Goal: Task Accomplishment & Management: Complete application form

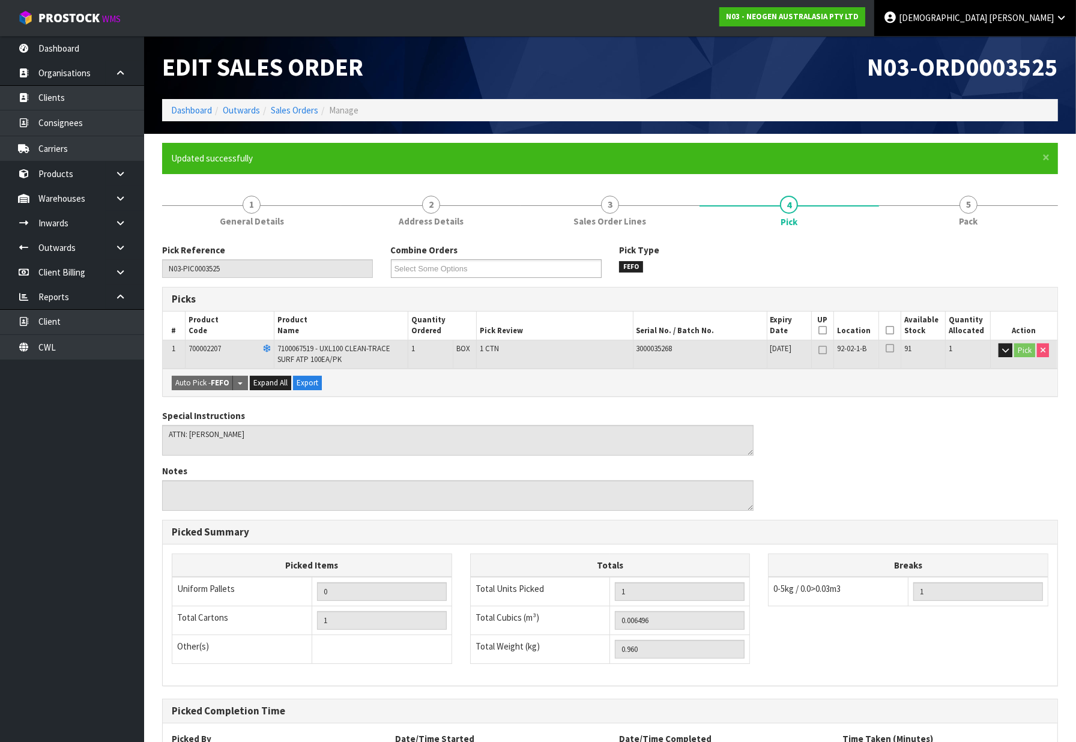
click at [1061, 26] on link "[PERSON_NAME]" at bounding box center [975, 18] width 202 height 36
click at [865, 24] on link "N03 - NEOGEN AUSTRALASIA PTY LTD" at bounding box center [792, 16] width 146 height 19
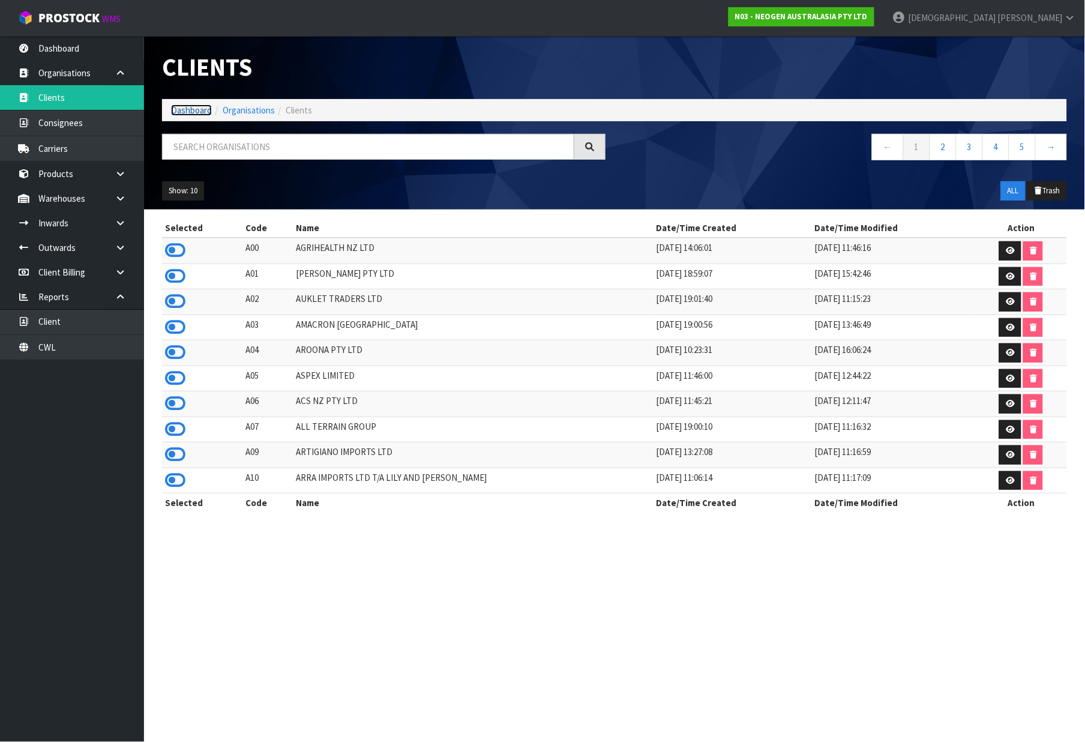
click at [194, 113] on link "Dashboard" at bounding box center [191, 109] width 41 height 11
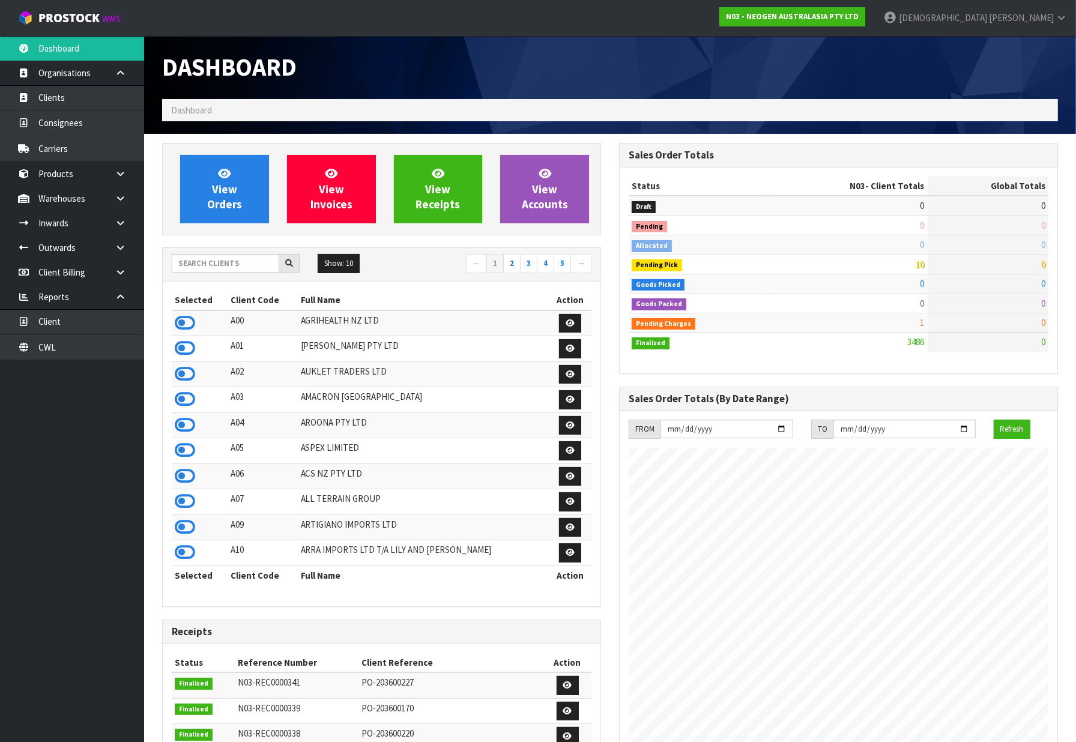
scroll to position [910, 457]
click at [234, 206] on span "View Orders" at bounding box center [224, 188] width 35 height 45
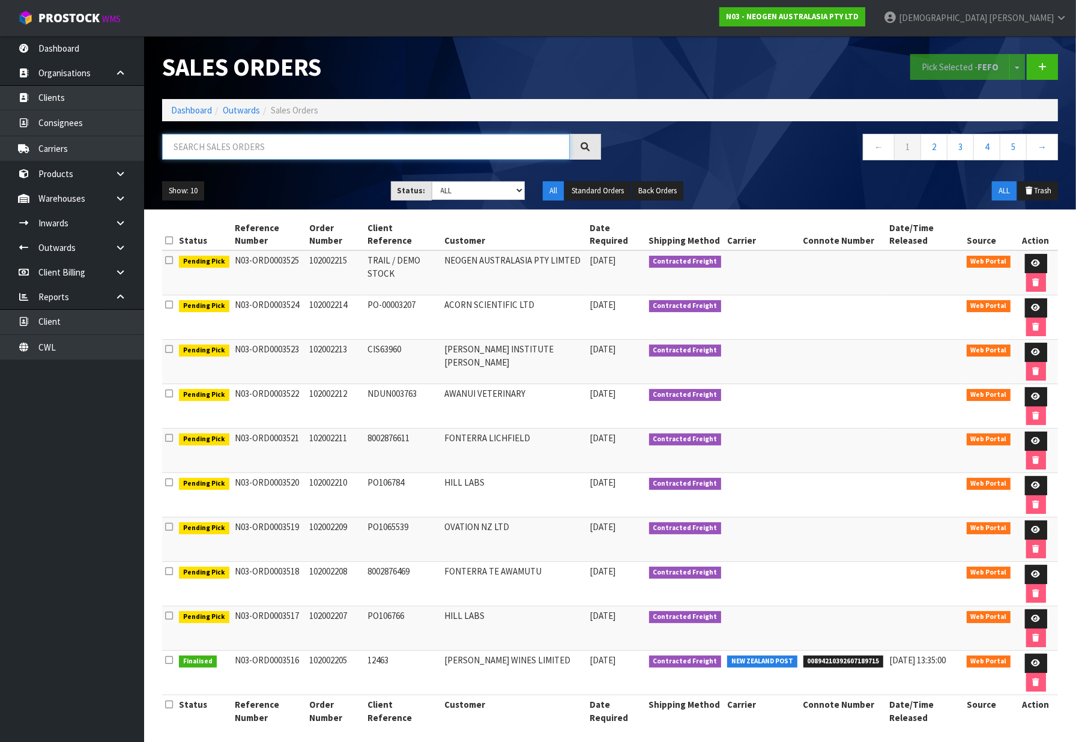
click at [275, 158] on input "text" at bounding box center [366, 147] width 408 height 26
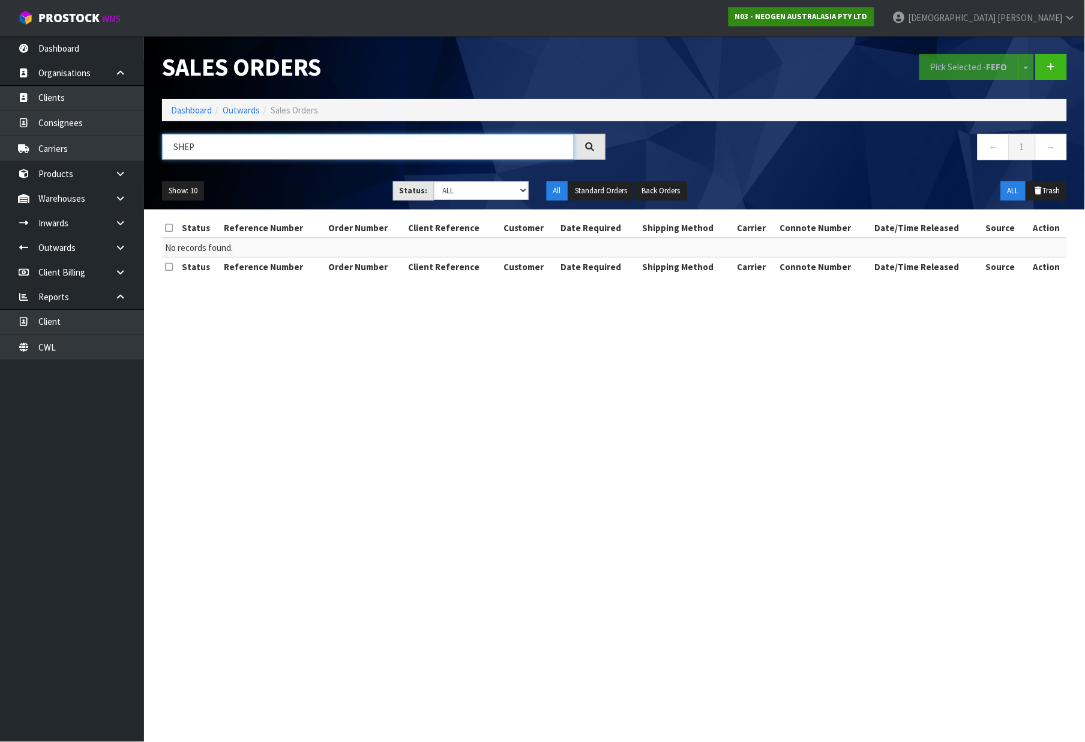
type input "SHEP"
click at [868, 13] on strong "N03 - NEOGEN AUSTRALASIA PTY LTD" at bounding box center [801, 16] width 133 height 10
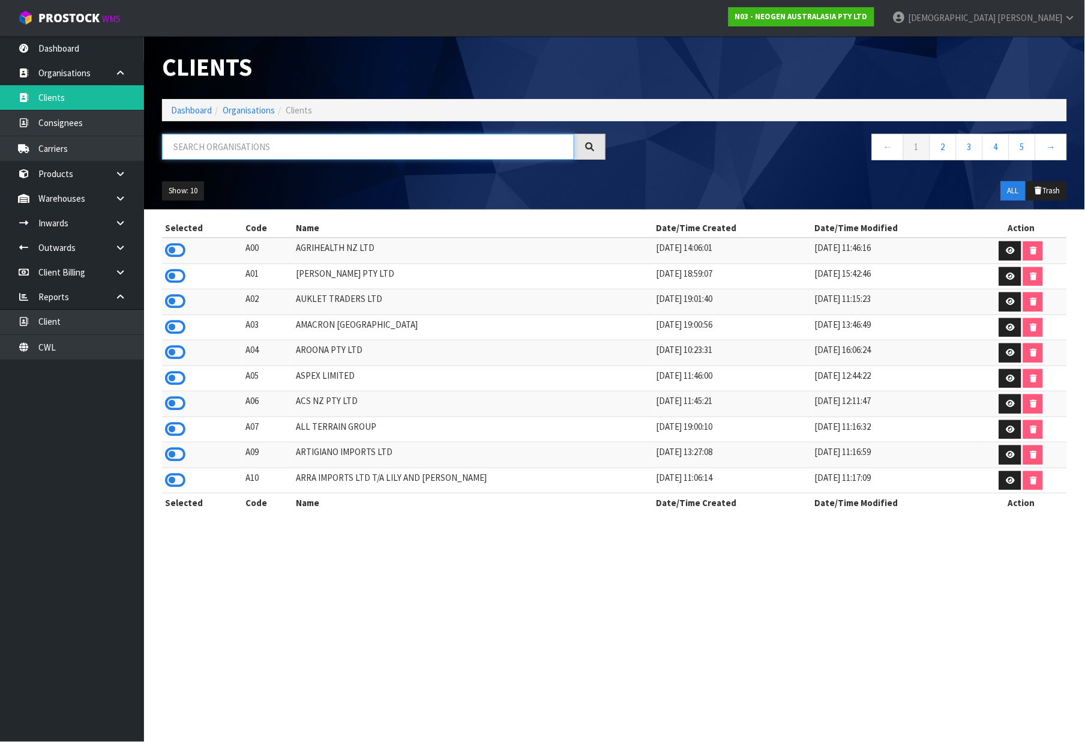
click at [268, 145] on input "text" at bounding box center [368, 147] width 412 height 26
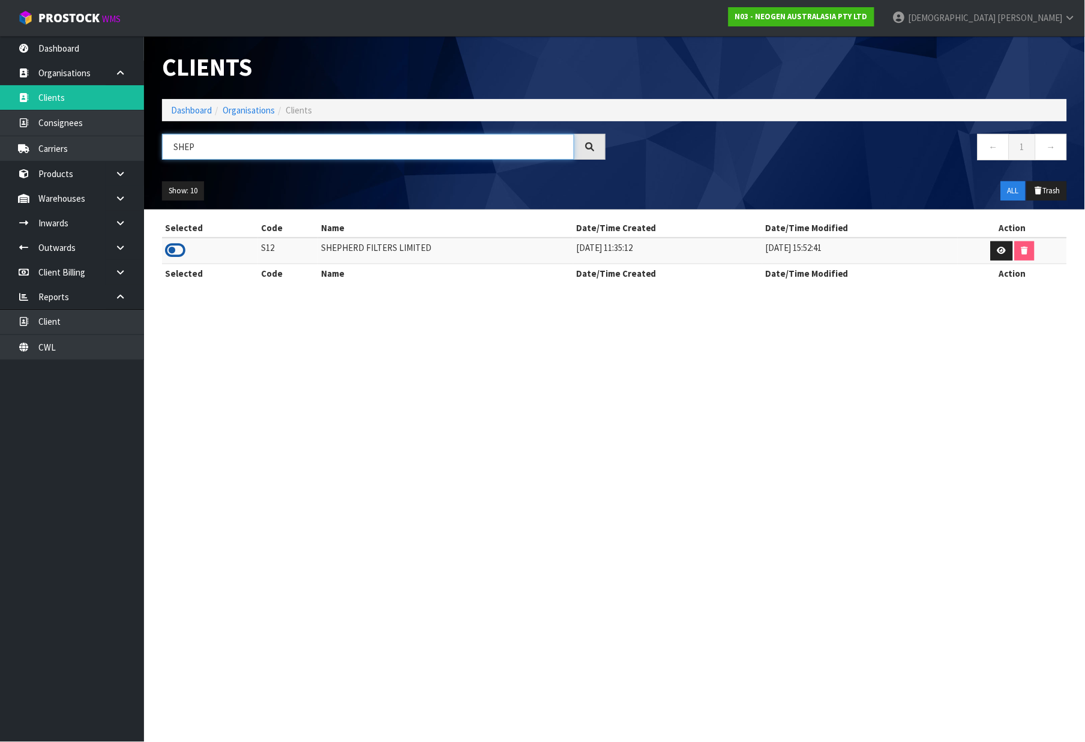
type input "SHEP"
click at [182, 252] on icon at bounding box center [175, 250] width 20 height 18
click at [199, 107] on link "Dashboard" at bounding box center [191, 109] width 41 height 11
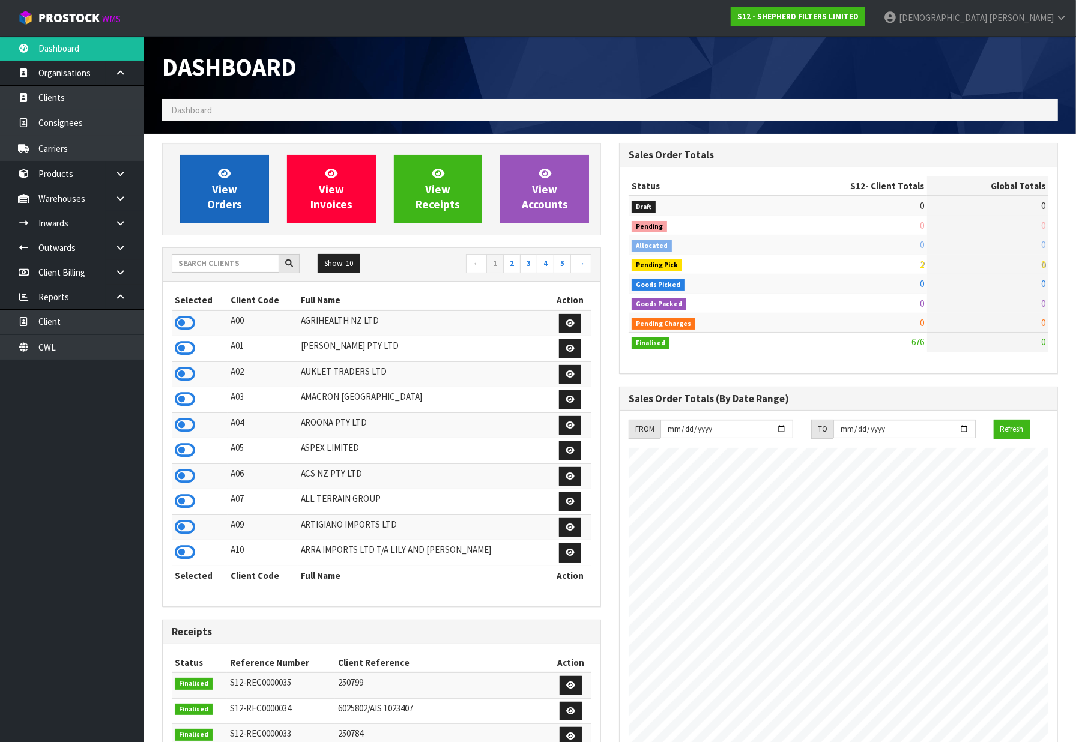
scroll to position [773, 457]
click at [248, 208] on link "View Orders" at bounding box center [224, 189] width 89 height 68
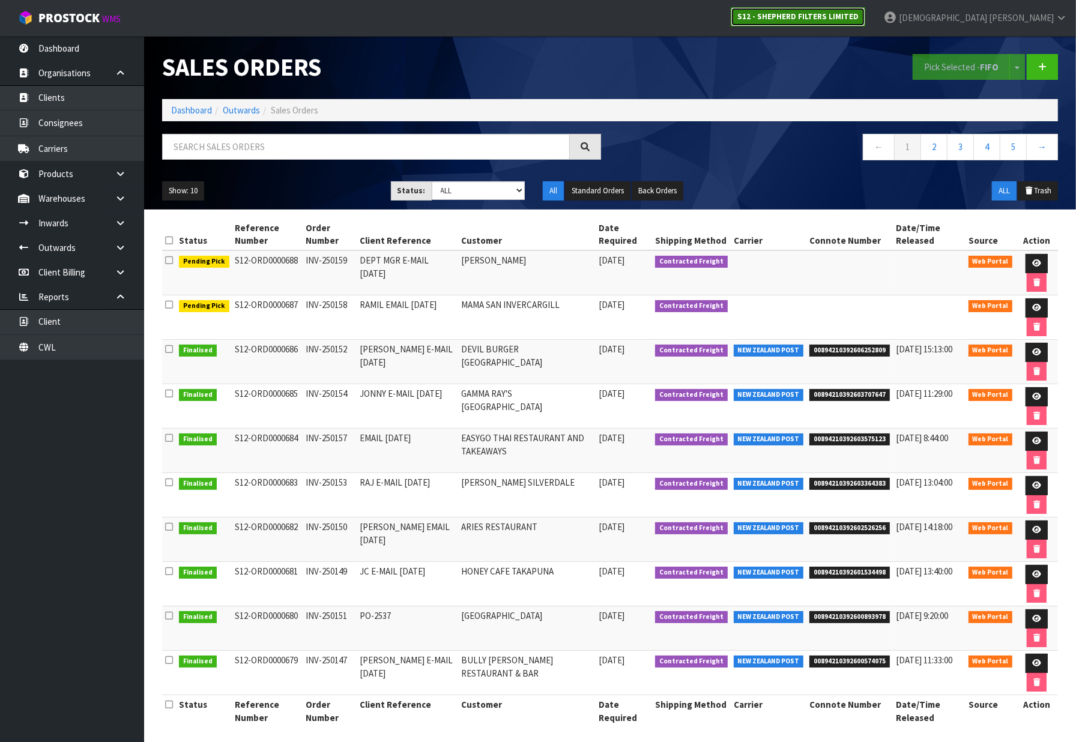
click at [859, 14] on strong "S12 - SHEPHERD FILTERS LIMITED" at bounding box center [797, 16] width 121 height 10
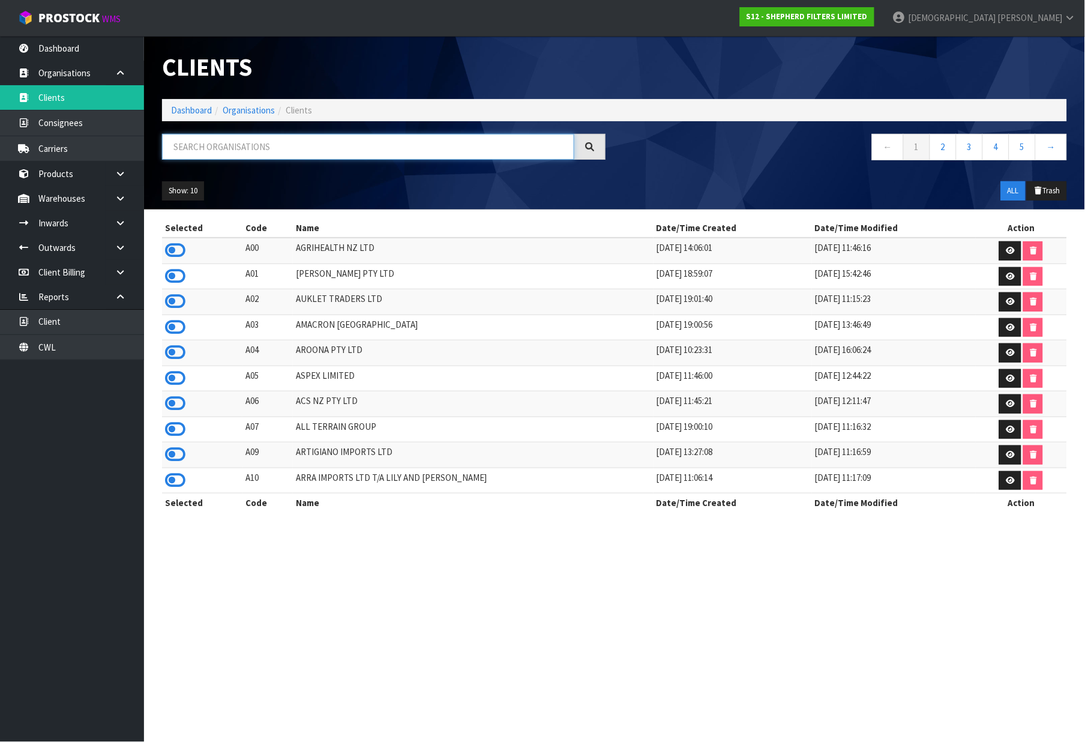
click at [195, 144] on input "text" at bounding box center [368, 147] width 412 height 26
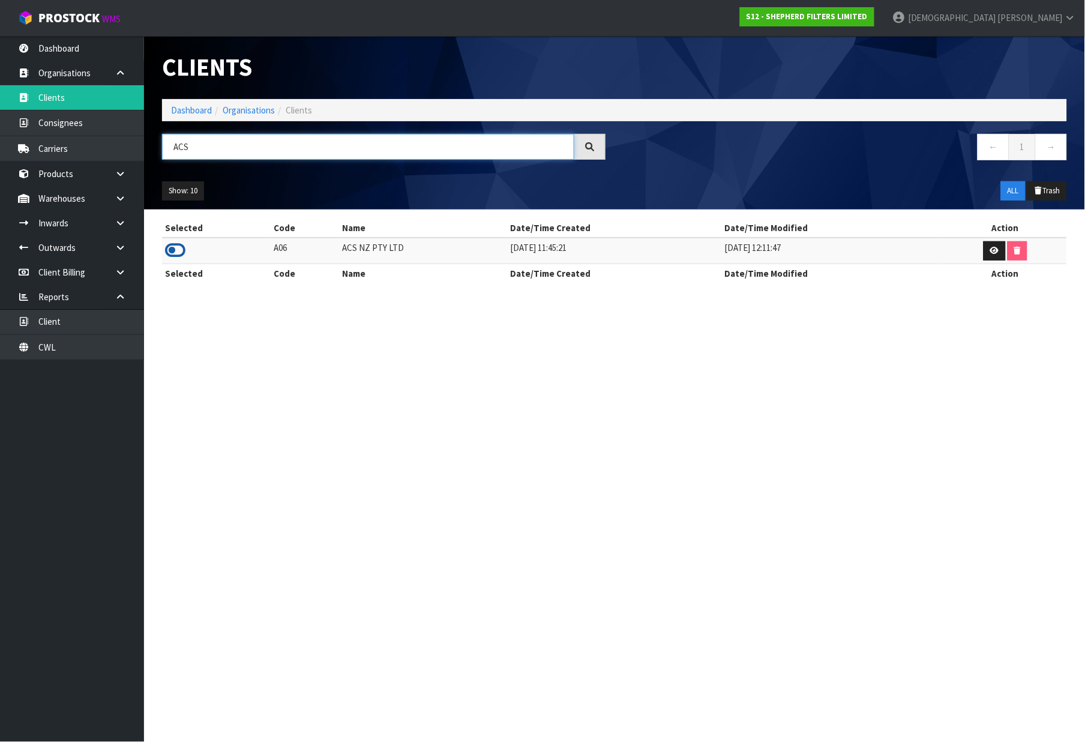
type input "ACS"
click at [173, 246] on icon at bounding box center [175, 250] width 20 height 18
click at [196, 116] on li "Dashboard" at bounding box center [191, 110] width 41 height 13
click at [197, 110] on link "Dashboard" at bounding box center [191, 109] width 41 height 11
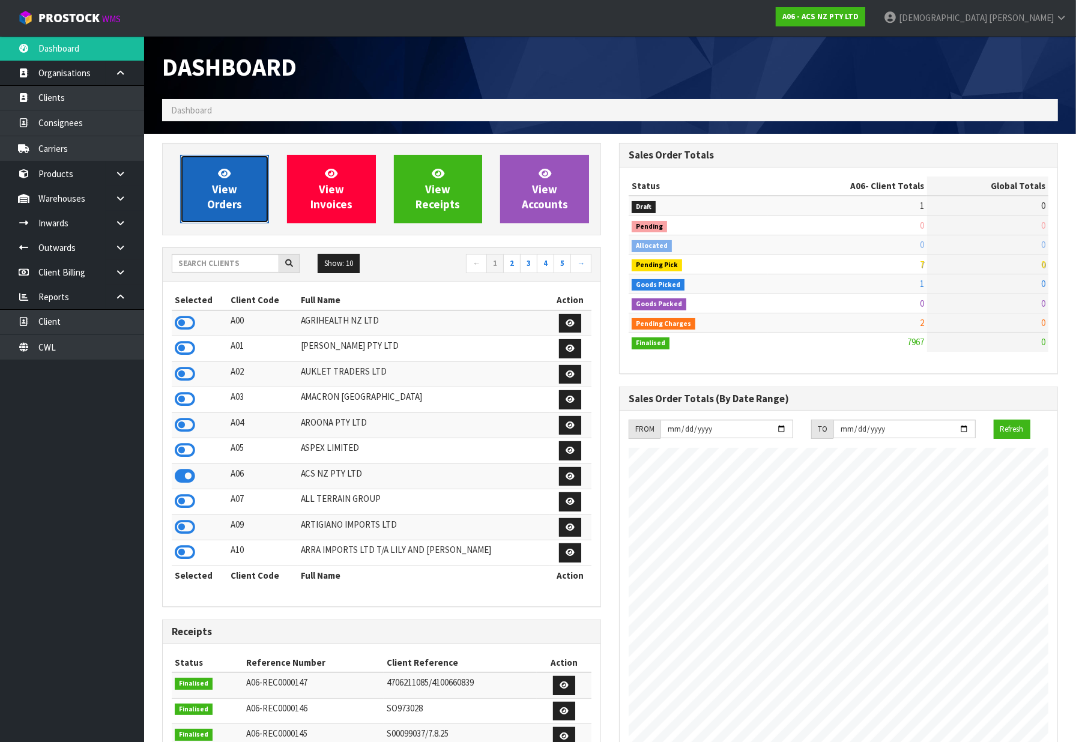
click at [238, 199] on span "View Orders" at bounding box center [224, 188] width 35 height 45
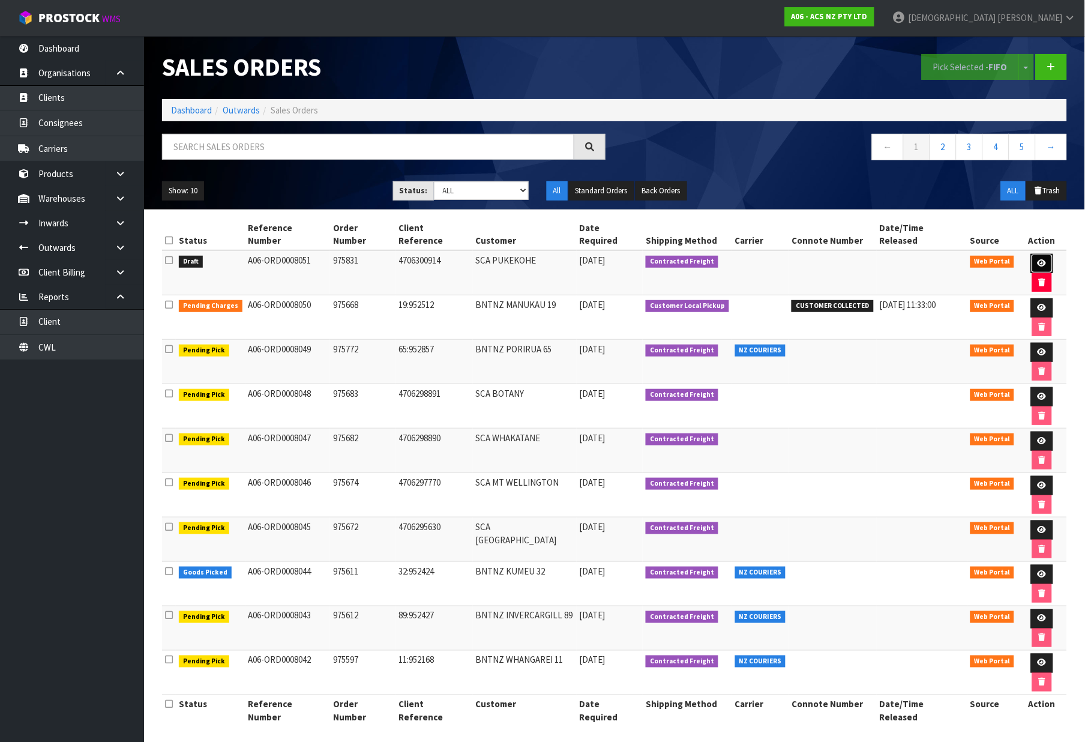
click at [1031, 254] on link at bounding box center [1042, 263] width 22 height 19
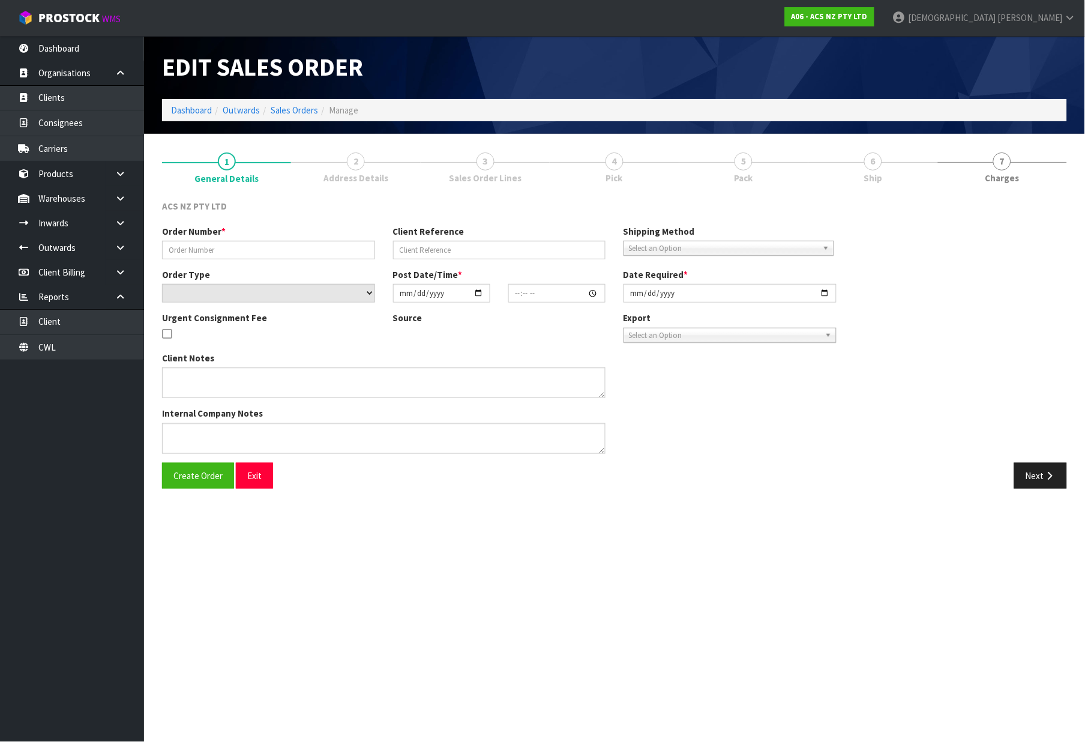
type input "975831"
type input "4706300914"
select select "number:0"
type input "[DATE]"
type input "12:26:00.000"
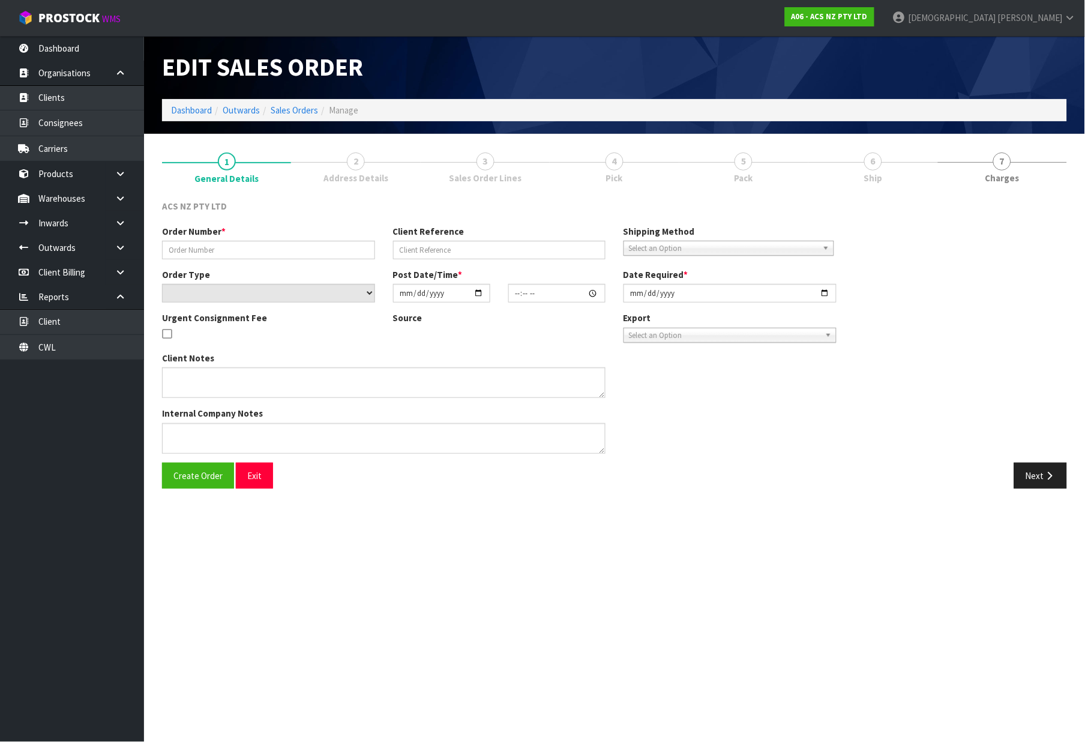
type input "[DATE]"
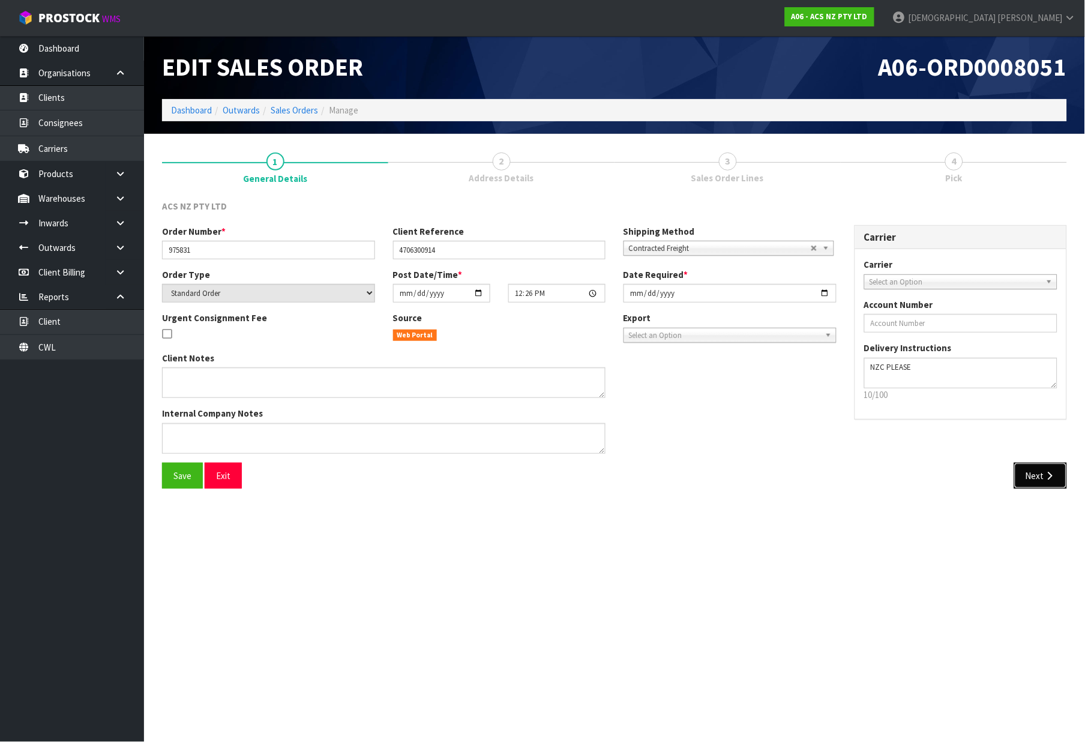
click at [1034, 476] on button "Next" at bounding box center [1041, 476] width 53 height 26
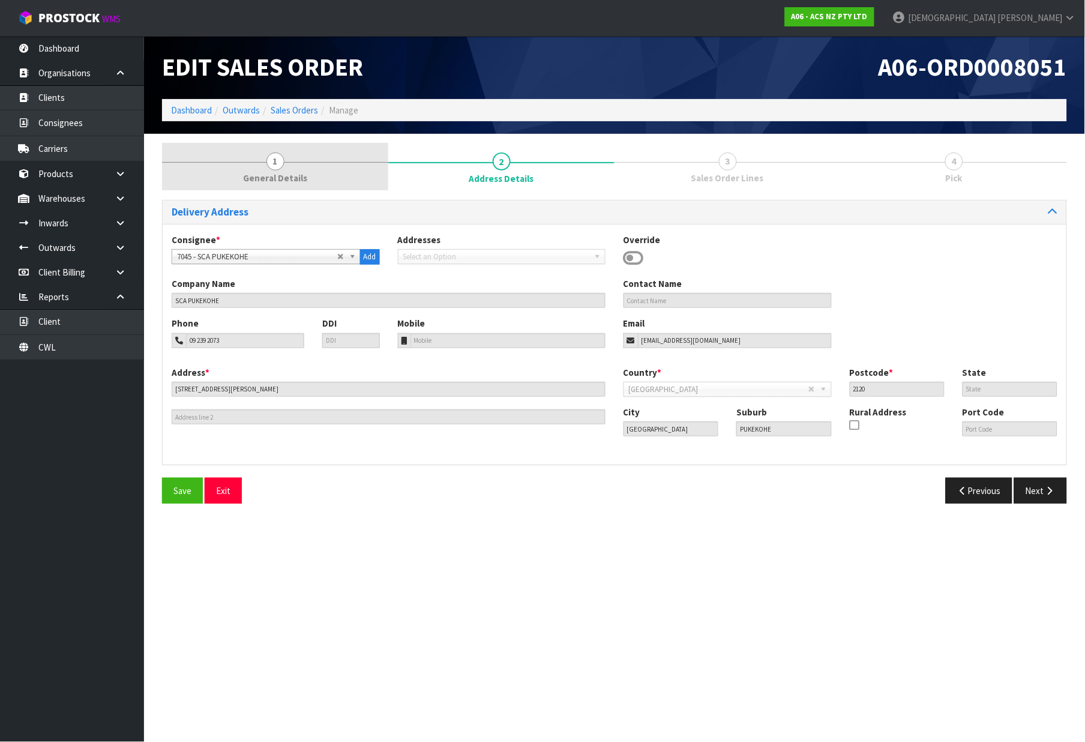
click at [261, 179] on span "General Details" at bounding box center [275, 178] width 64 height 13
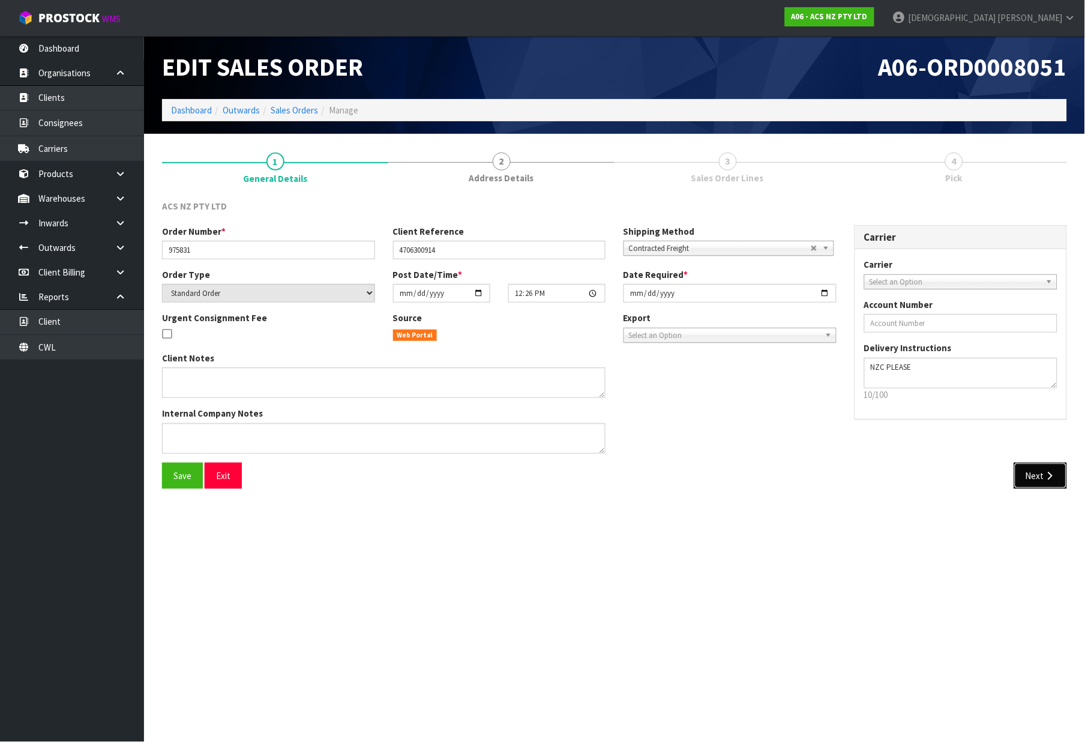
click at [1033, 474] on button "Next" at bounding box center [1041, 476] width 53 height 26
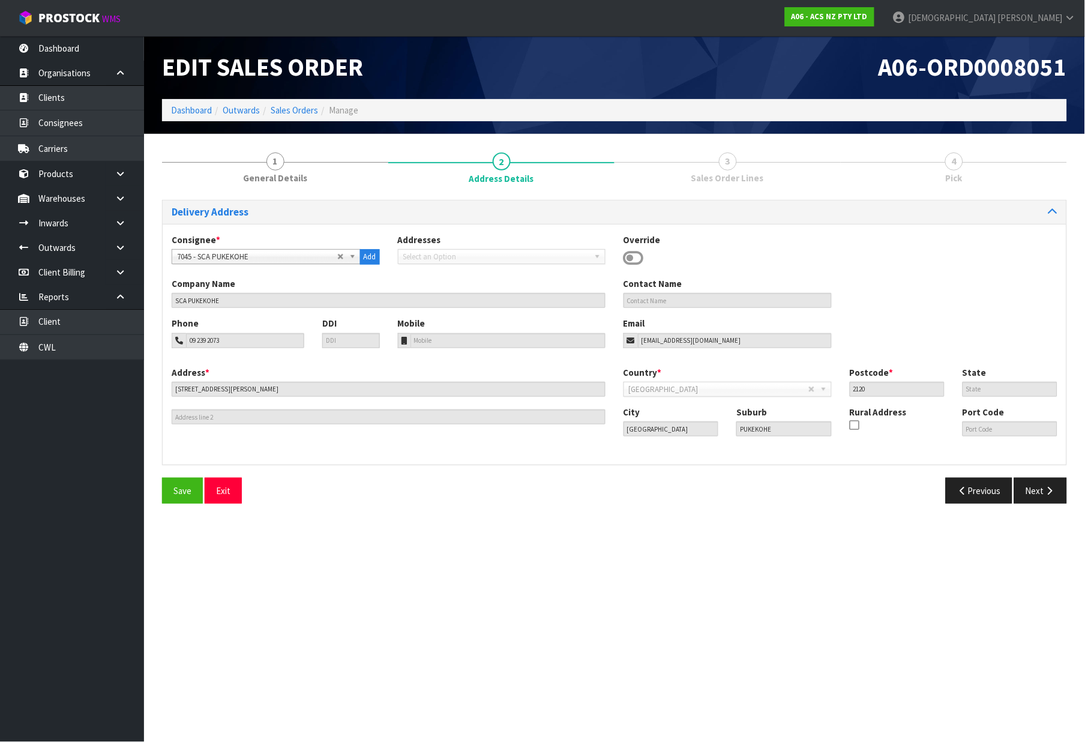
click at [1034, 474] on div "Delivery Address Consignee * 000001.BAY MECHANICS - BAY MECHANICS 000001A - BRA…" at bounding box center [614, 356] width 905 height 313
click at [1034, 489] on button "Next" at bounding box center [1041, 491] width 53 height 26
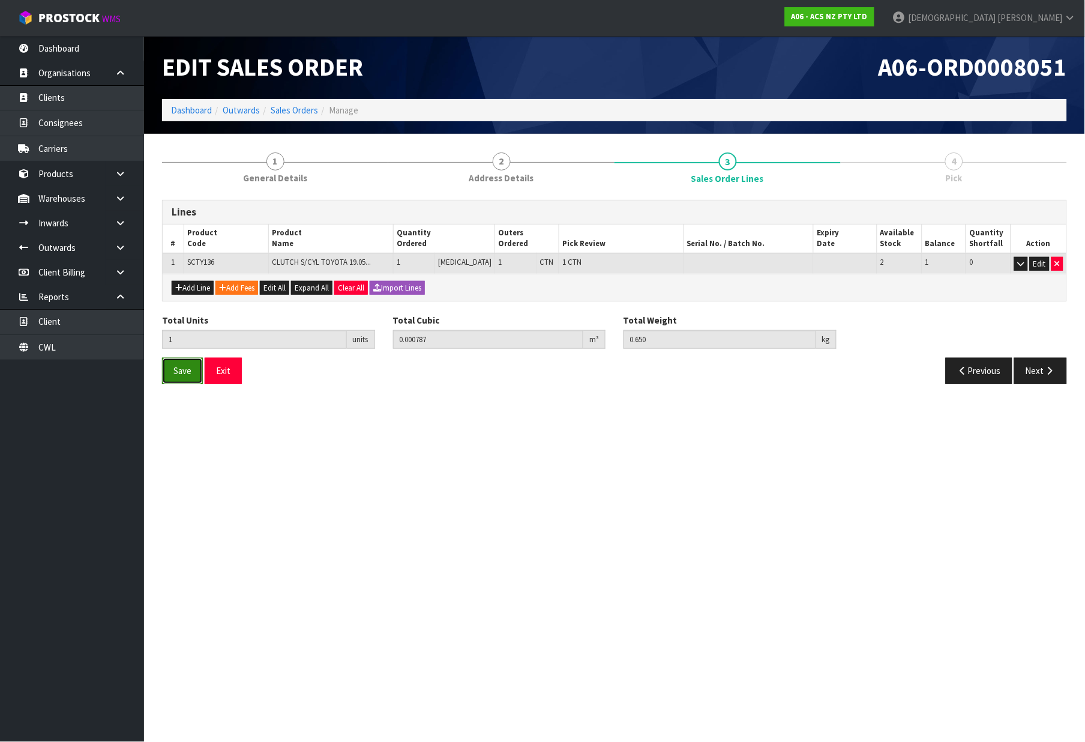
click at [185, 375] on span "Save" at bounding box center [183, 370] width 18 height 11
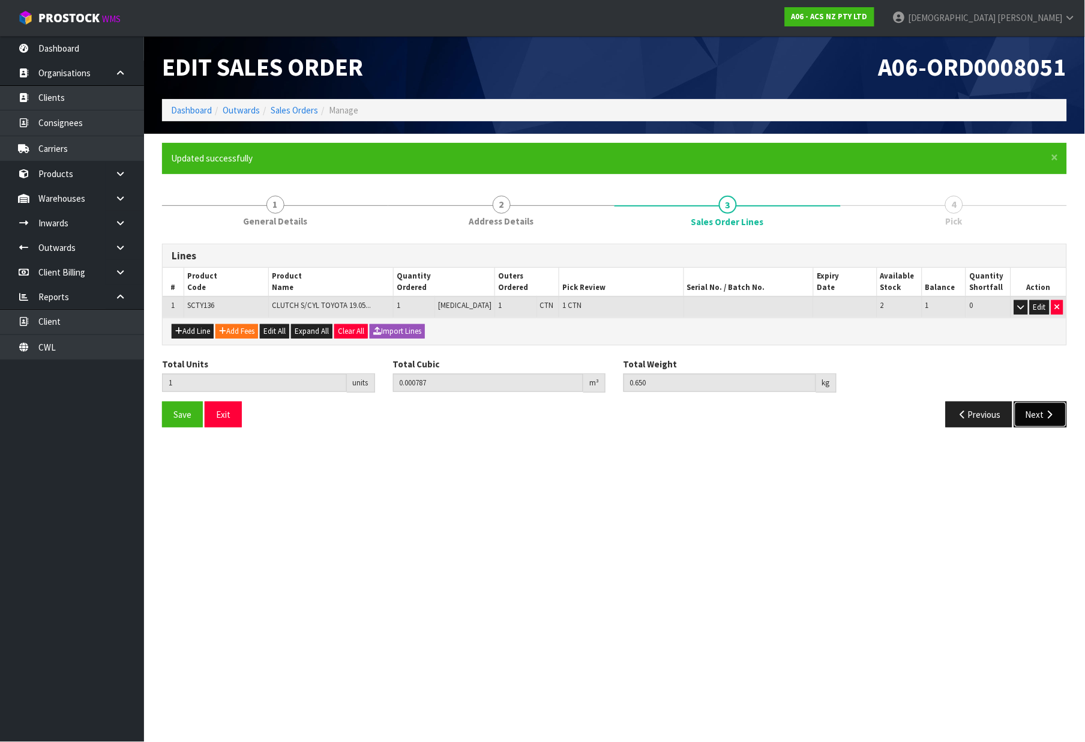
click at [1046, 408] on button "Next" at bounding box center [1041, 415] width 53 height 26
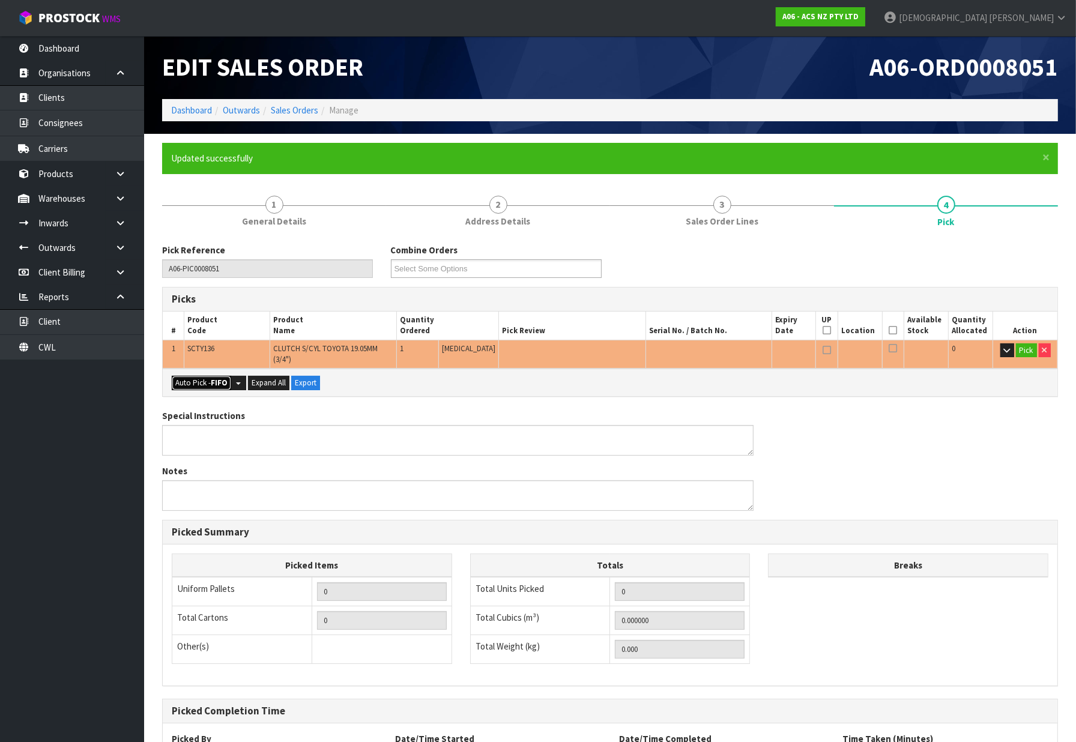
click at [200, 376] on button "Auto Pick - FIFO" at bounding box center [201, 383] width 59 height 14
type input "1"
type input "0.000787"
type input "0.650"
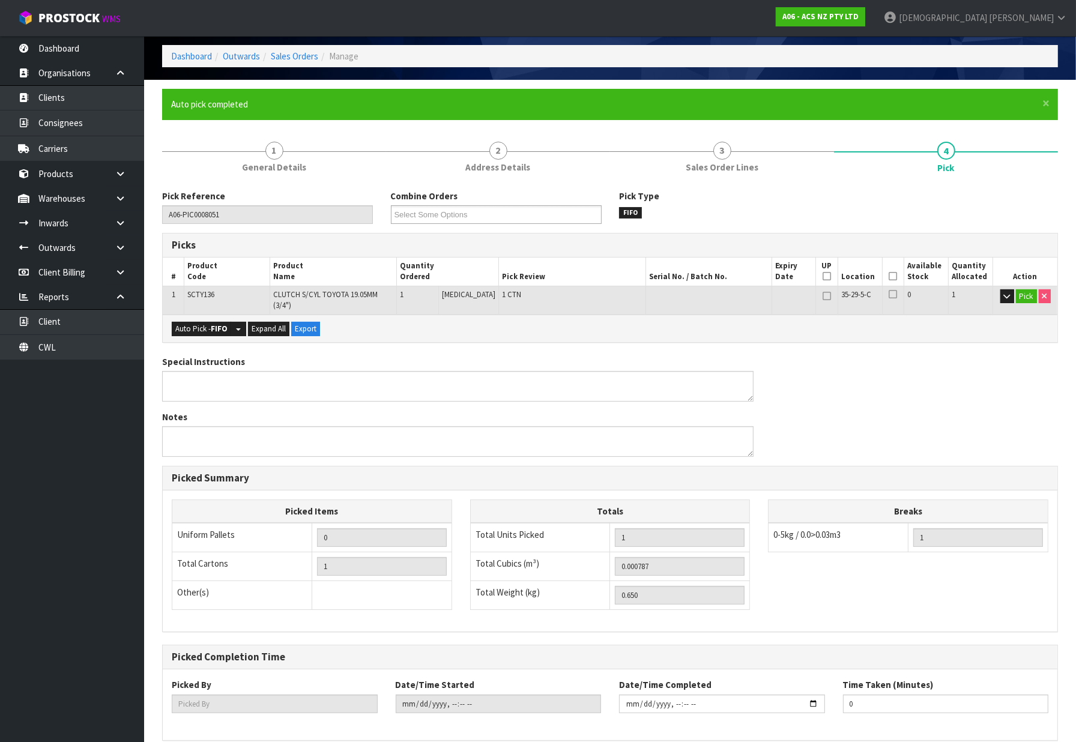
scroll to position [100, 0]
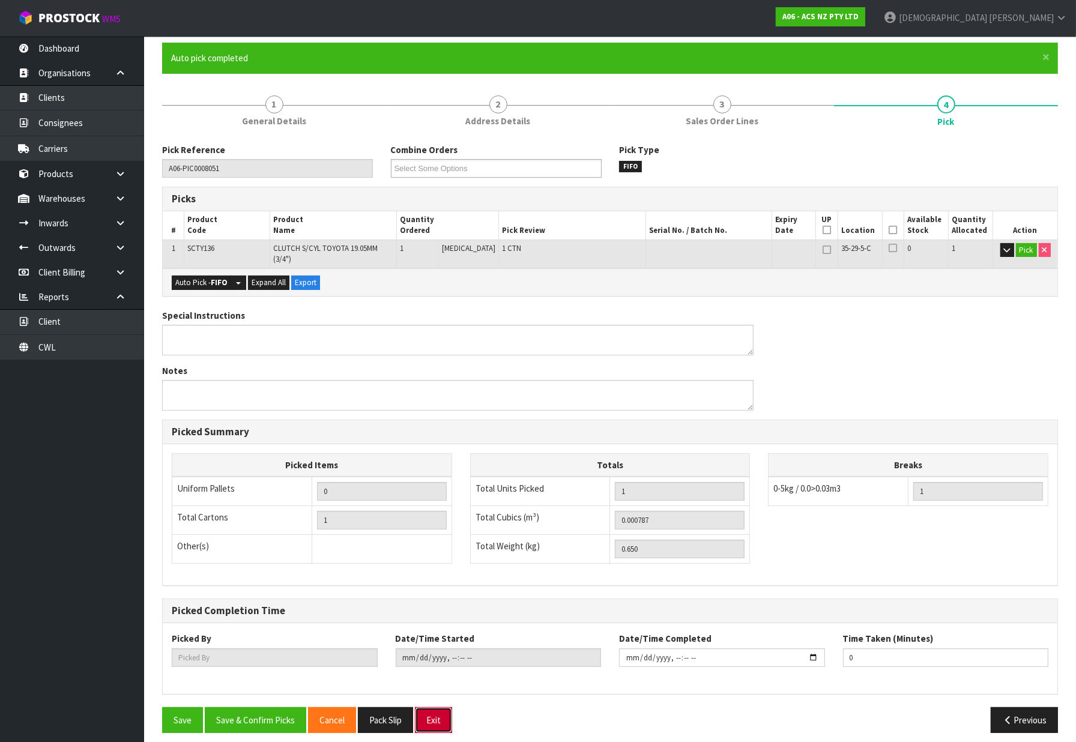
click at [435, 719] on button "Exit" at bounding box center [433, 720] width 37 height 26
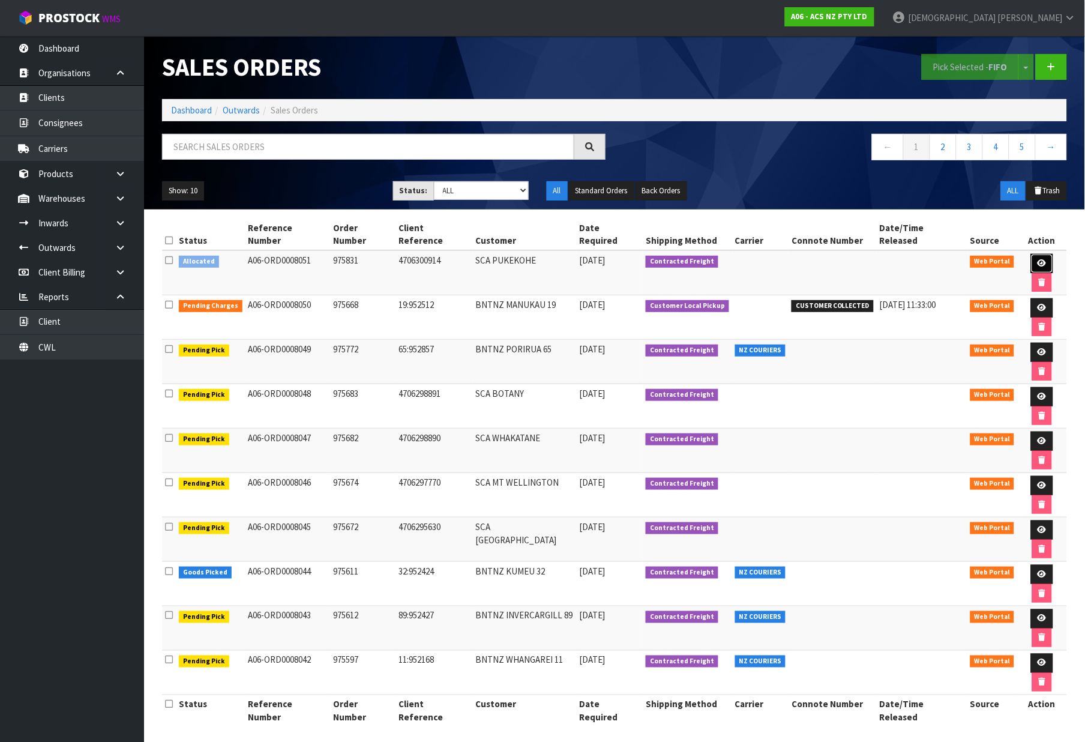
click at [1031, 254] on link at bounding box center [1042, 263] width 22 height 19
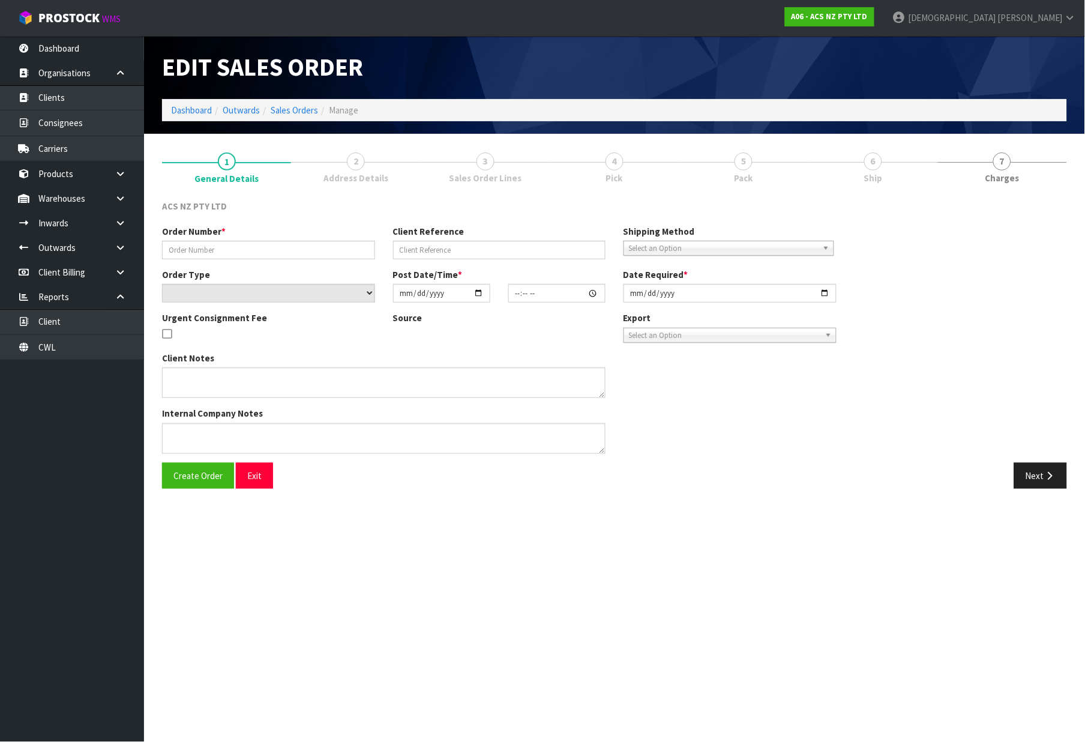
type input "975831"
type input "4706300914"
select select "number:0"
type input "[DATE]"
type input "12:26:00.000"
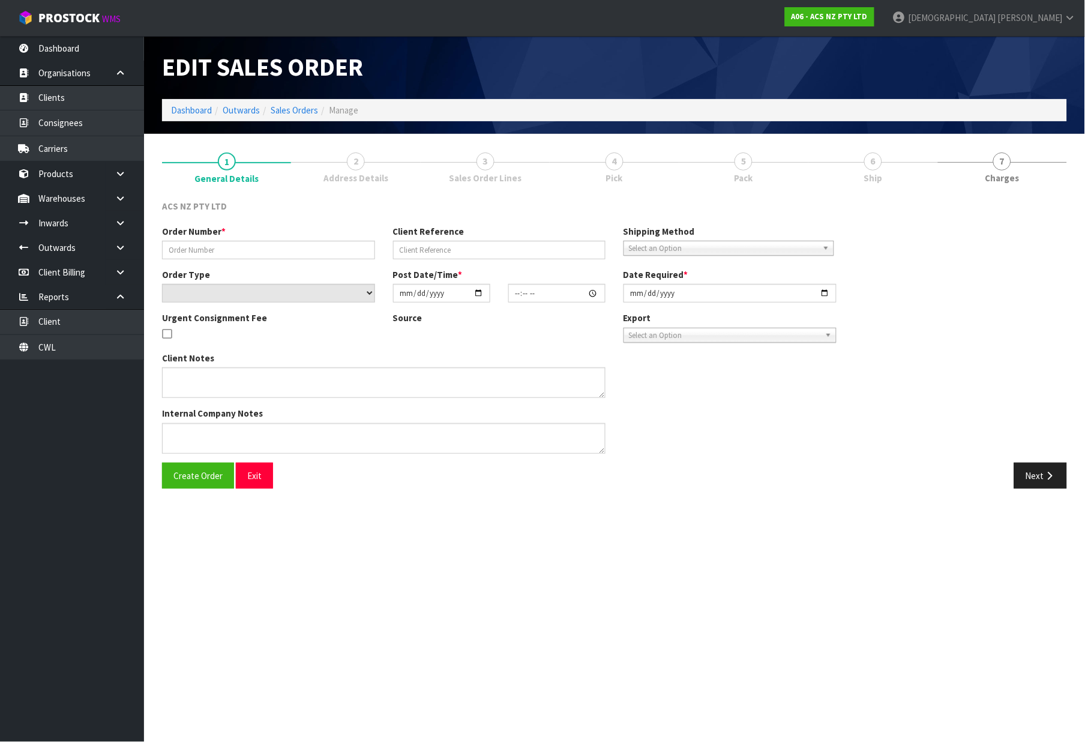
type input "[DATE]"
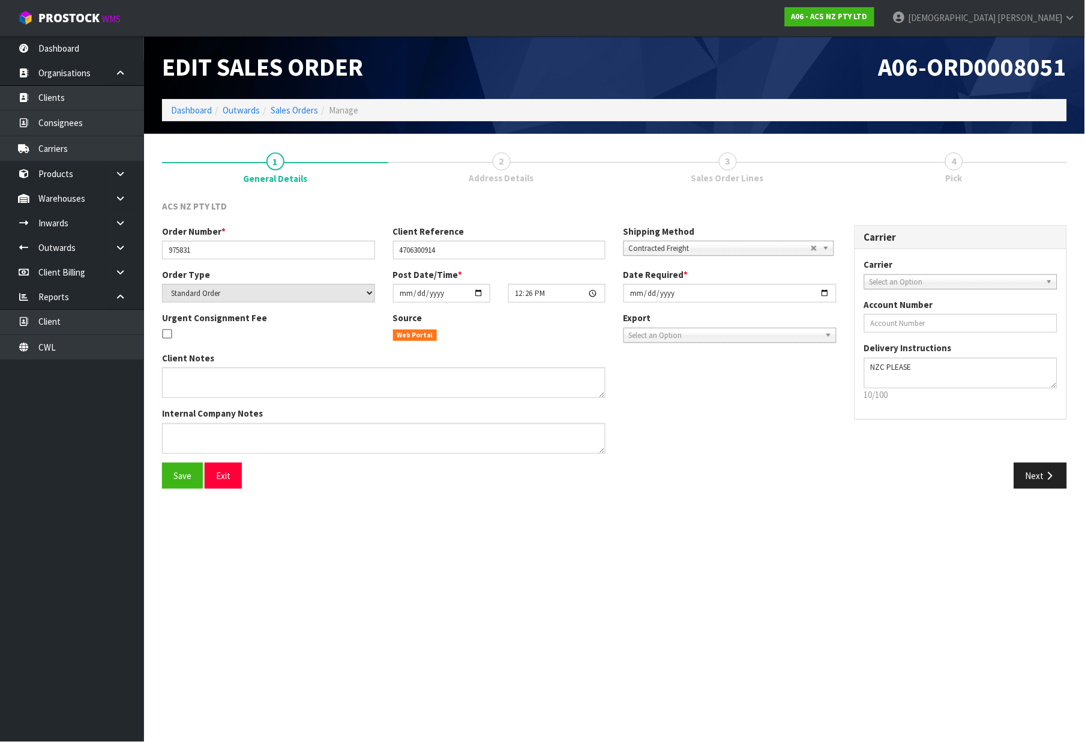
click at [509, 158] on span "2" at bounding box center [502, 161] width 18 height 18
click at [746, 175] on span "Sales Order Lines" at bounding box center [728, 178] width 73 height 13
click at [961, 166] on span "4" at bounding box center [955, 161] width 18 height 18
click at [1037, 466] on button "Next" at bounding box center [1041, 476] width 53 height 26
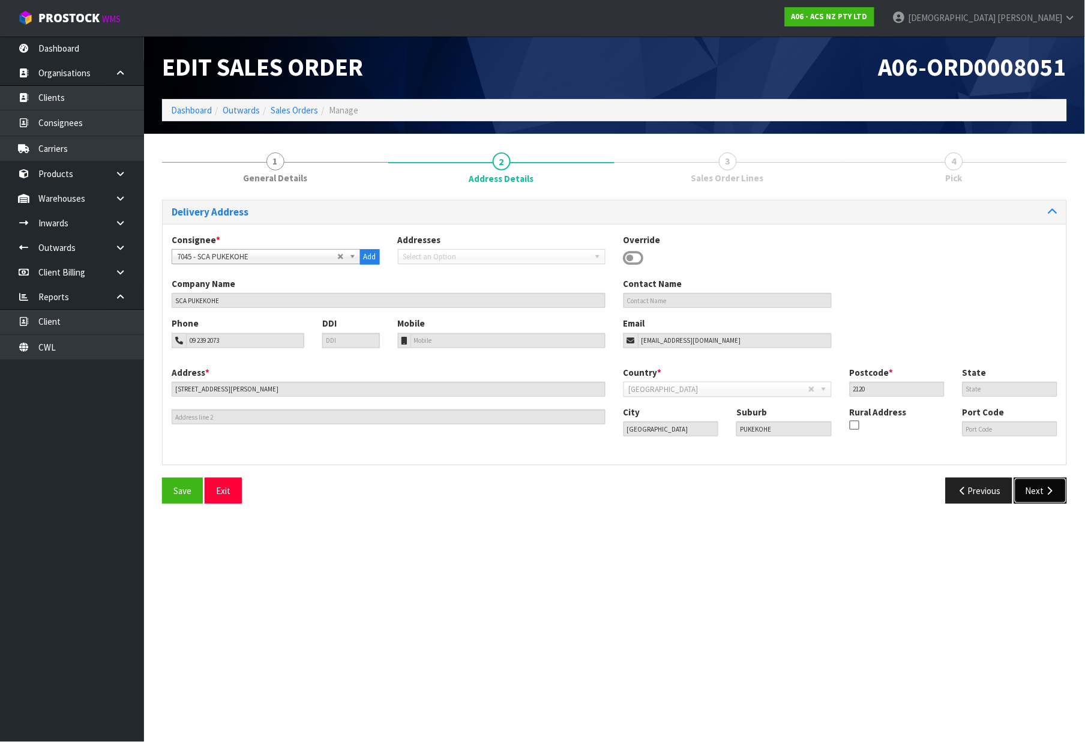
click at [1036, 488] on button "Next" at bounding box center [1041, 491] width 53 height 26
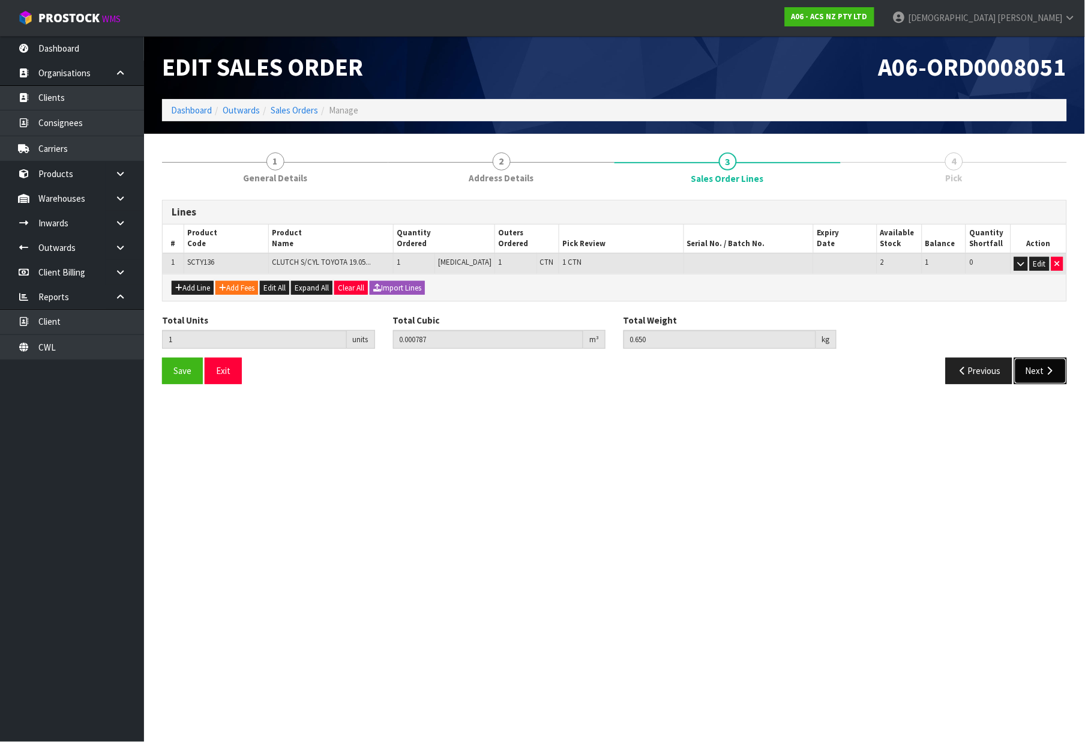
click at [1049, 374] on icon "button" at bounding box center [1050, 370] width 11 height 9
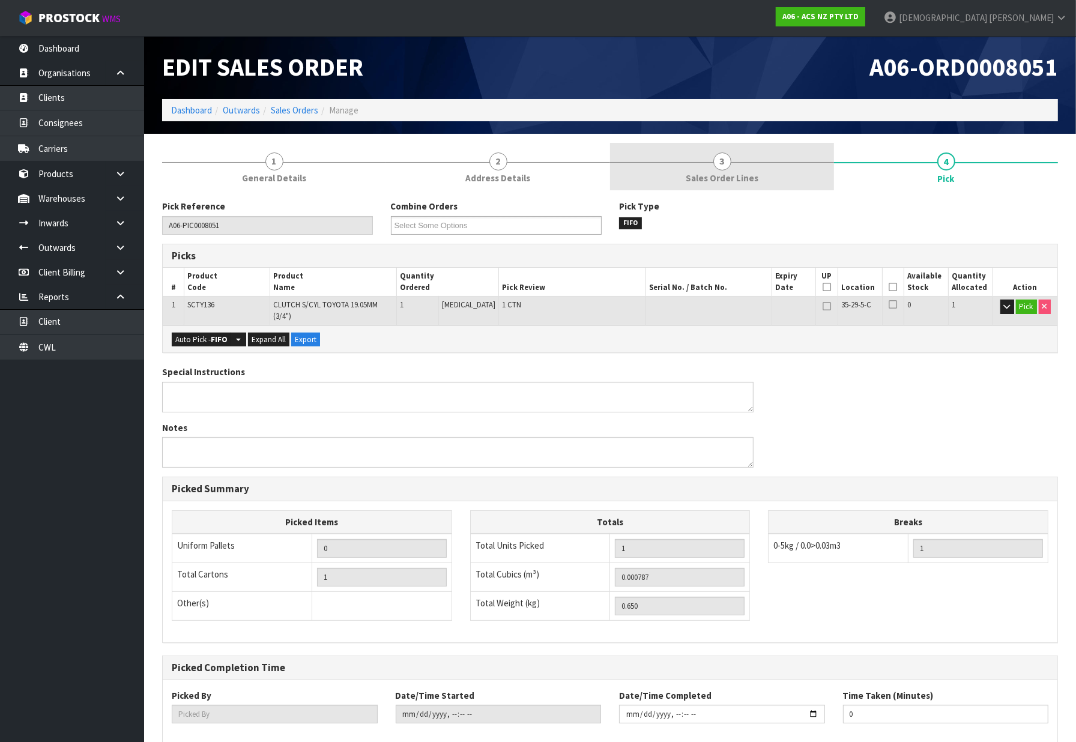
click at [755, 171] on link "3 Sales Order Lines" at bounding box center [722, 166] width 224 height 47
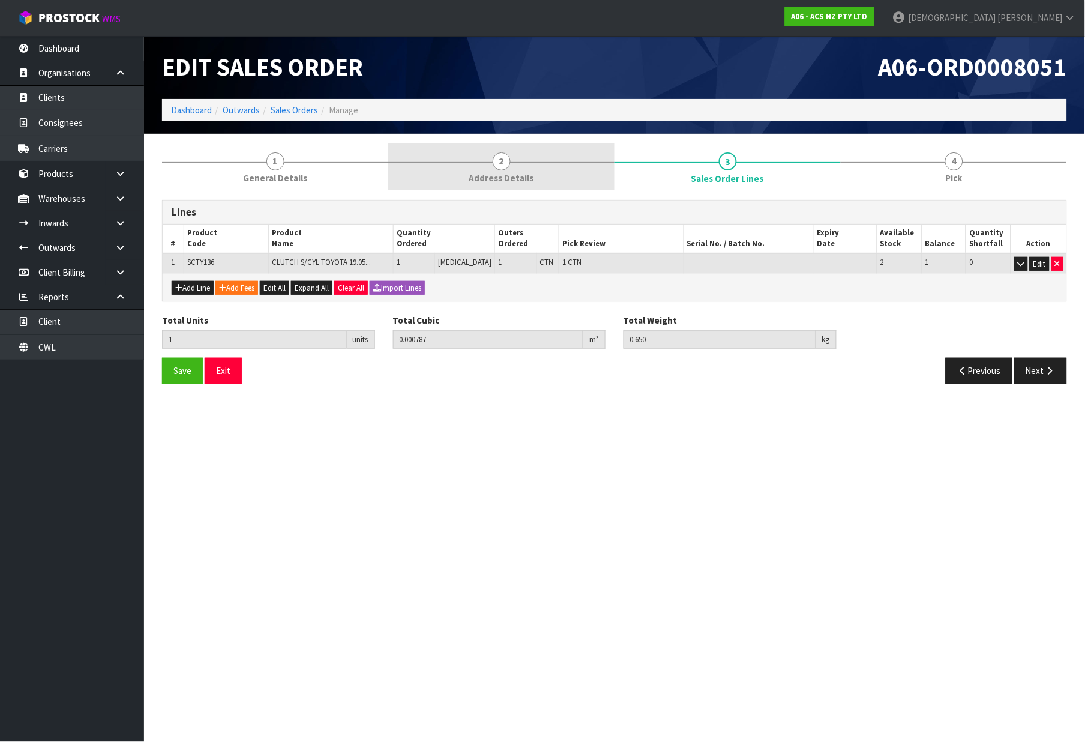
click at [509, 177] on span "Address Details" at bounding box center [502, 178] width 65 height 13
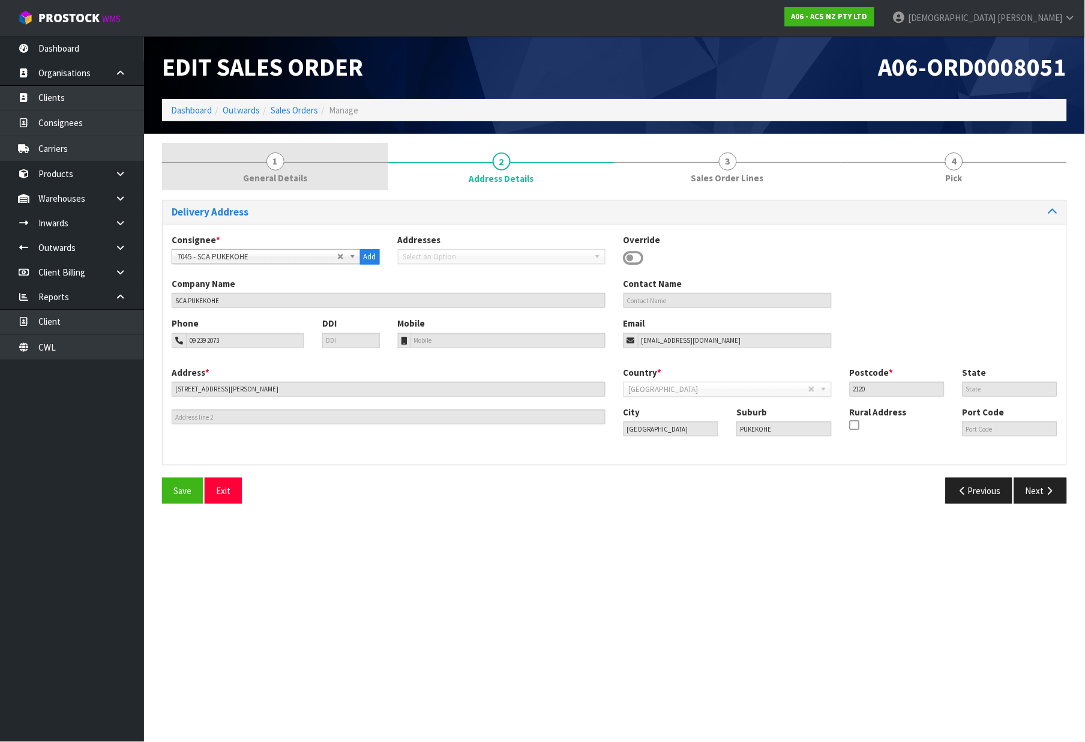
click at [271, 182] on span "General Details" at bounding box center [275, 178] width 64 height 13
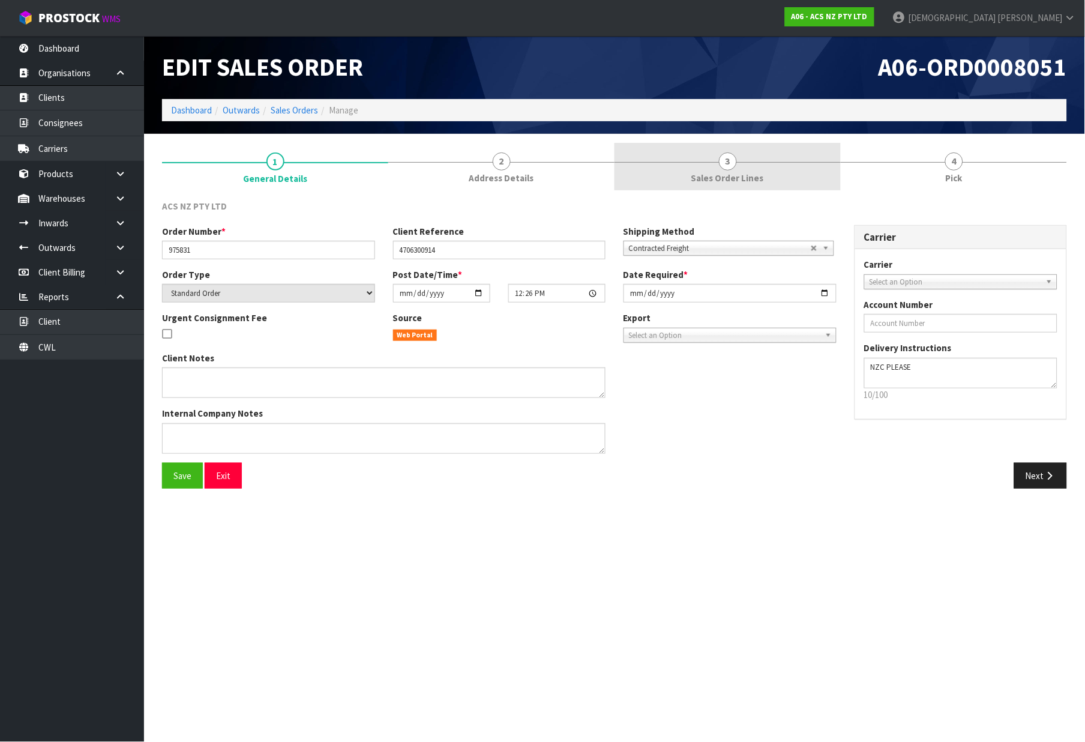
click at [787, 172] on link "3 Sales Order Lines" at bounding box center [728, 166] width 226 height 47
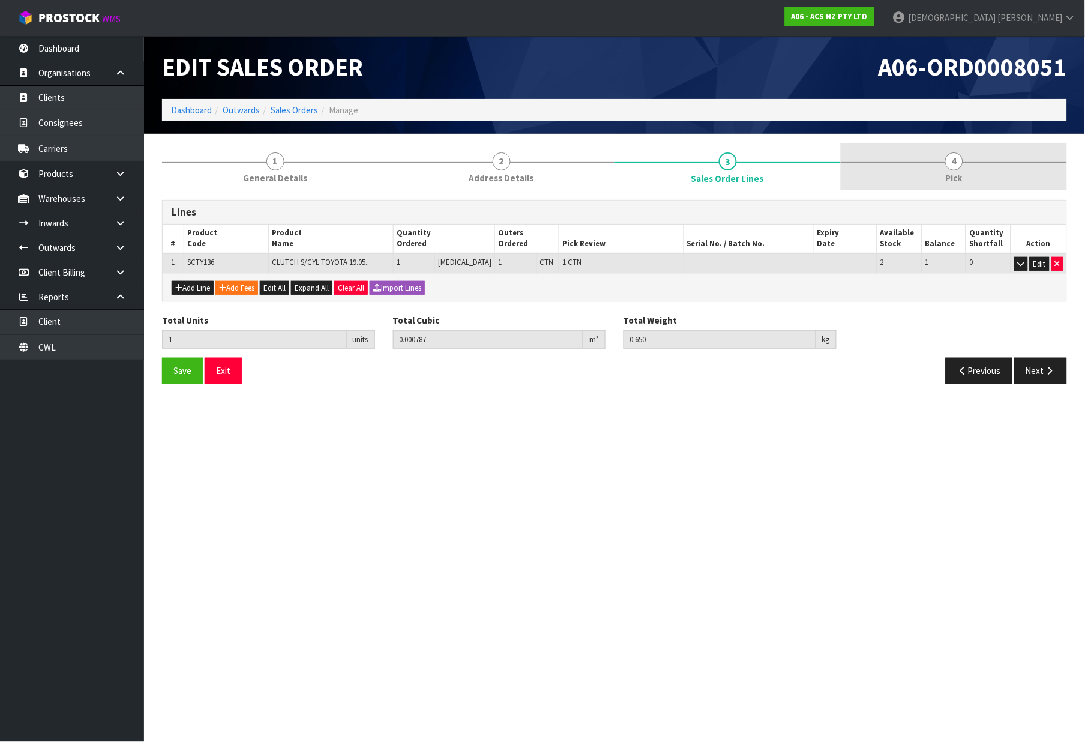
click at [1010, 171] on link "4 Pick" at bounding box center [954, 166] width 226 height 47
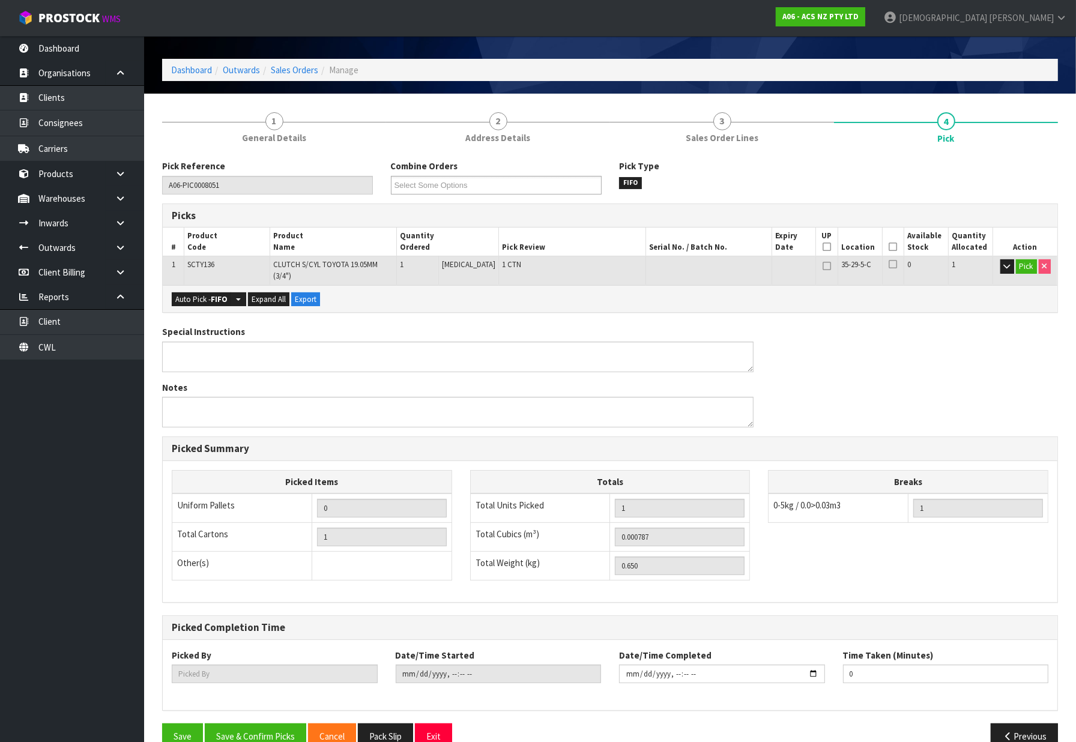
scroll to position [57, 0]
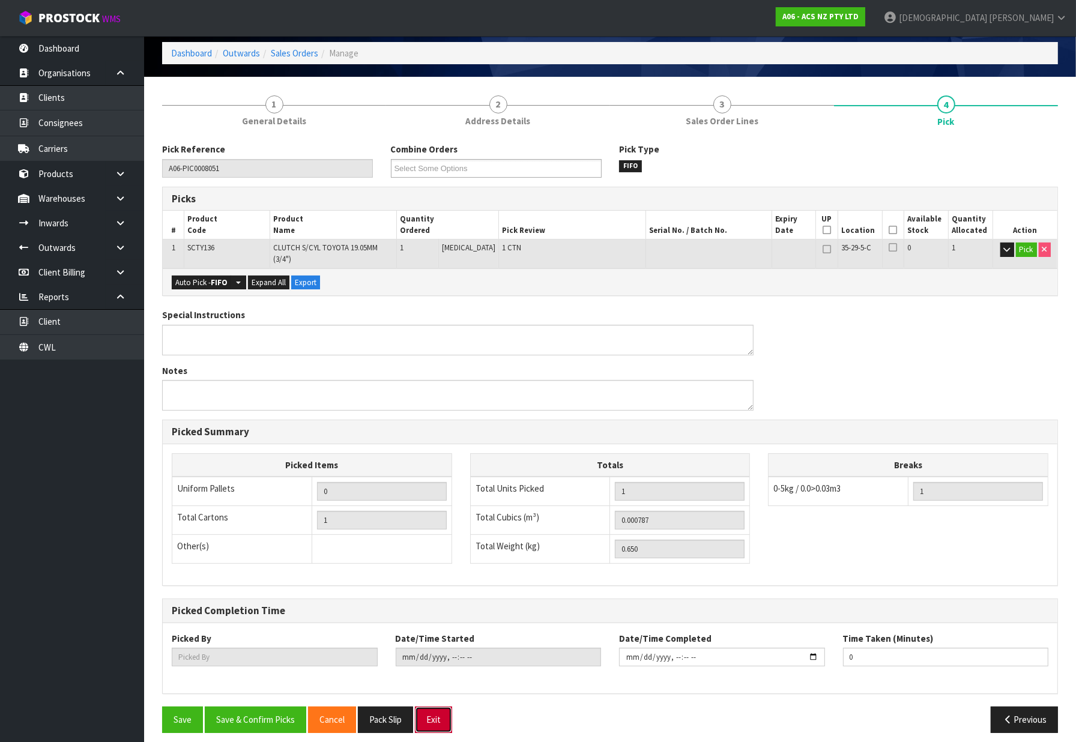
click at [446, 707] on button "Exit" at bounding box center [433, 720] width 37 height 26
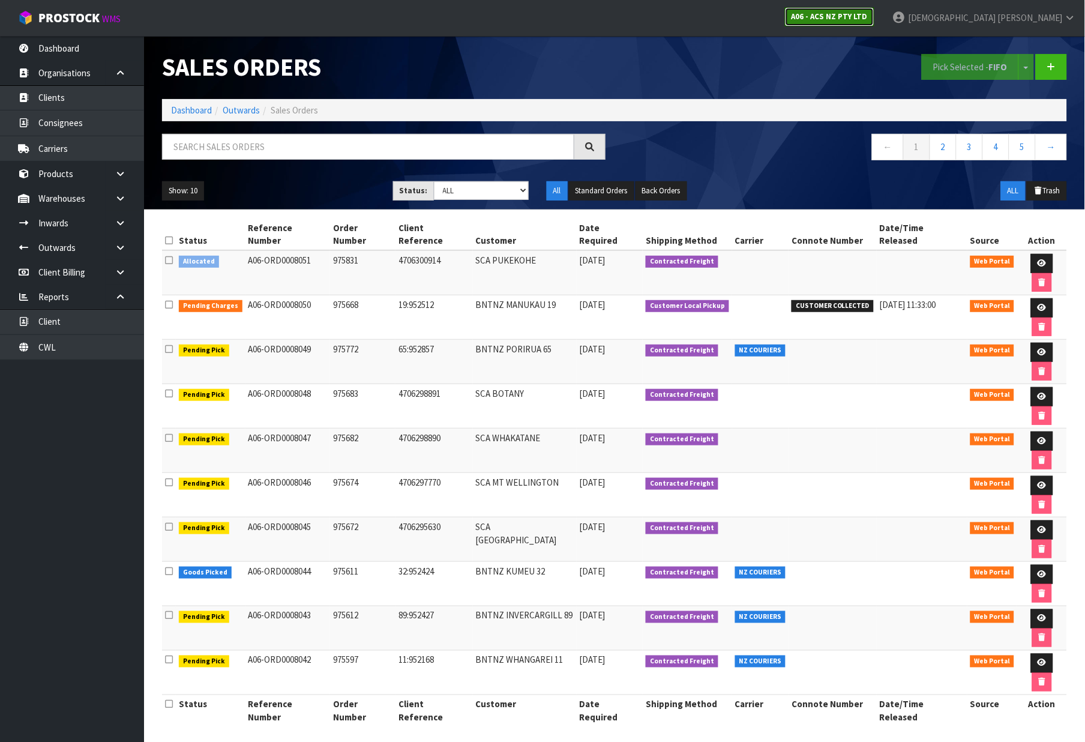
drag, startPoint x: 955, startPoint y: 19, endPoint x: 884, endPoint y: 48, distance: 75.9
click at [868, 19] on strong "A06 - ACS NZ PTY LTD" at bounding box center [830, 16] width 76 height 10
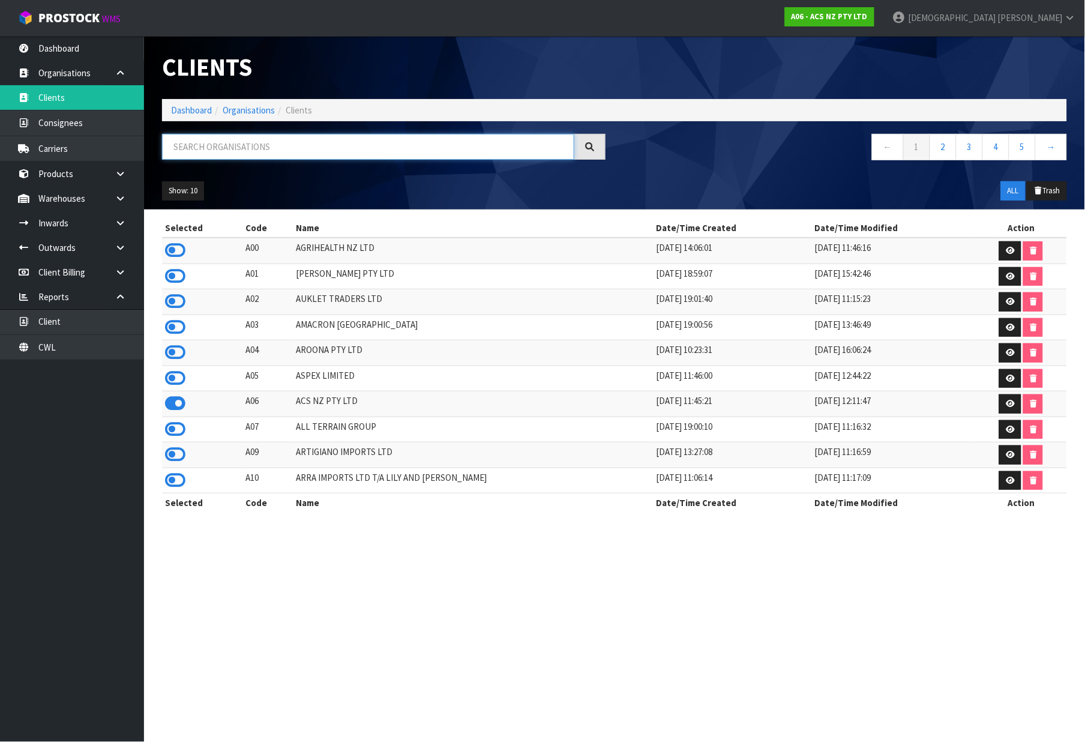
click at [241, 151] on input "text" at bounding box center [368, 147] width 412 height 26
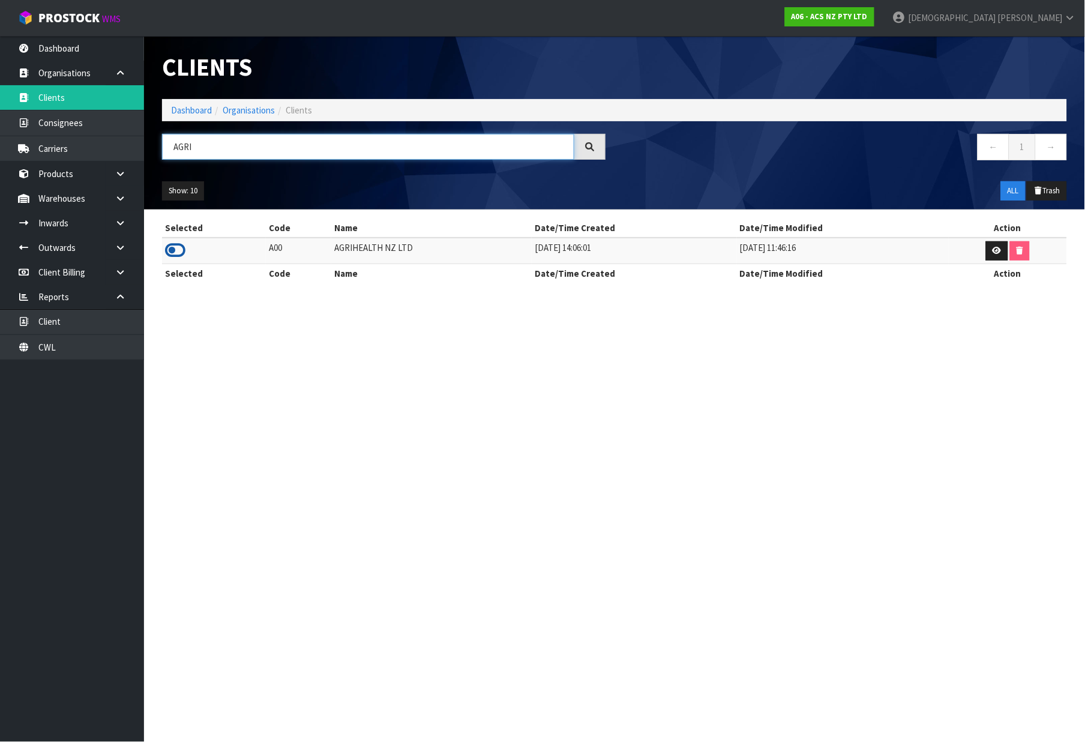
type input "AGRI"
click at [181, 250] on icon at bounding box center [175, 250] width 20 height 18
click at [196, 108] on link "Dashboard" at bounding box center [191, 109] width 41 height 11
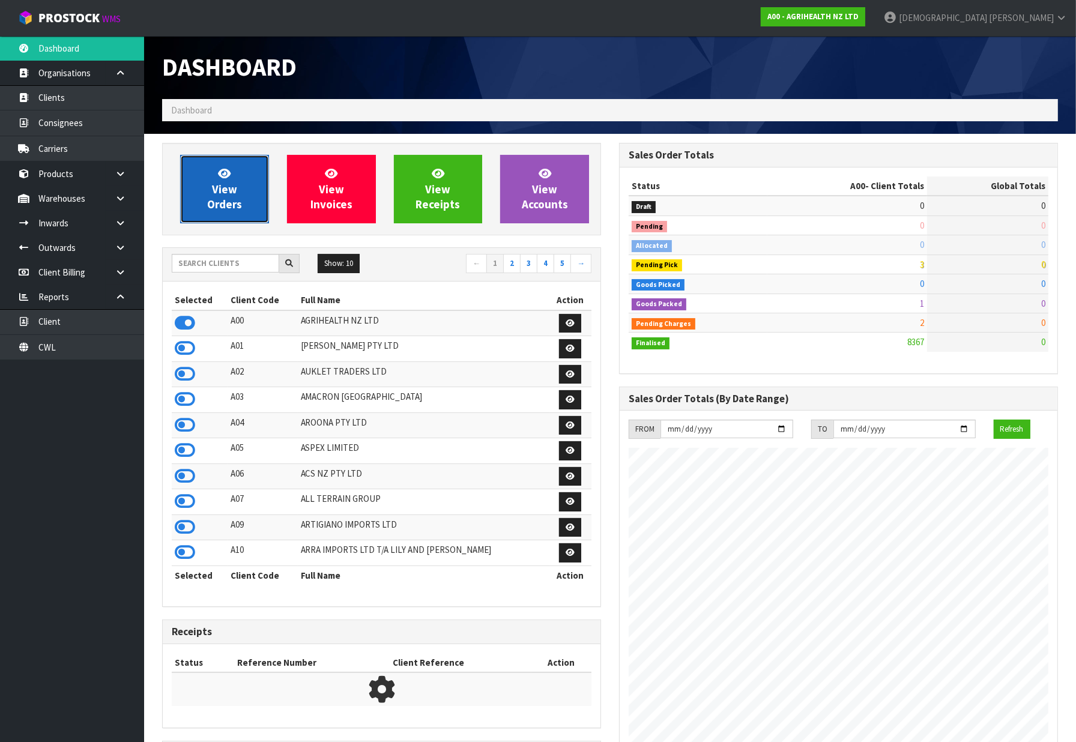
click at [221, 211] on link "View Orders" at bounding box center [224, 189] width 89 height 68
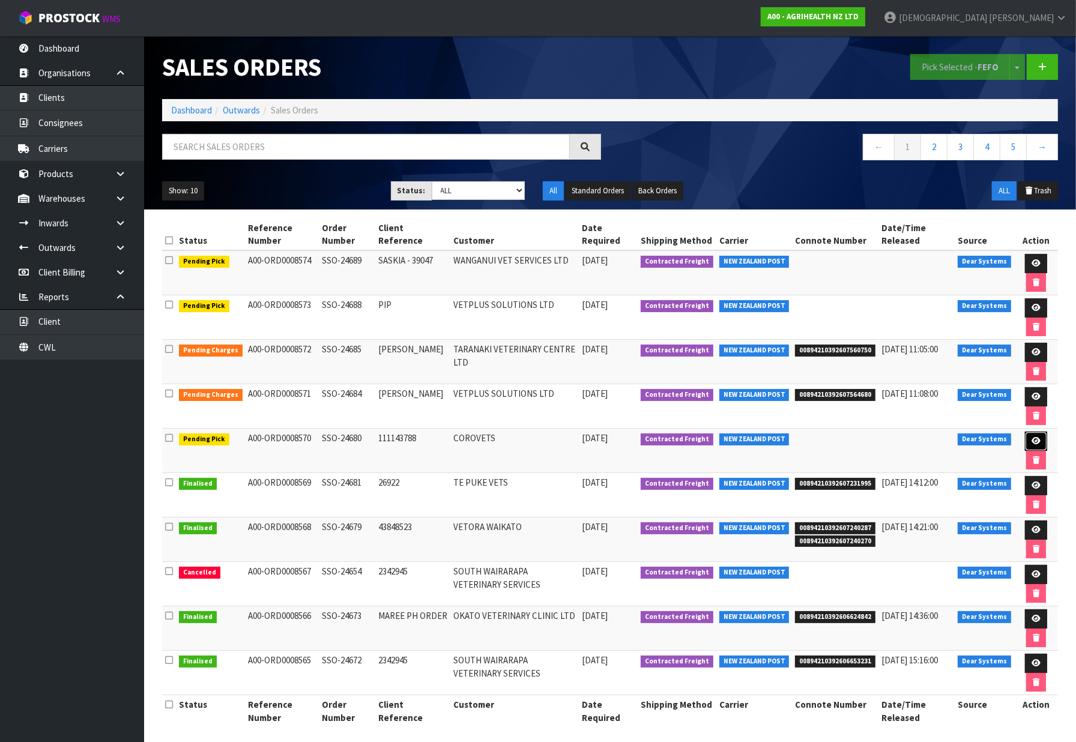
click at [1033, 442] on icon at bounding box center [1035, 441] width 9 height 8
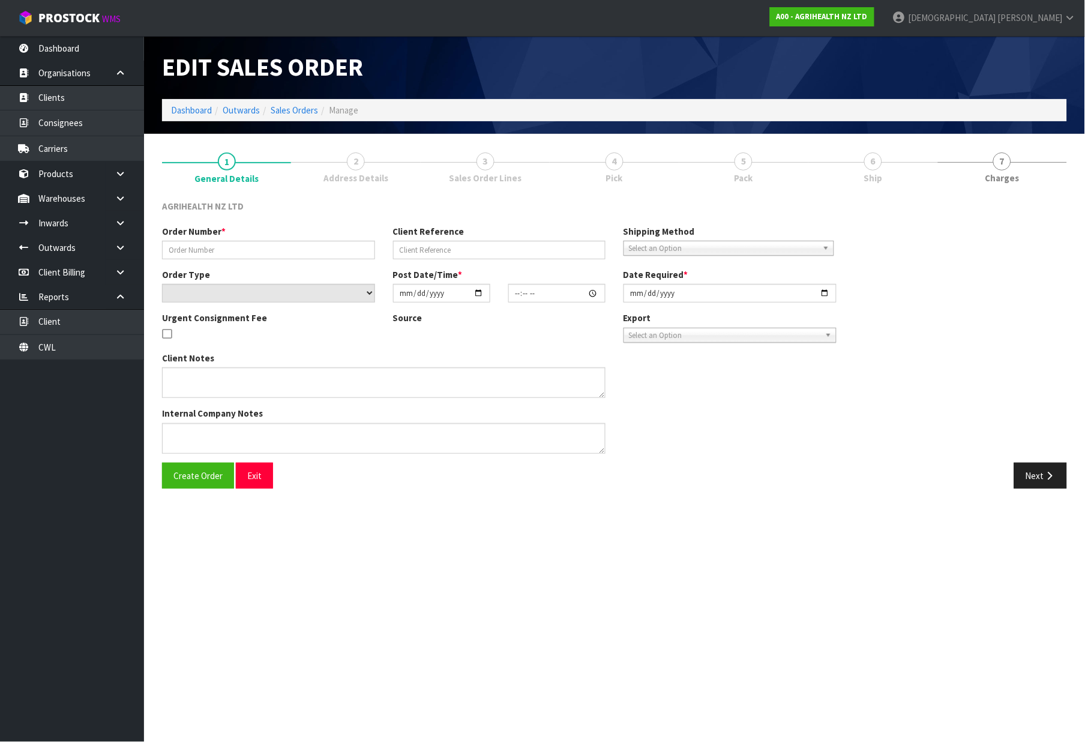
type input "SSO-24680"
type input "111143788"
select select "number:0"
type input "[DATE]"
type input "13:01:23.000"
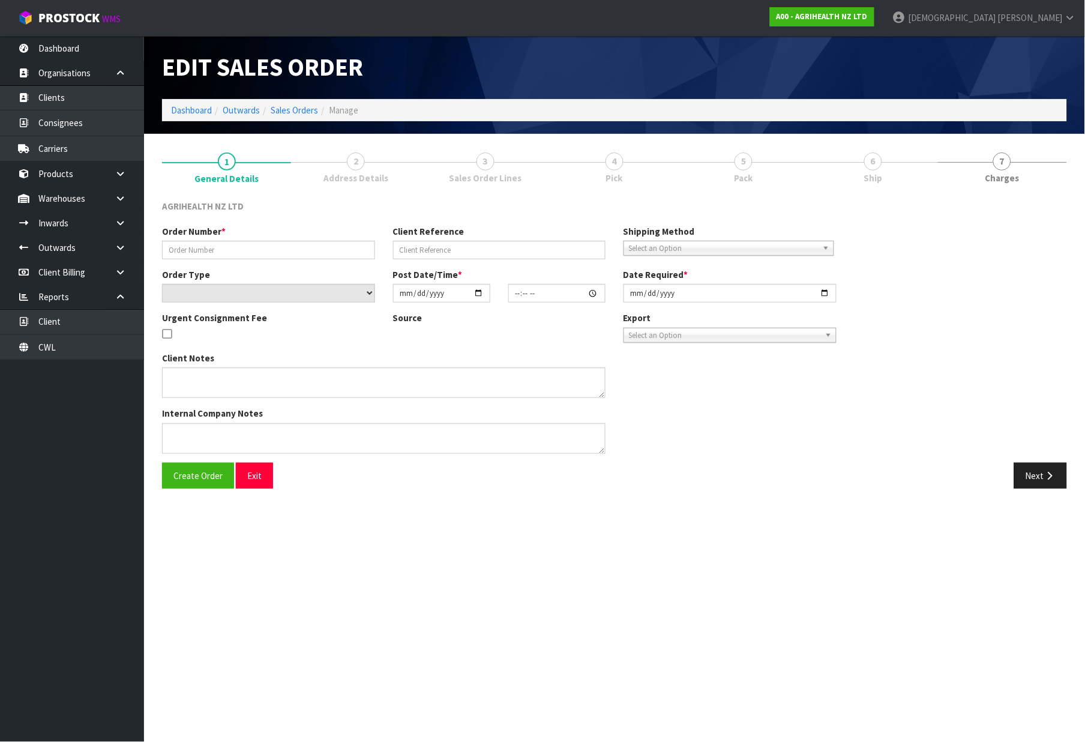
type input "[DATE]"
type textarea "SHIP BY: Overnight Courier"
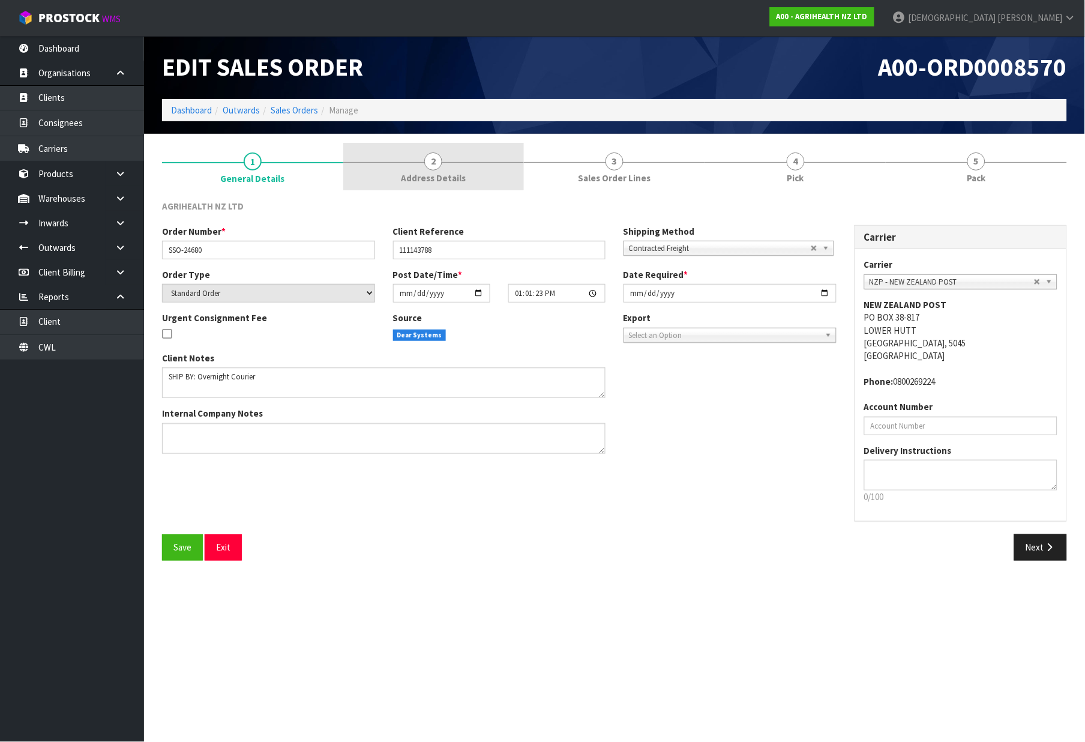
click at [477, 177] on link "2 Address Details" at bounding box center [433, 166] width 181 height 47
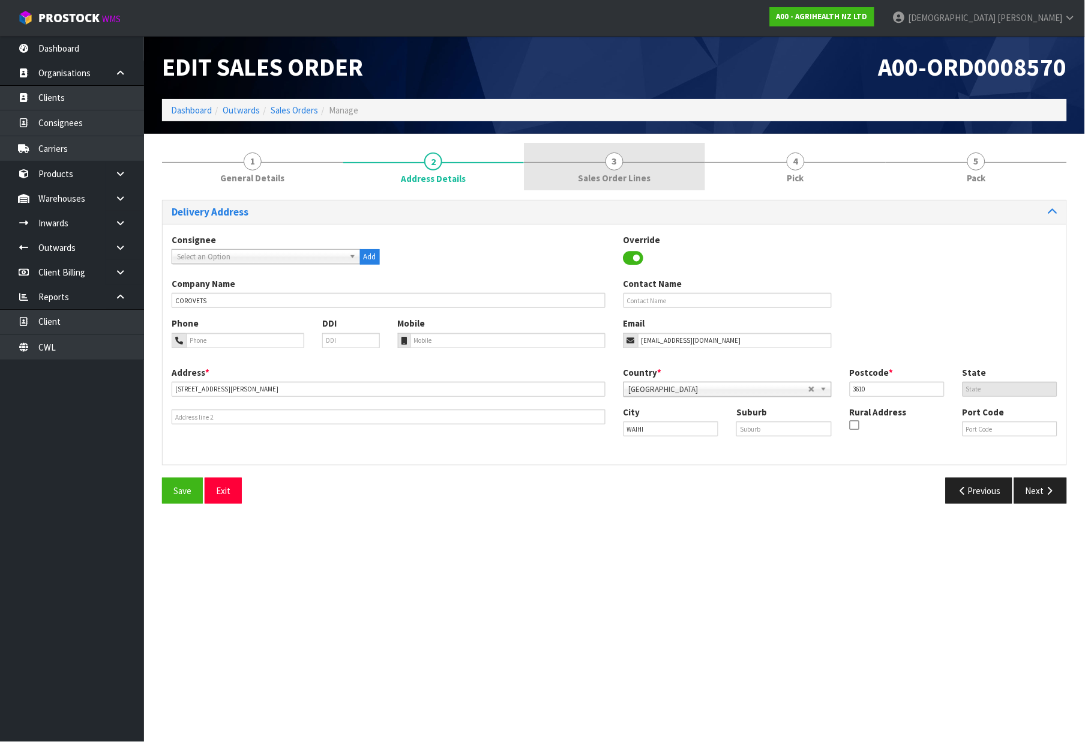
click at [602, 181] on span "Sales Order Lines" at bounding box center [614, 178] width 73 height 13
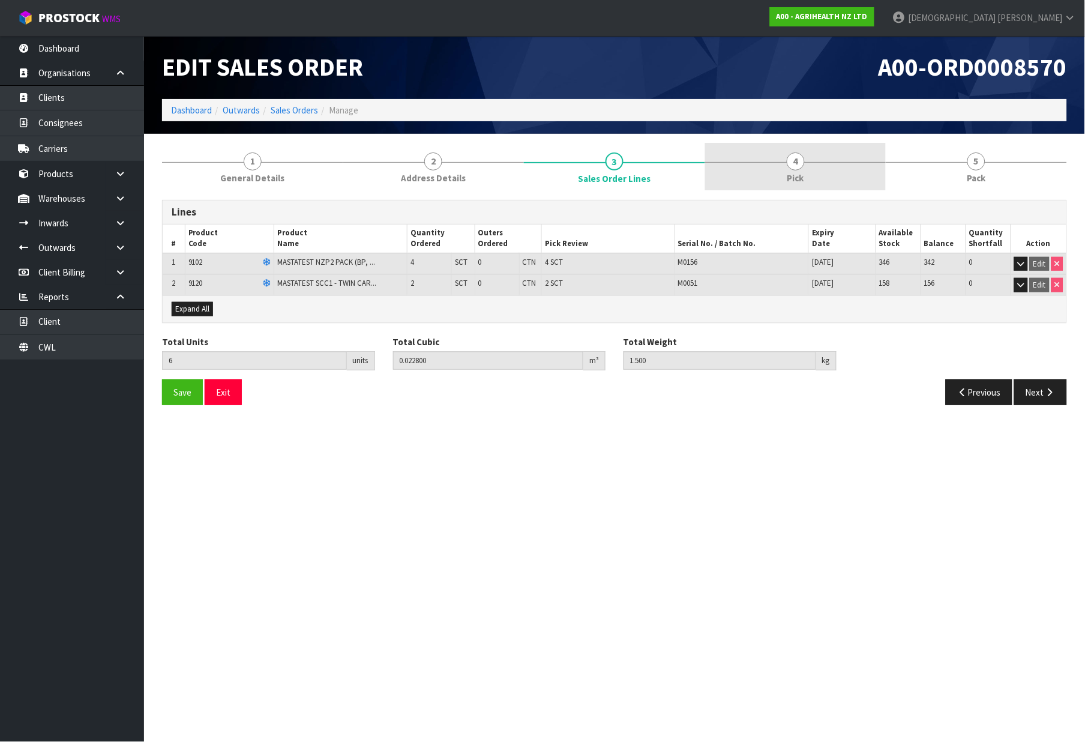
click at [806, 183] on link "4 Pick" at bounding box center [795, 166] width 181 height 47
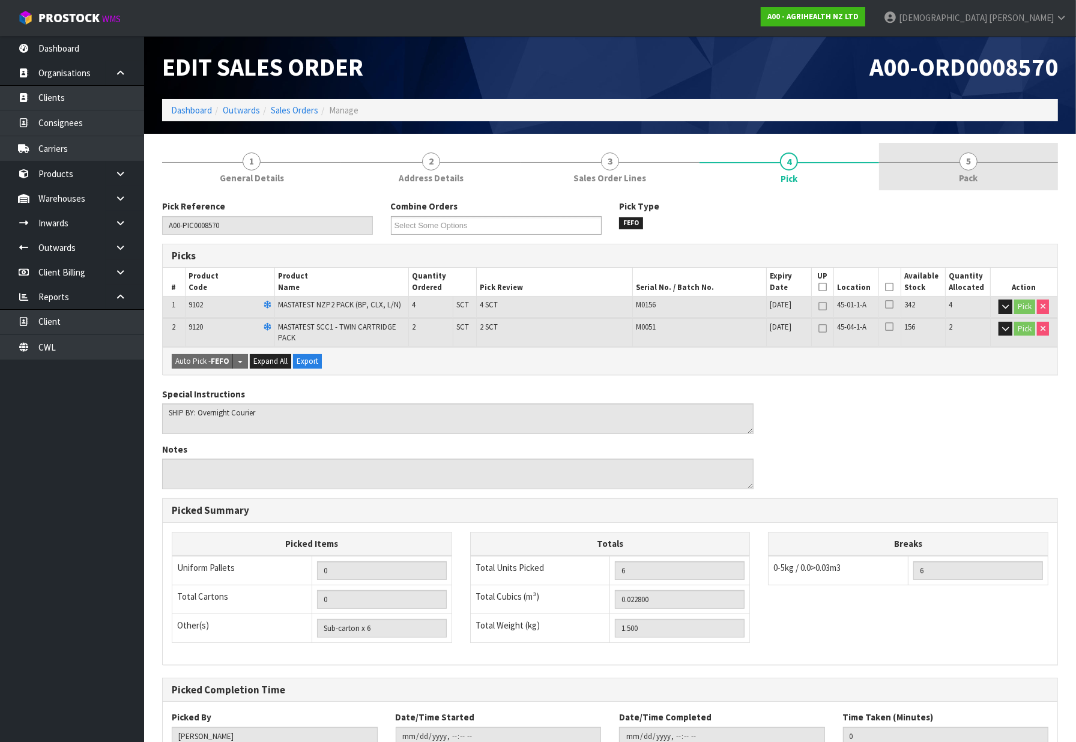
click at [986, 172] on link "5 Pack" at bounding box center [968, 166] width 179 height 47
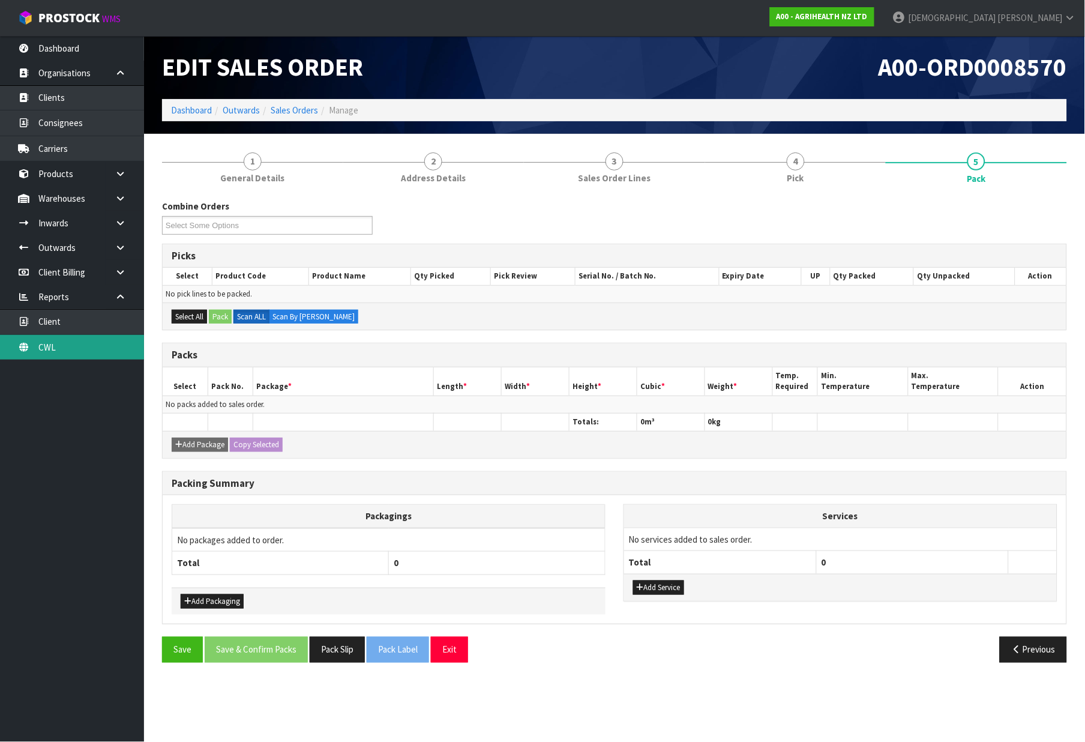
click at [48, 352] on link "CWL" at bounding box center [72, 347] width 144 height 25
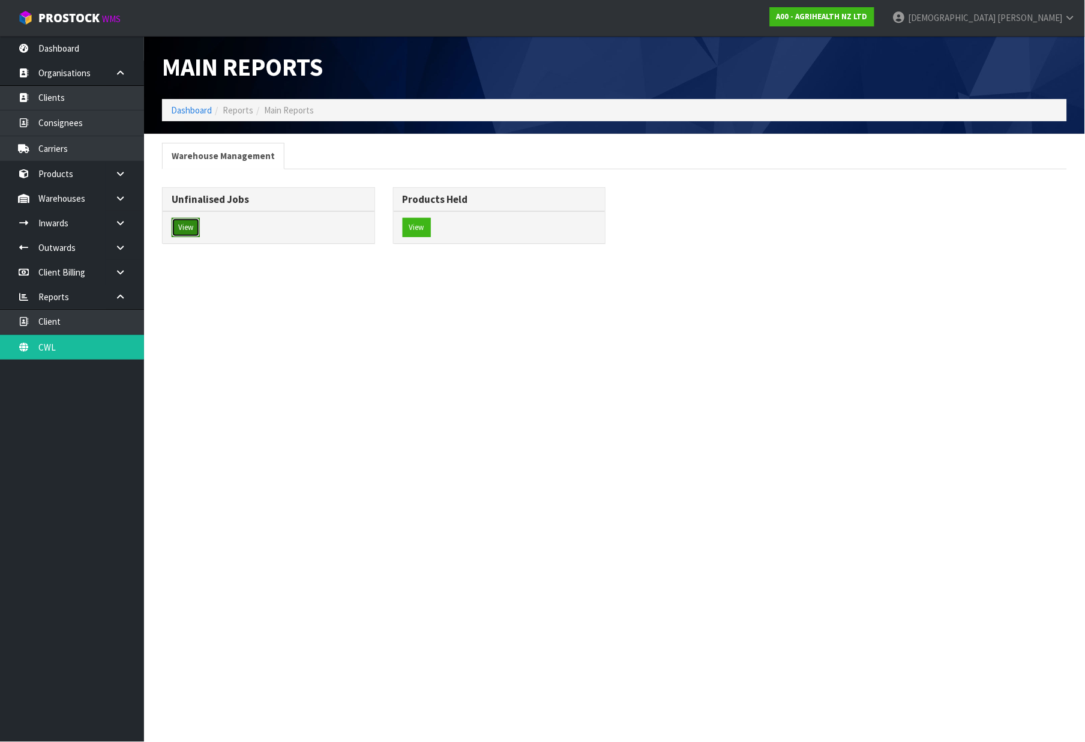
drag, startPoint x: 192, startPoint y: 220, endPoint x: 185, endPoint y: 225, distance: 8.3
click at [185, 225] on button "View" at bounding box center [186, 227] width 28 height 19
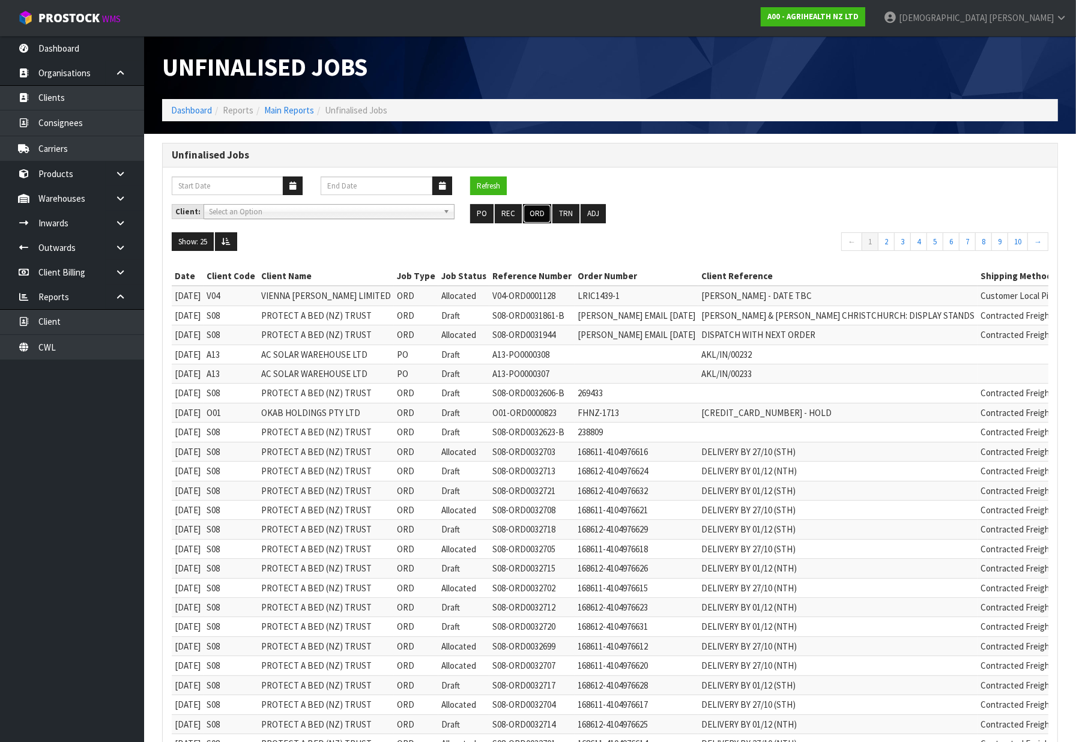
click at [530, 213] on button "ORD" at bounding box center [537, 213] width 28 height 19
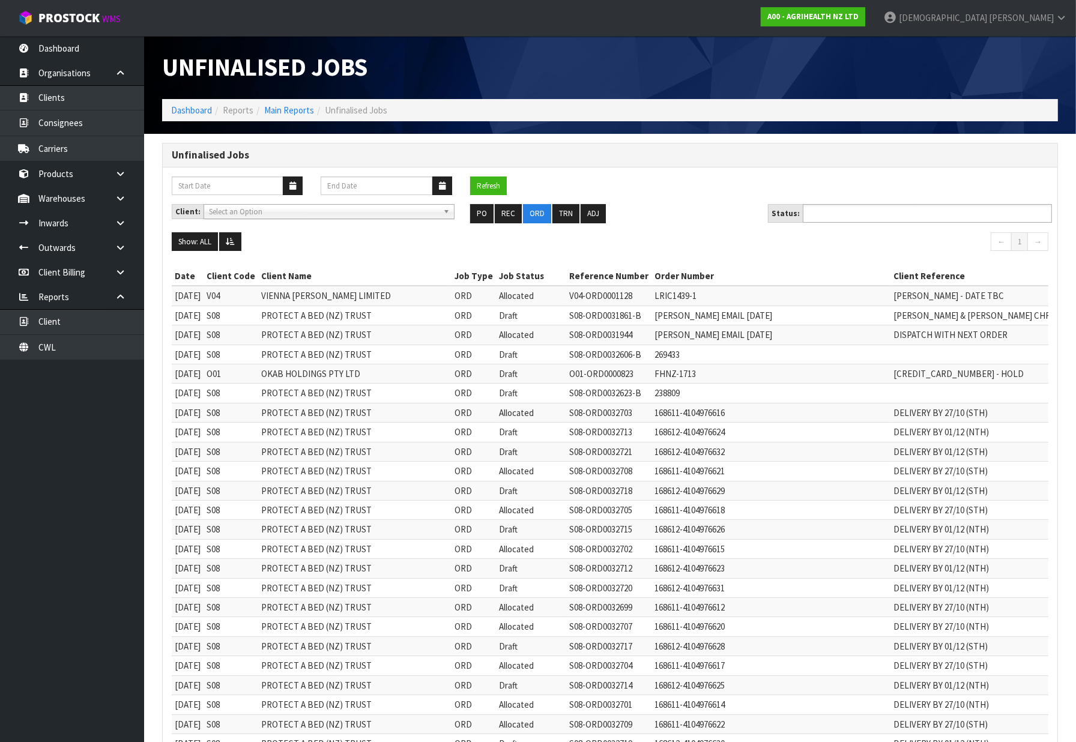
click at [925, 211] on ul at bounding box center [927, 213] width 249 height 19
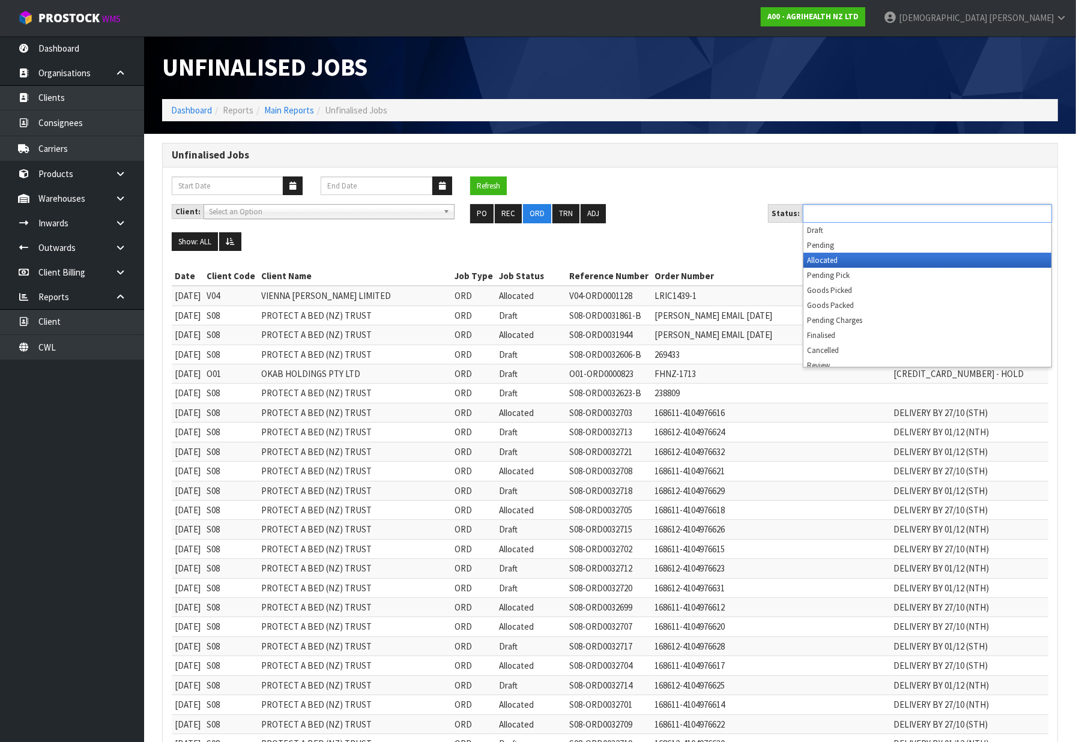
click at [845, 262] on li "Allocated" at bounding box center [927, 260] width 248 height 15
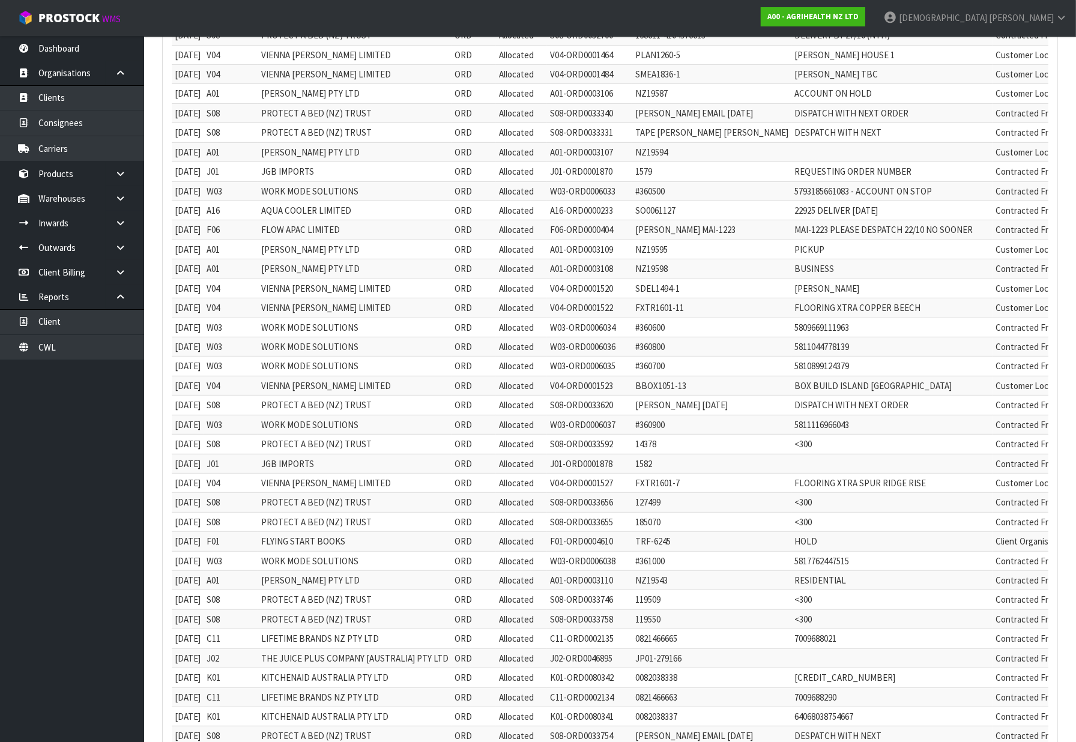
scroll to position [762, 0]
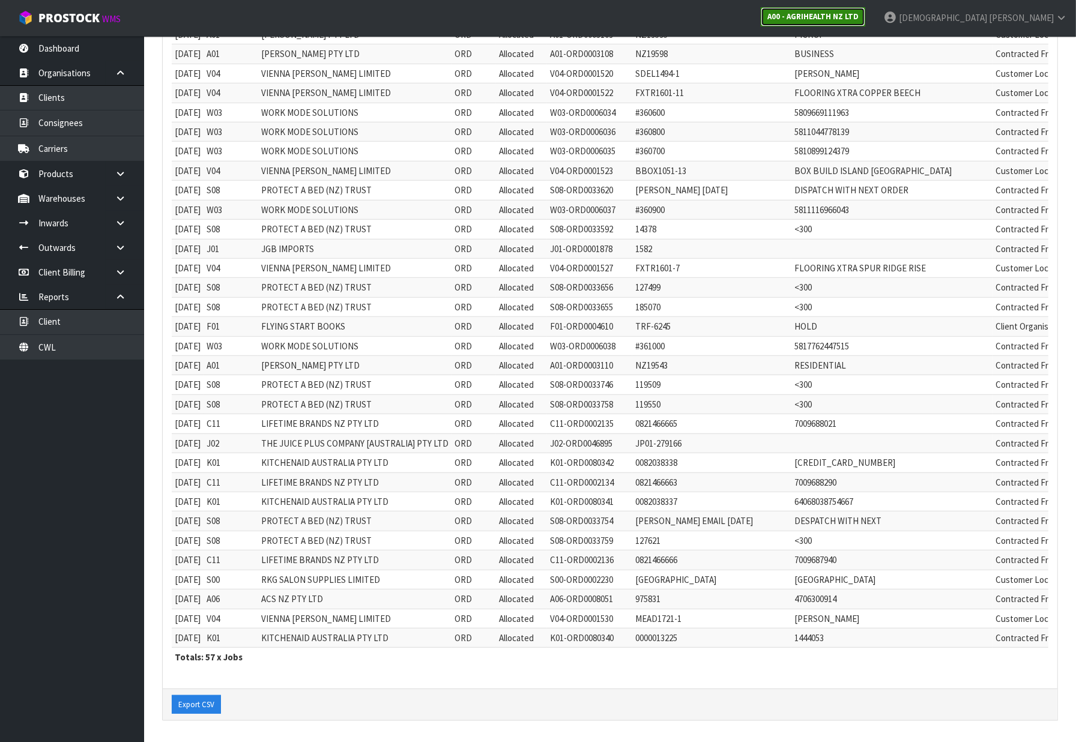
click at [859, 17] on strong "A00 - AGRIHEALTH NZ LTD" at bounding box center [812, 16] width 91 height 10
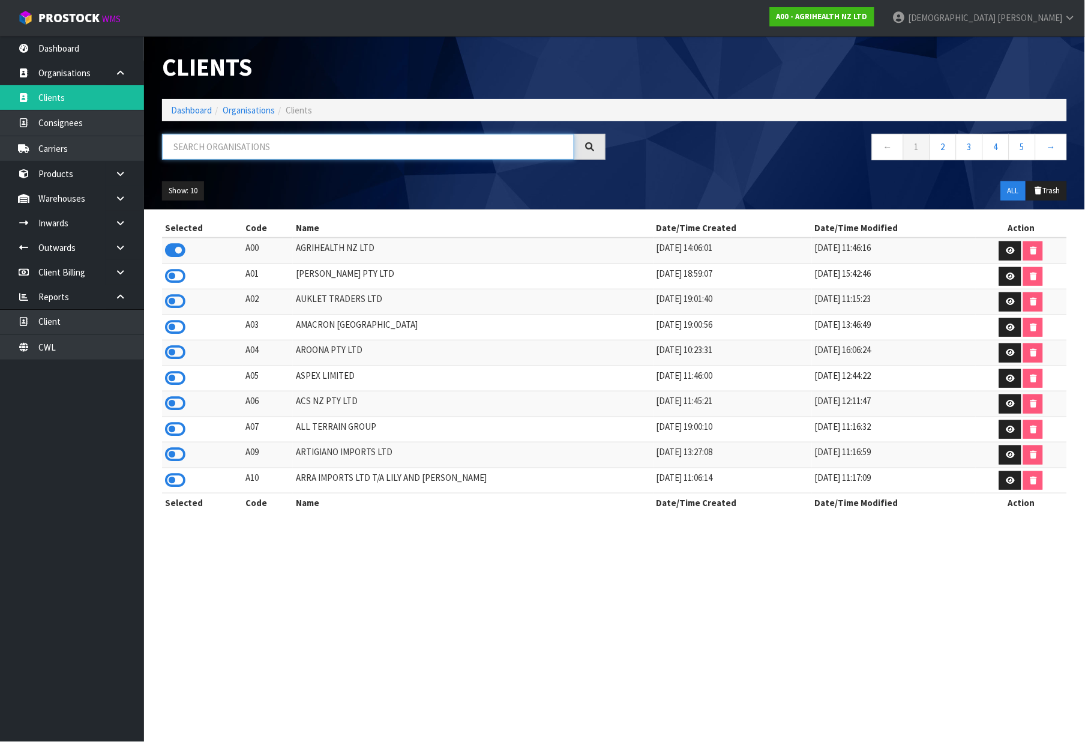
click at [331, 149] on input "text" at bounding box center [368, 147] width 412 height 26
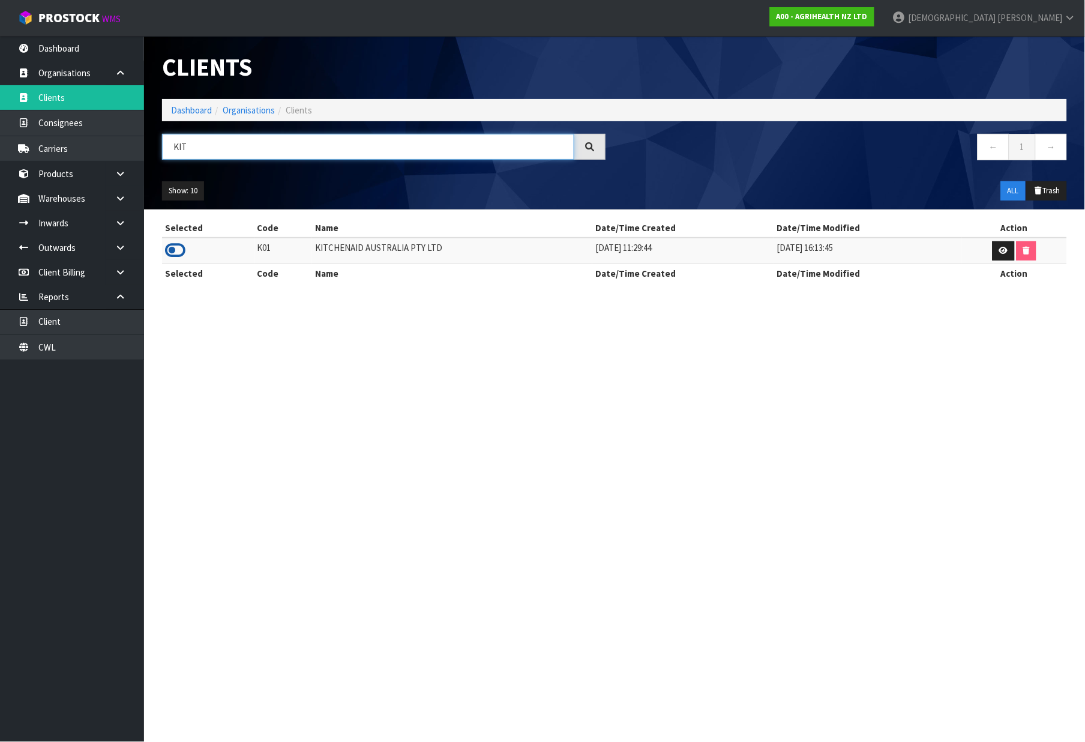
type input "KIT"
click at [181, 248] on icon at bounding box center [175, 250] width 20 height 18
click at [194, 113] on link "Dashboard" at bounding box center [191, 109] width 41 height 11
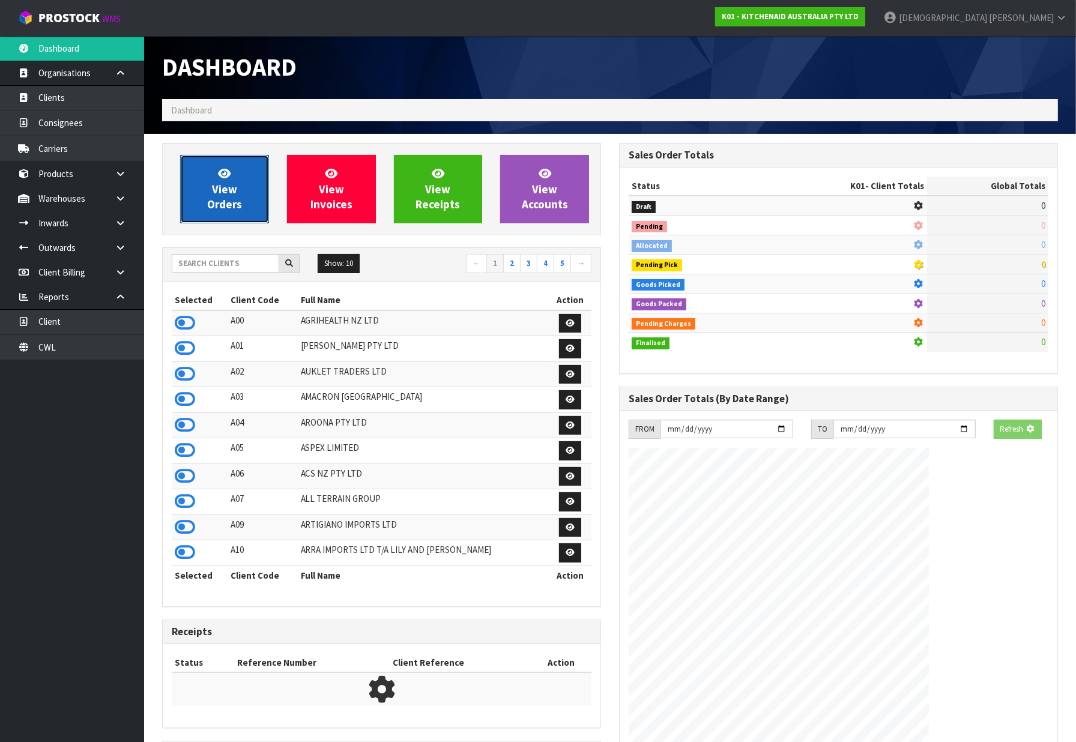
click at [220, 208] on span "View Orders" at bounding box center [224, 188] width 35 height 45
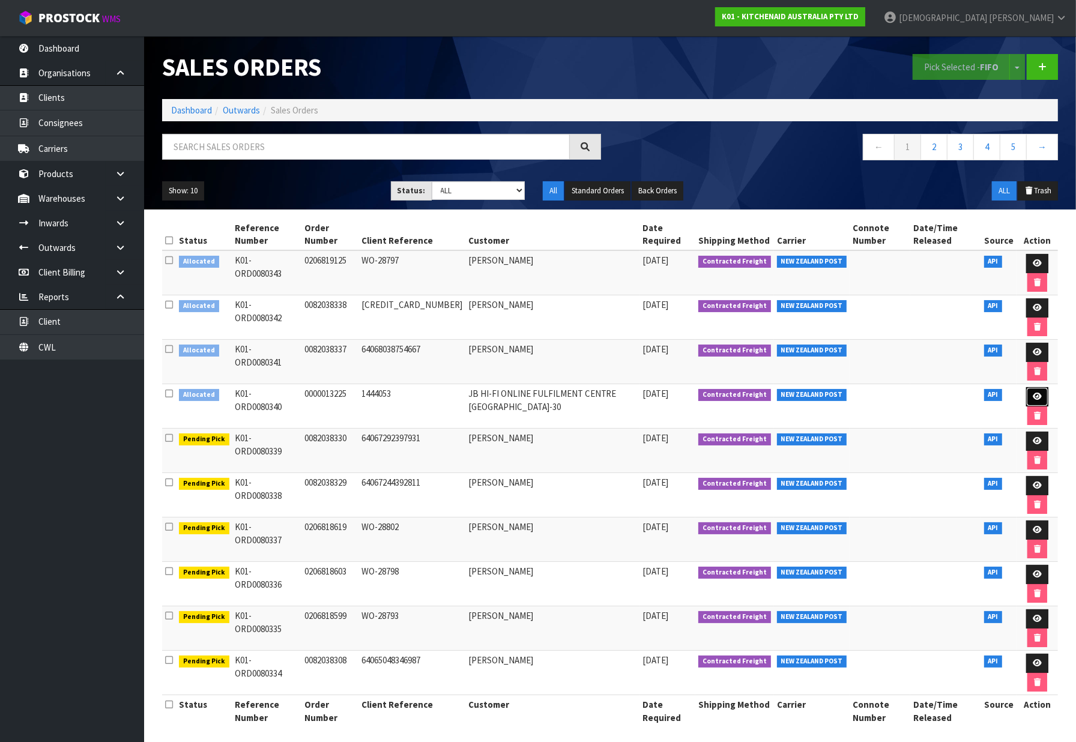
click at [1037, 393] on icon at bounding box center [1037, 397] width 9 height 8
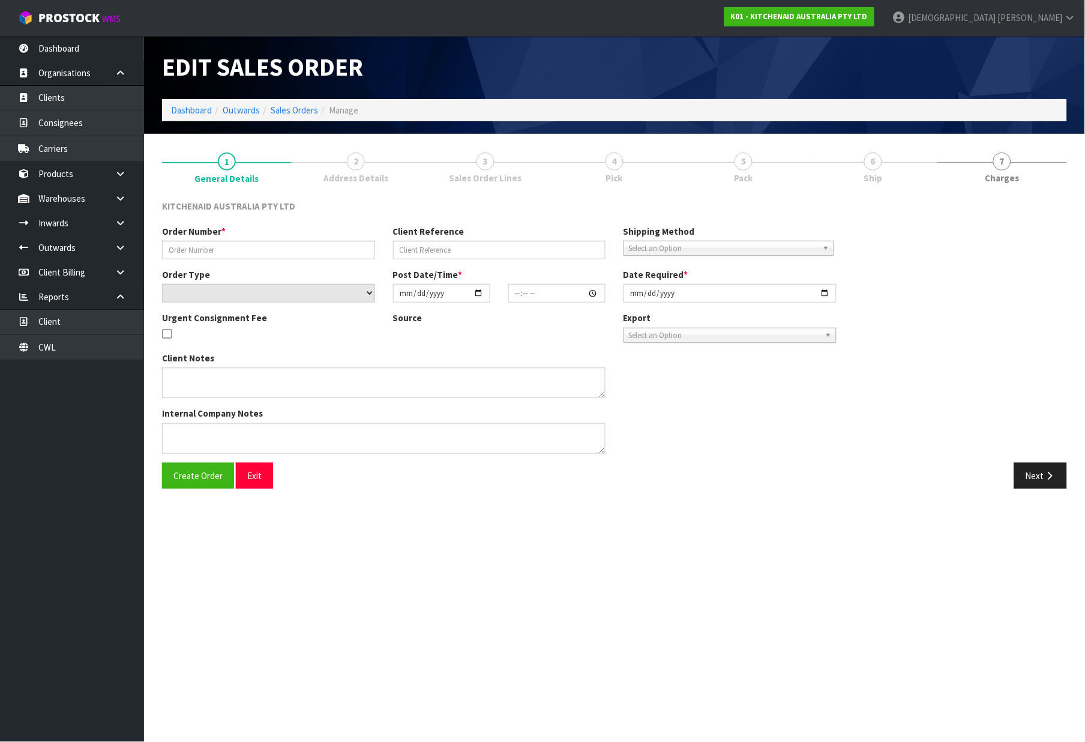
type input "0000013225"
type input "1444053"
select select "number:0"
type input "[DATE]"
type input "12:36:05.000"
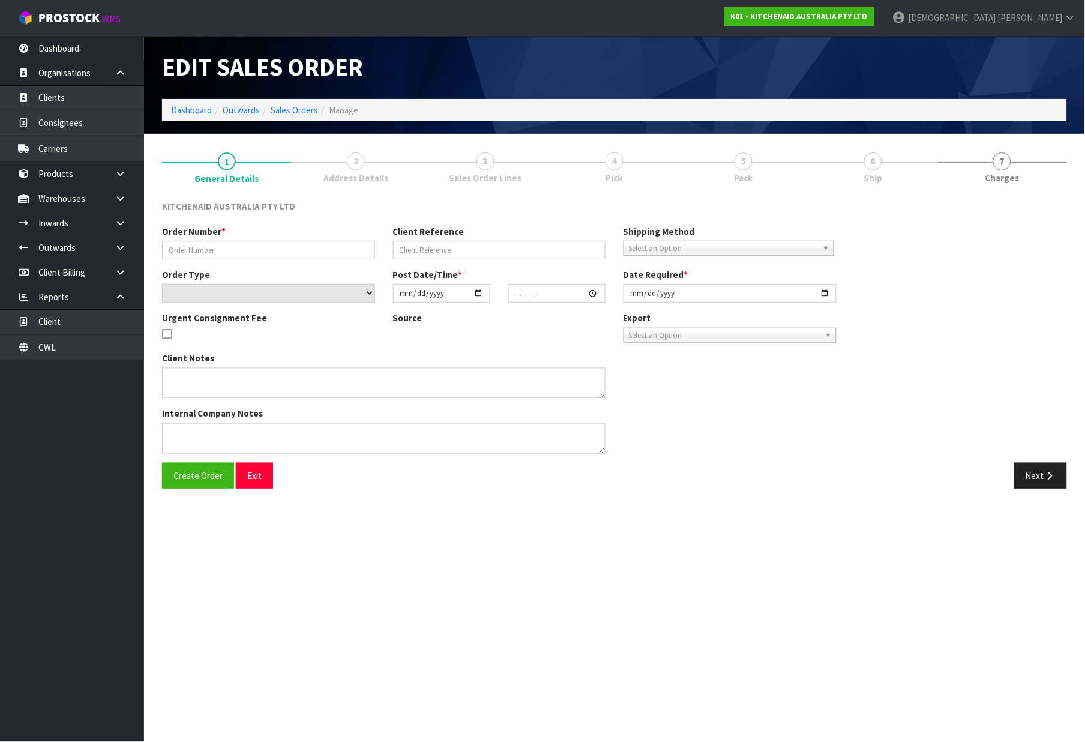
type input "[DATE]"
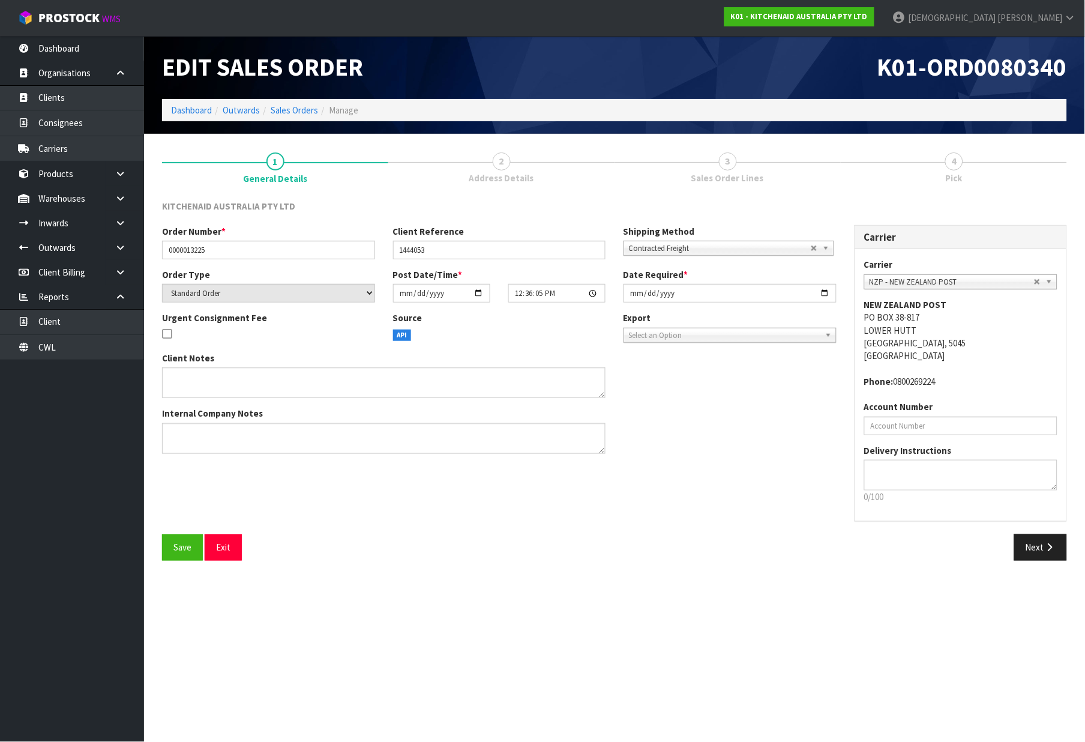
click at [575, 170] on link "2 Address Details" at bounding box center [501, 166] width 226 height 47
click at [537, 170] on link "2 Address Details" at bounding box center [501, 166] width 226 height 47
click at [510, 172] on span "Address Details" at bounding box center [502, 178] width 65 height 13
drag, startPoint x: 656, startPoint y: 165, endPoint x: 747, endPoint y: 165, distance: 91.9
click at [657, 165] on link "3 Sales Order Lines" at bounding box center [728, 166] width 226 height 47
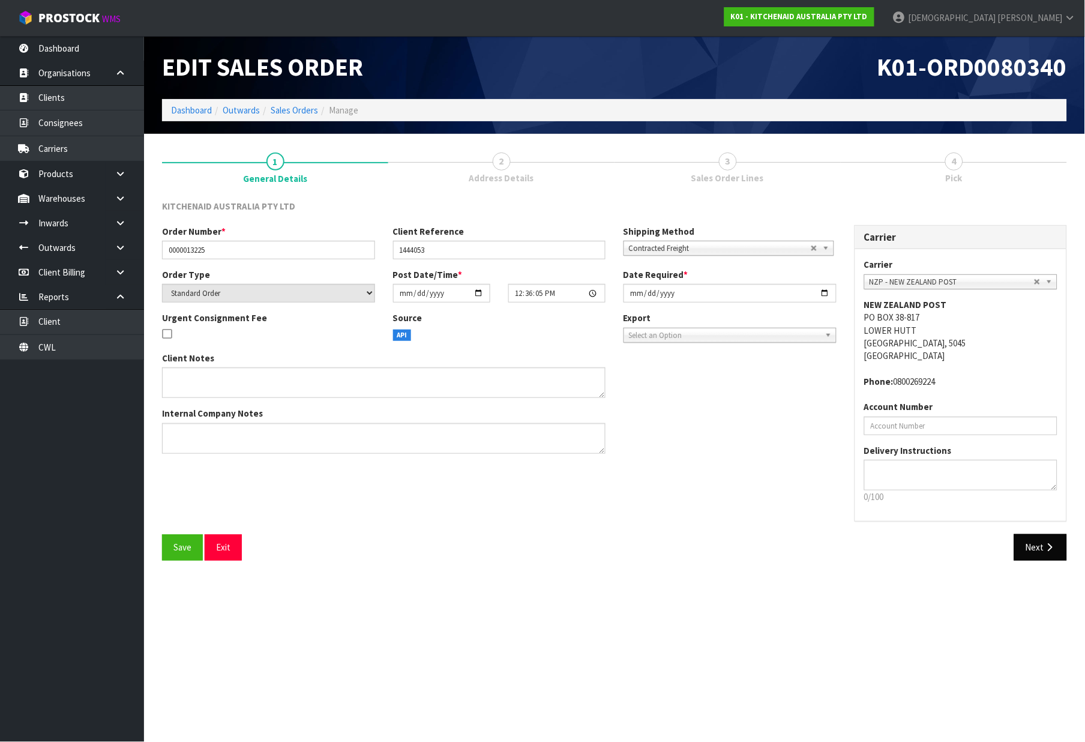
drag, startPoint x: 1012, startPoint y: 551, endPoint x: 1027, endPoint y: 548, distance: 15.4
click at [1016, 551] on div "Next" at bounding box center [846, 547] width 462 height 26
click at [1037, 545] on button "Next" at bounding box center [1041, 547] width 53 height 26
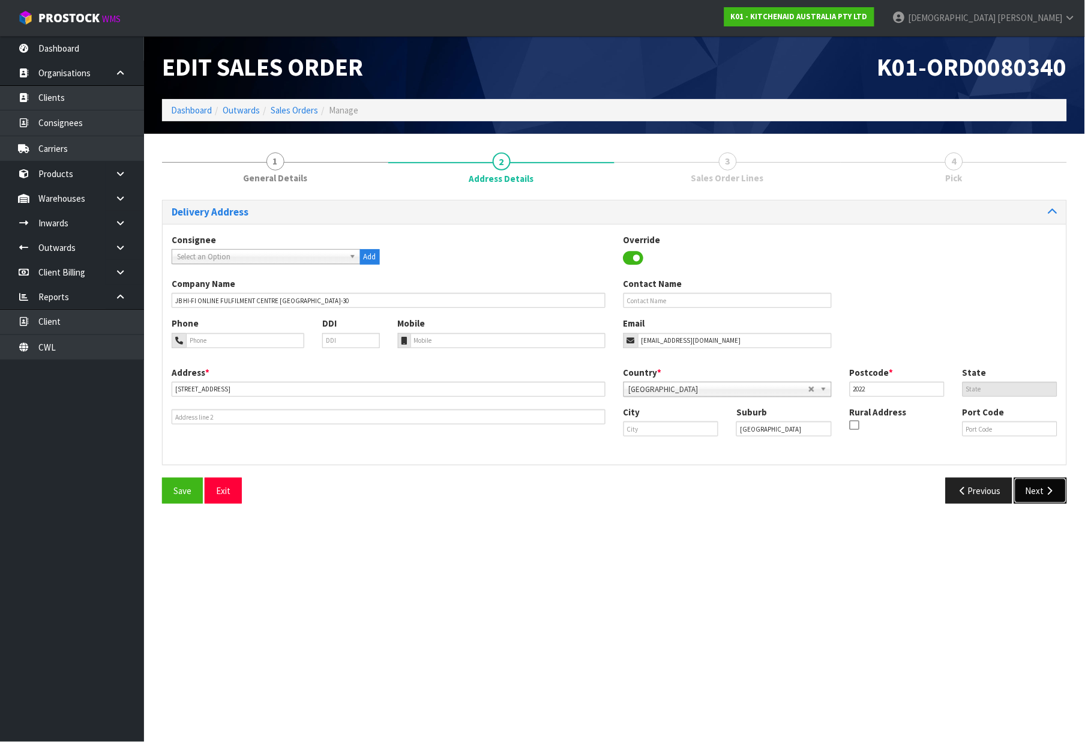
click at [1057, 493] on button "Next" at bounding box center [1041, 491] width 53 height 26
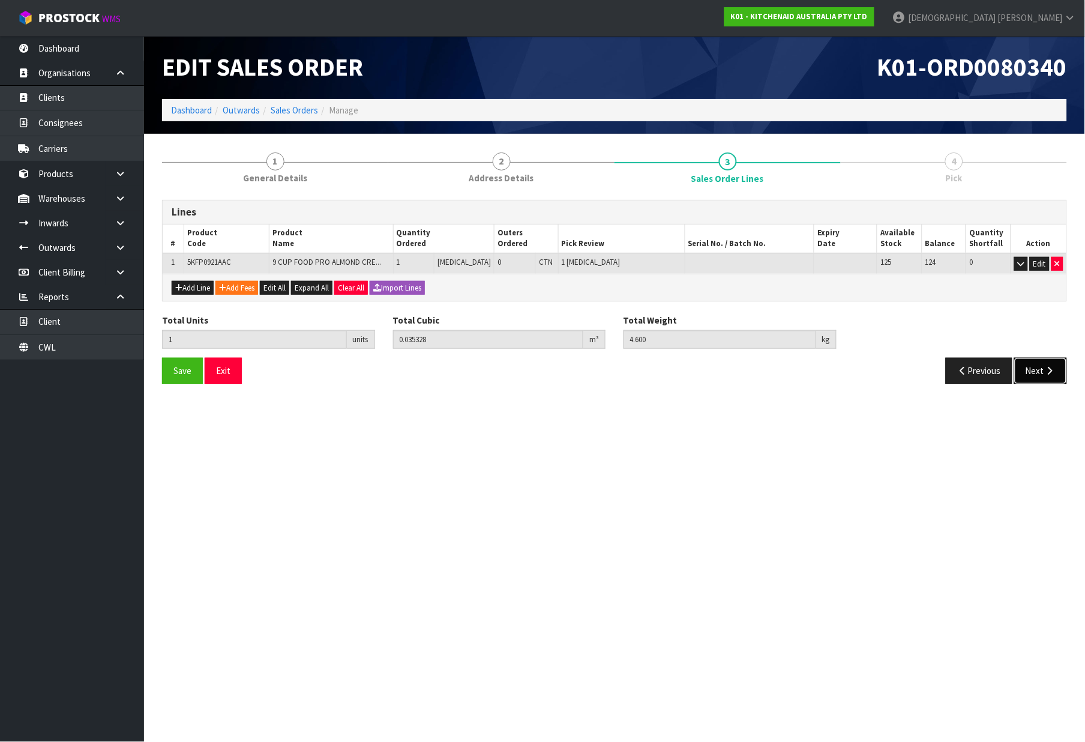
click at [1046, 379] on button "Next" at bounding box center [1041, 371] width 53 height 26
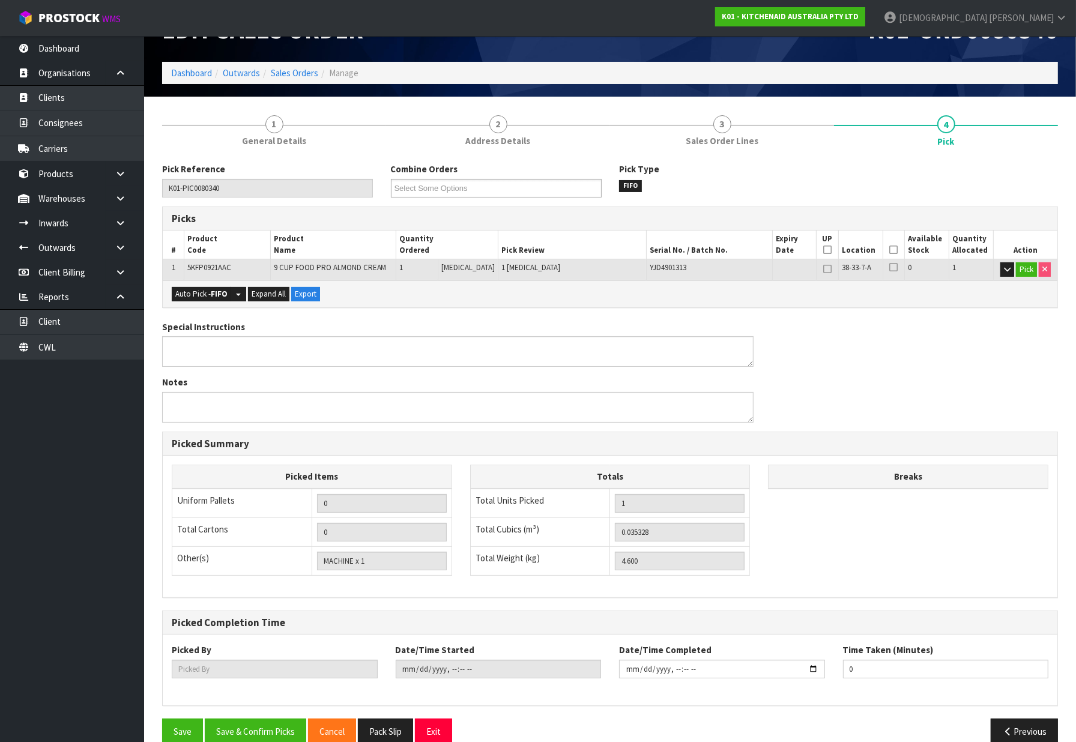
scroll to position [57, 0]
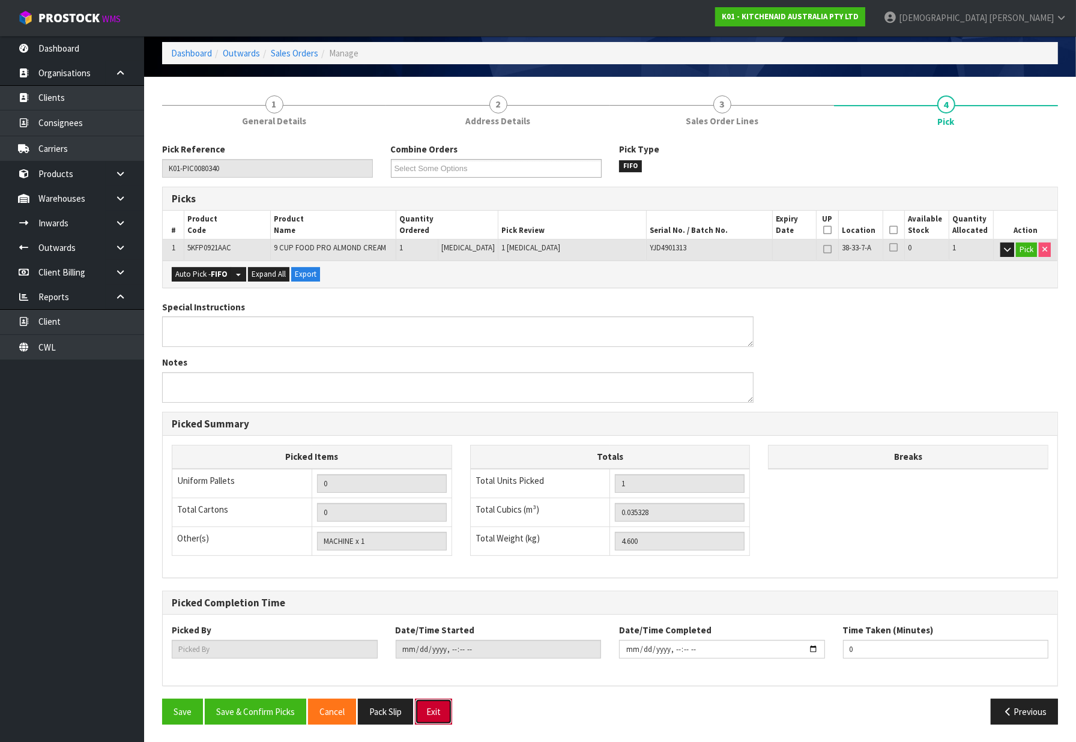
click at [445, 709] on button "Exit" at bounding box center [433, 712] width 37 height 26
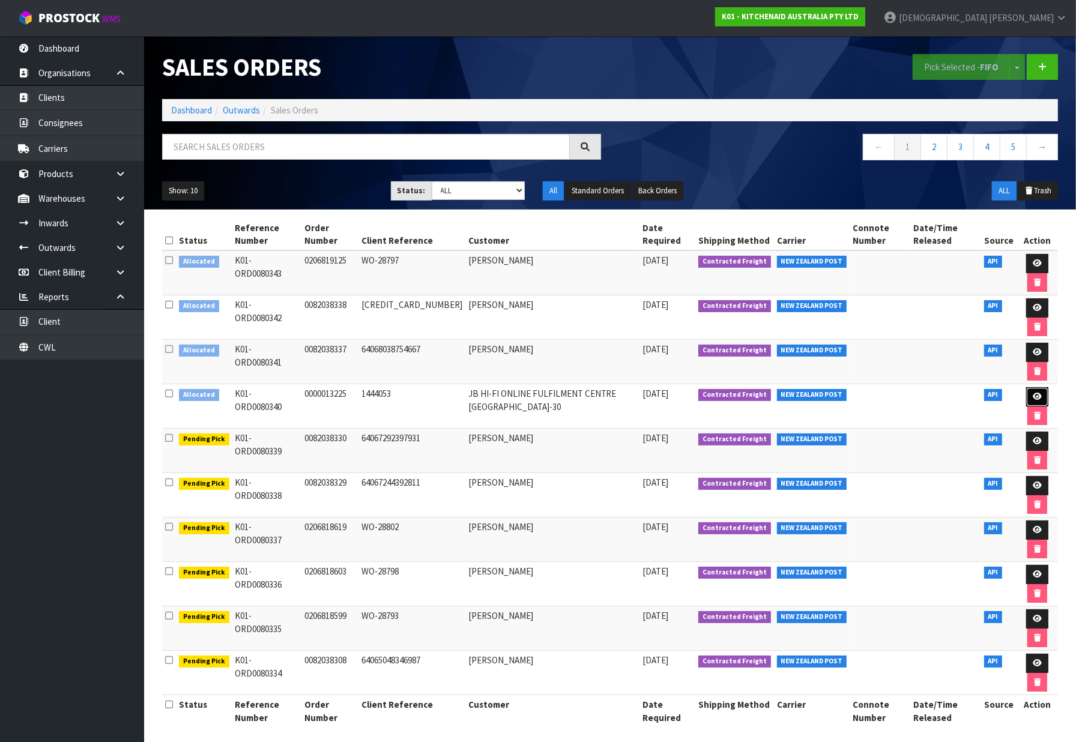
click at [1036, 394] on icon at bounding box center [1037, 397] width 9 height 8
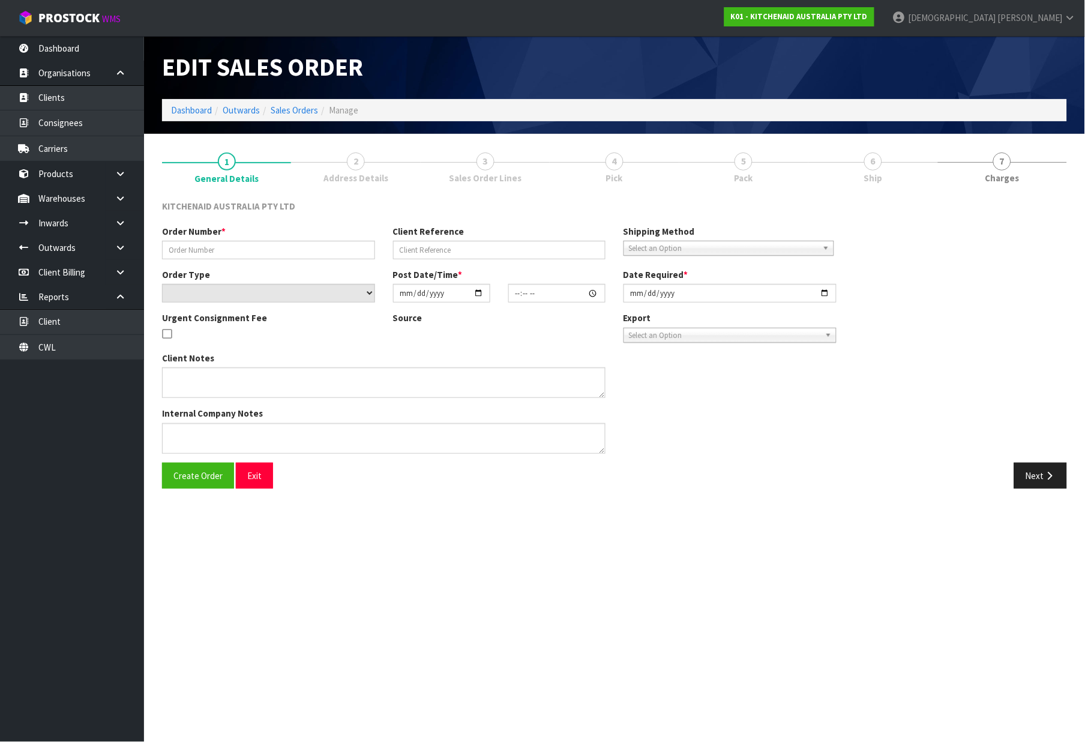
type input "0000013225"
type input "1444053"
select select "number:0"
type input "[DATE]"
type input "12:36:05.000"
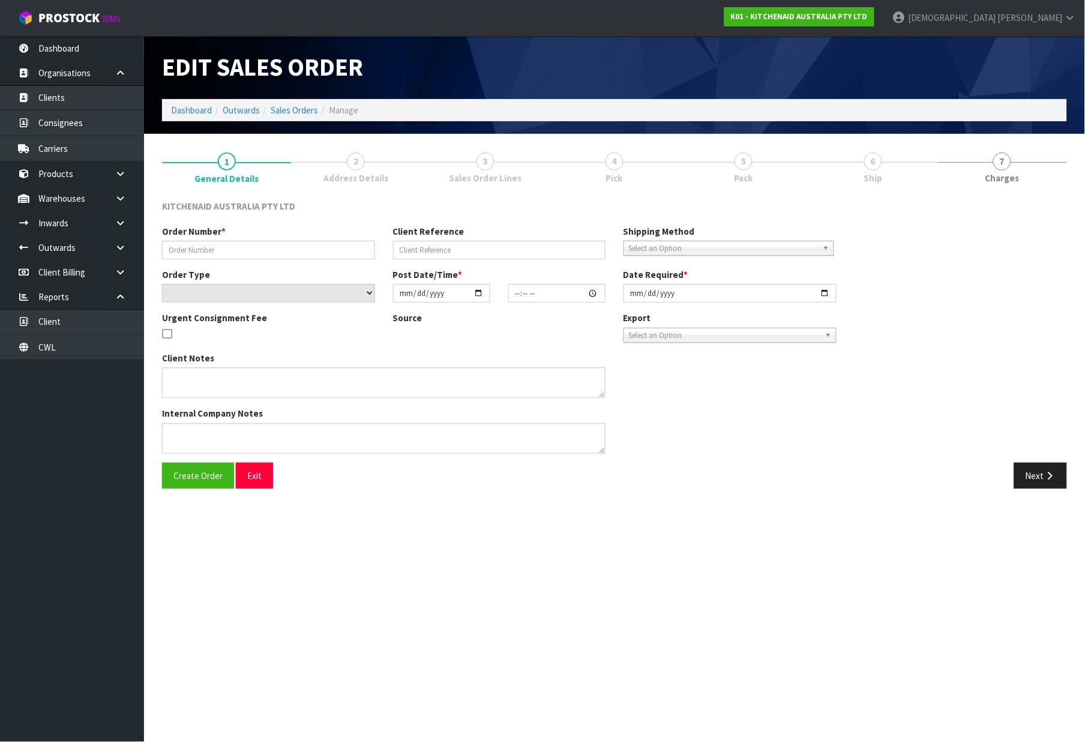
type input "[DATE]"
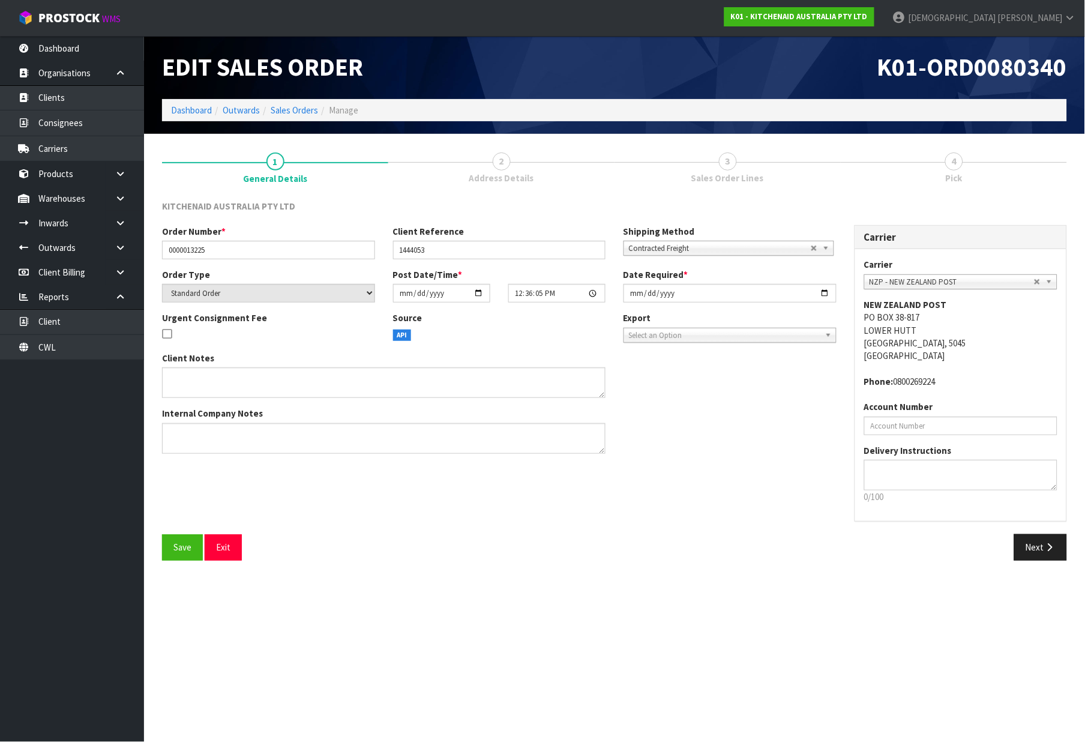
click at [884, 6] on div "K01 - KITCHENAID AUSTRALIA PTY LTD" at bounding box center [800, 17] width 168 height 34
click at [868, 12] on strong "K01 - KITCHENAID AUSTRALIA PTY LTD" at bounding box center [799, 16] width 137 height 10
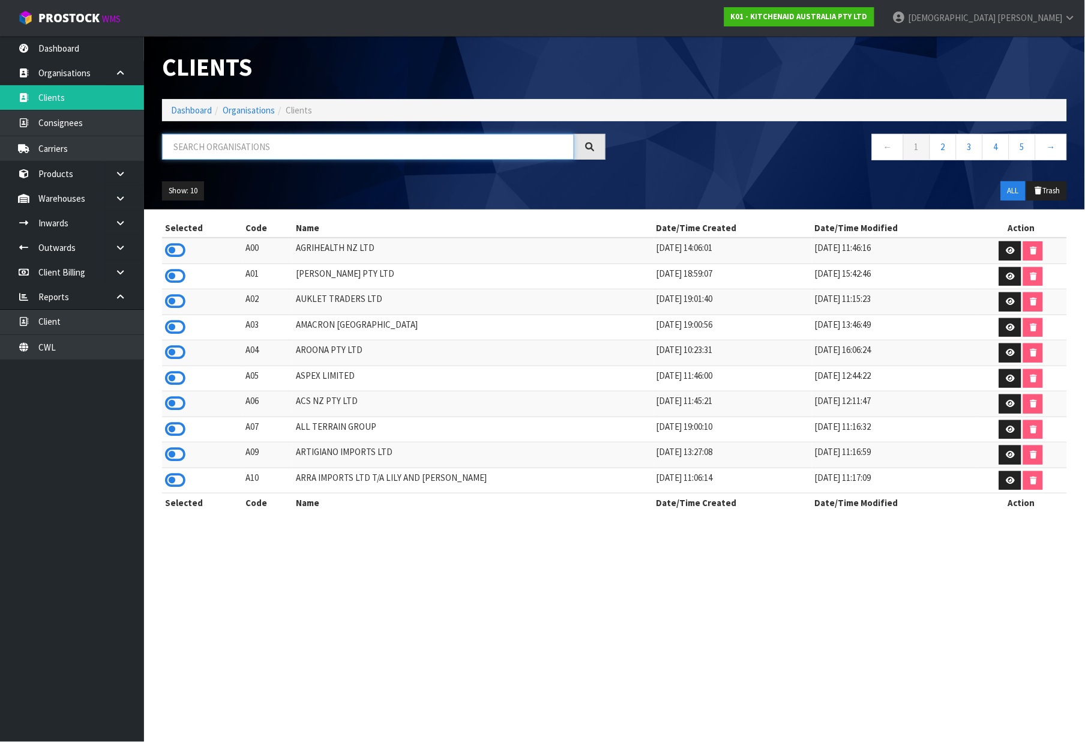
click at [253, 148] on input "text" at bounding box center [368, 147] width 412 height 26
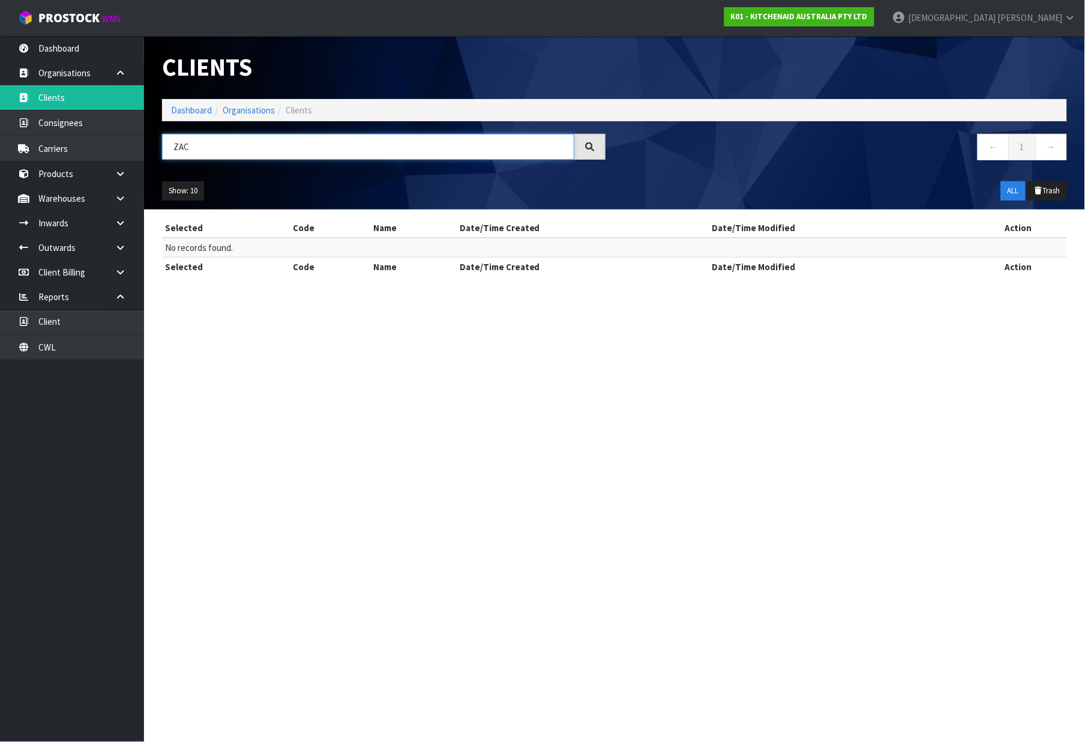
drag, startPoint x: 171, startPoint y: 149, endPoint x: 149, endPoint y: 149, distance: 21.6
click at [149, 149] on header "Clients Dashboard Organisations Clients ZAC ← 1 → Show: 10 5 10 25 50 ALL Trash" at bounding box center [614, 123] width 941 height 174
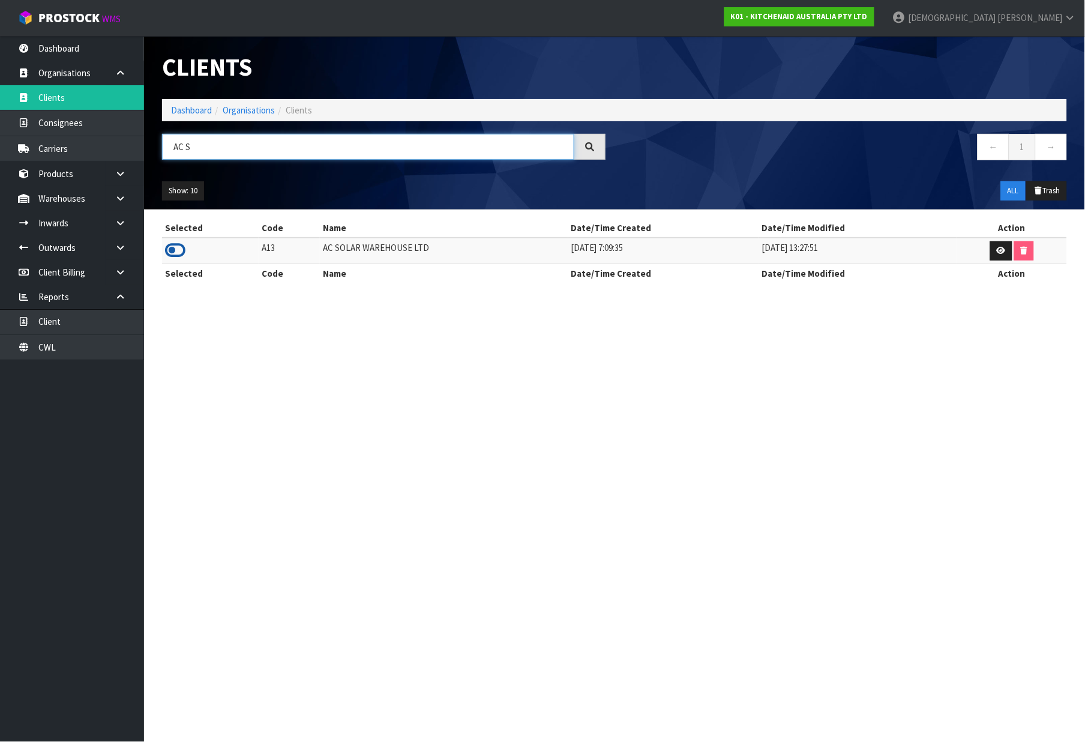
type input "AC S"
click at [181, 249] on icon at bounding box center [175, 250] width 20 height 18
click at [194, 111] on link "Dashboard" at bounding box center [191, 109] width 41 height 11
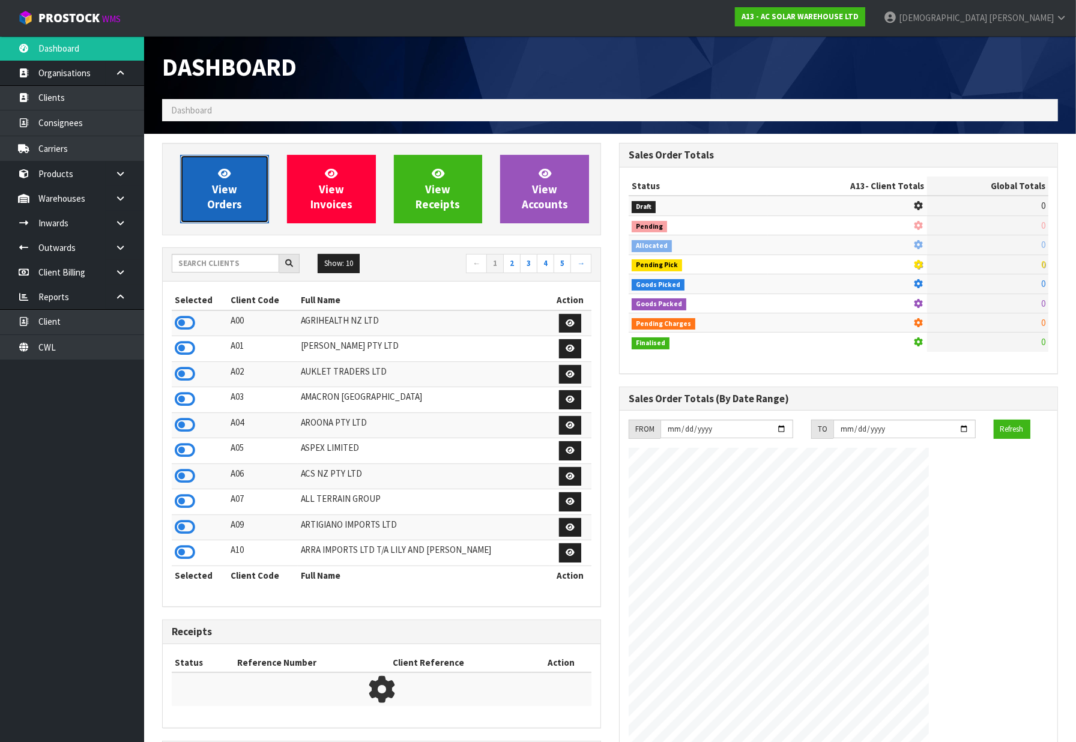
click at [217, 202] on span "View Orders" at bounding box center [224, 188] width 35 height 45
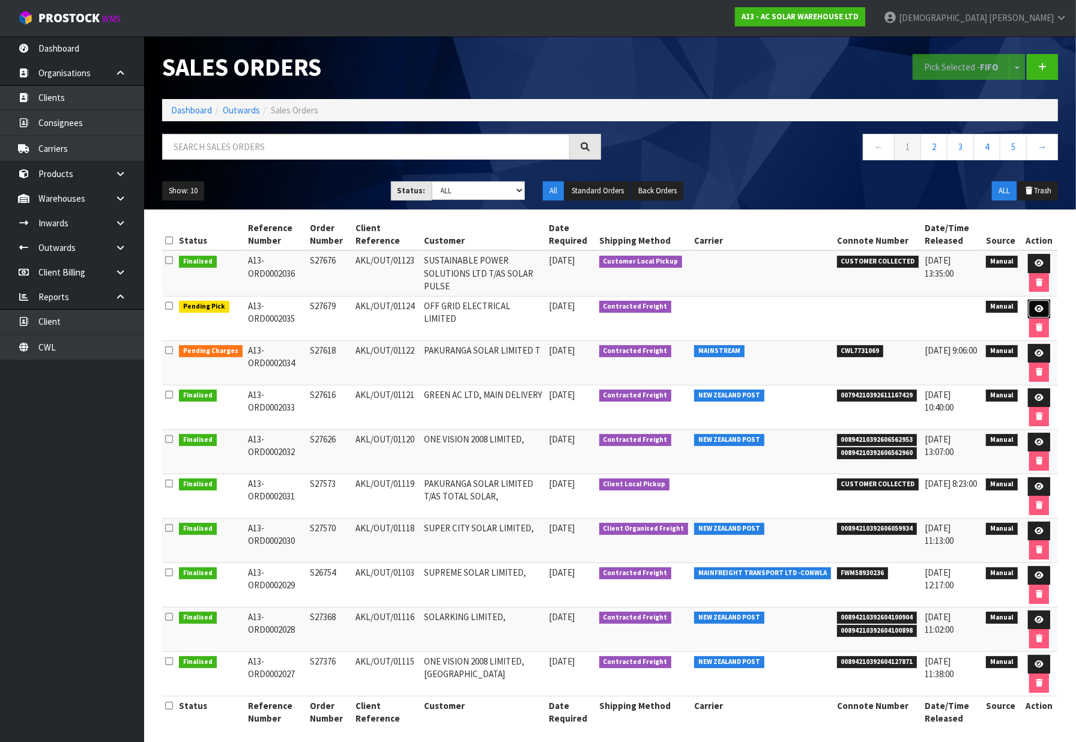
click at [1040, 311] on icon at bounding box center [1038, 309] width 9 height 8
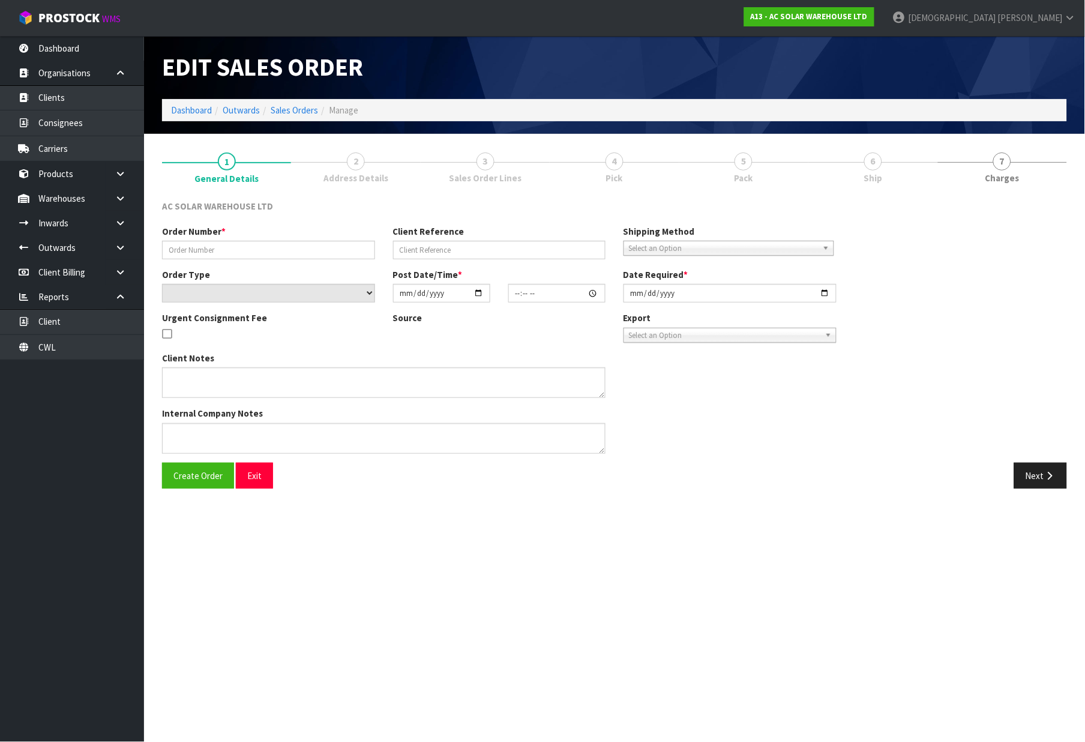
type input "S27679"
type input "AKL/OUT/01124"
select select "number:0"
type input "[DATE]"
type input "12:30:00.000"
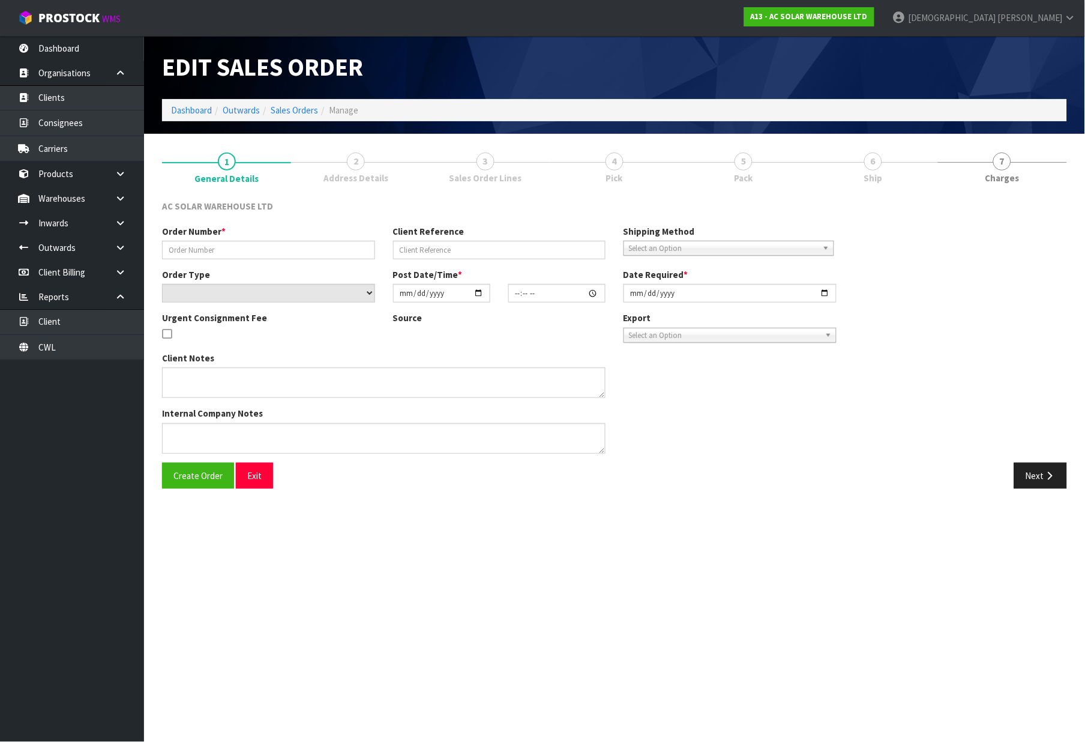
type input "[DATE]"
type textarea "SEND WITH [PERSON_NAME]"
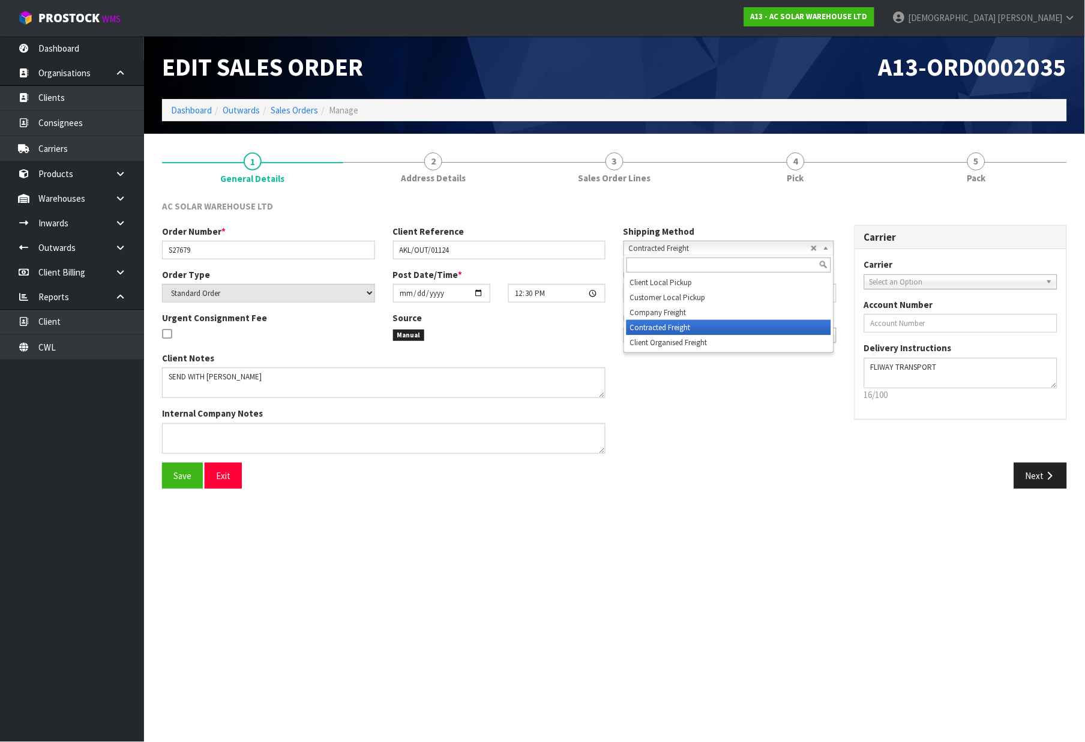
click at [743, 244] on span "Contracted Freight" at bounding box center [720, 248] width 182 height 14
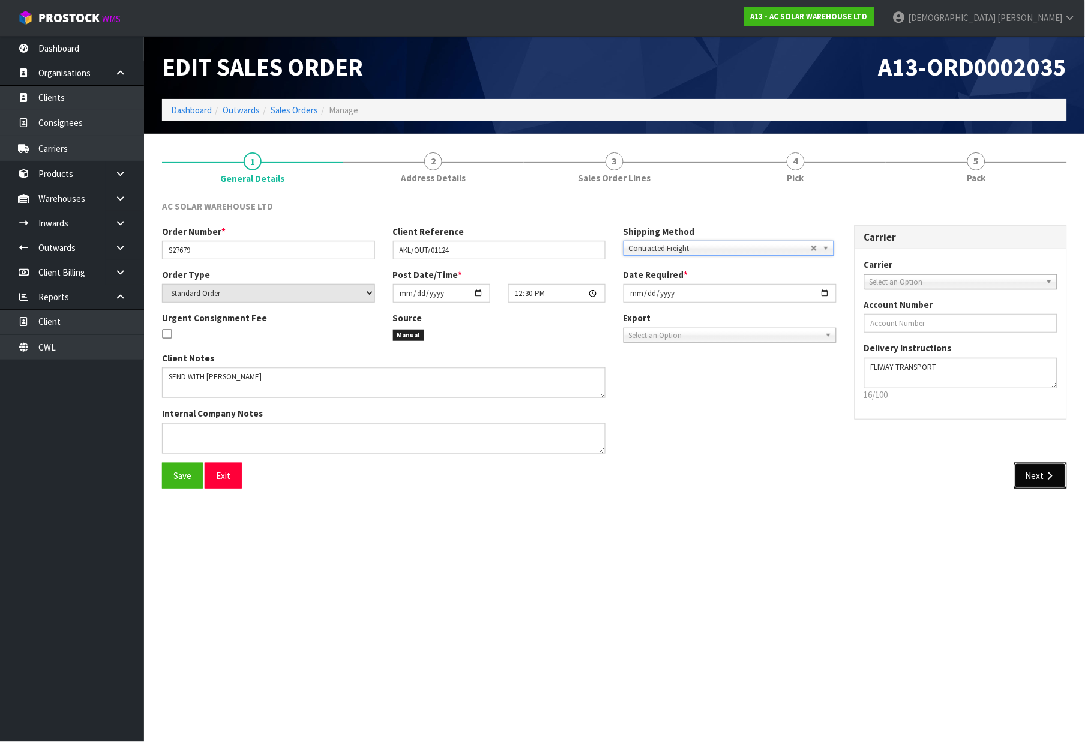
click at [1037, 475] on button "Next" at bounding box center [1041, 476] width 53 height 26
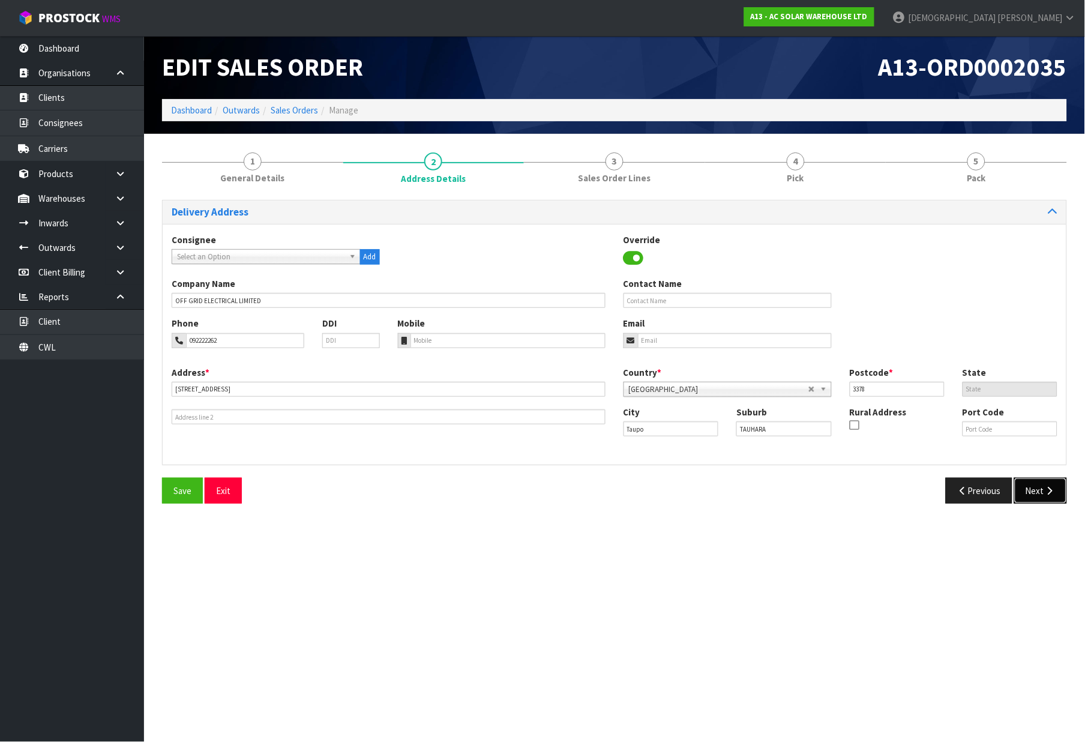
click at [1049, 495] on icon "button" at bounding box center [1050, 490] width 11 height 9
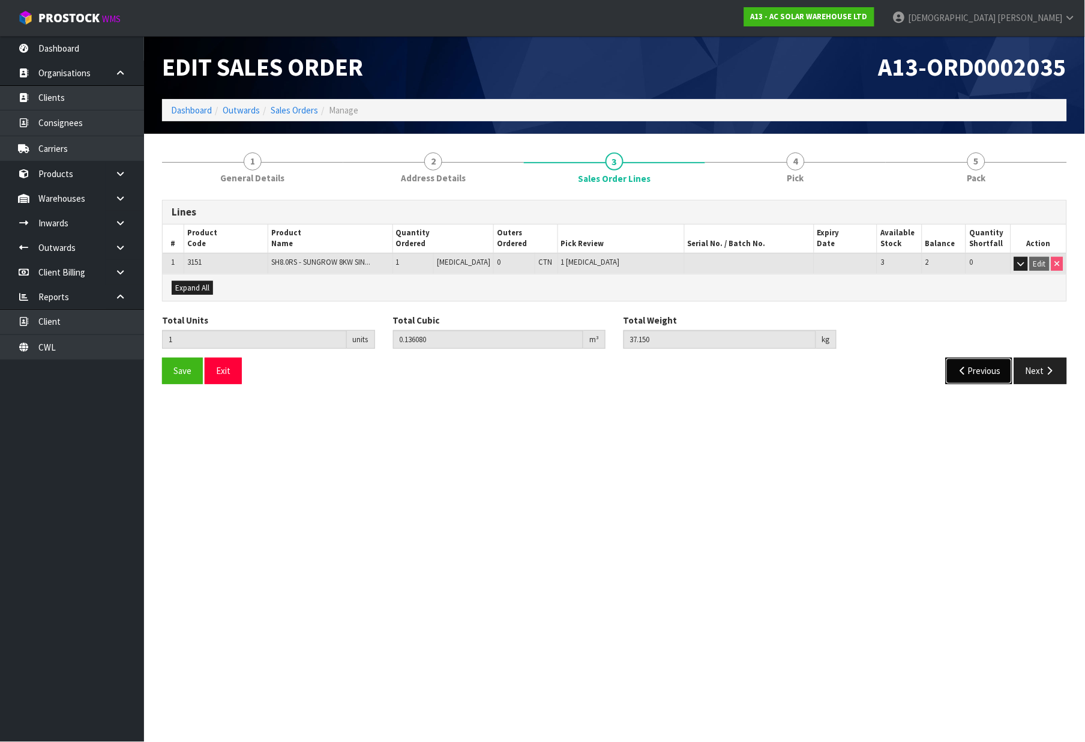
click at [987, 366] on button "Previous" at bounding box center [979, 371] width 67 height 26
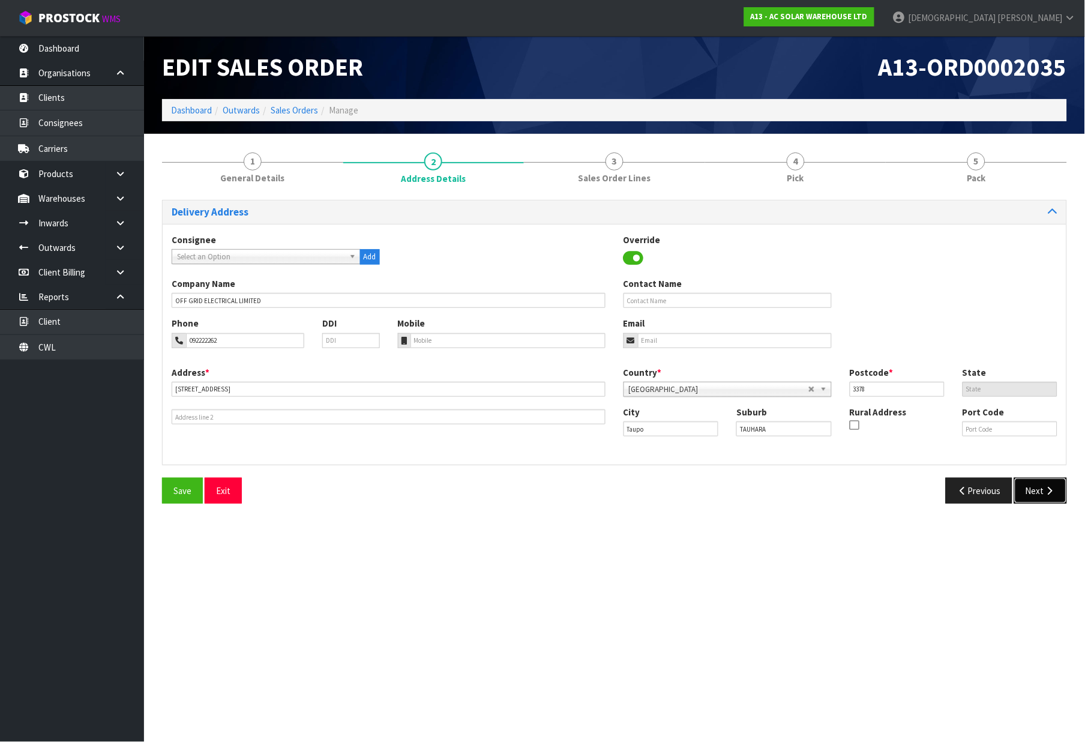
click at [1021, 495] on button "Next" at bounding box center [1041, 491] width 53 height 26
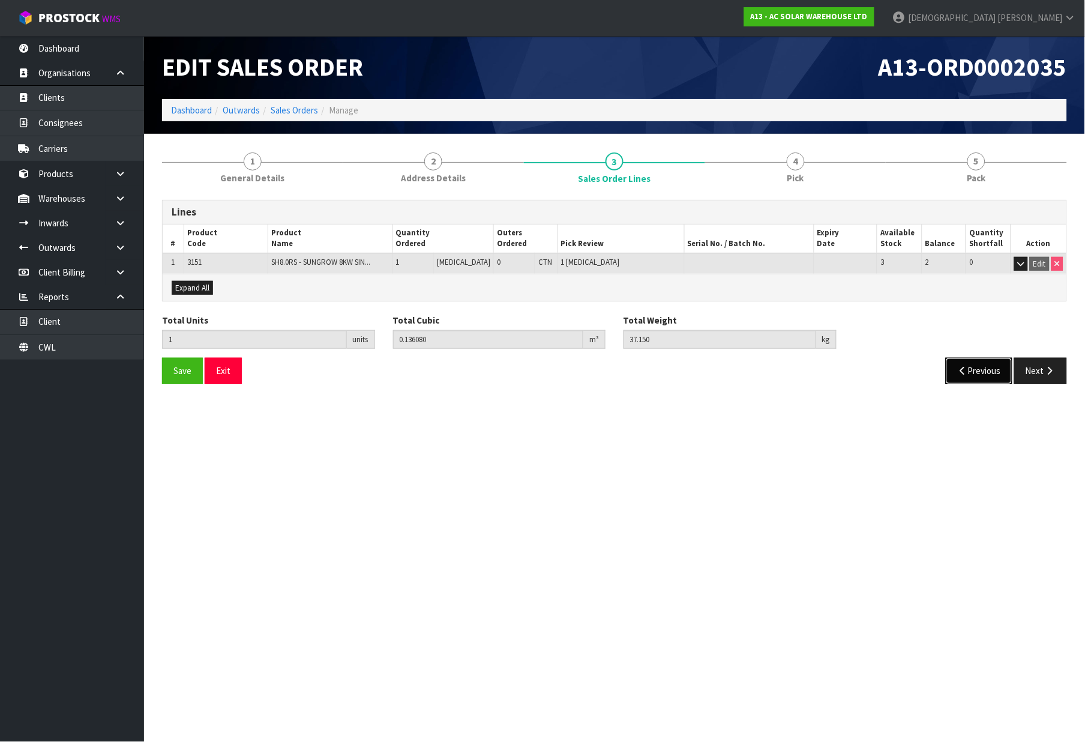
click at [977, 373] on button "Previous" at bounding box center [979, 371] width 67 height 26
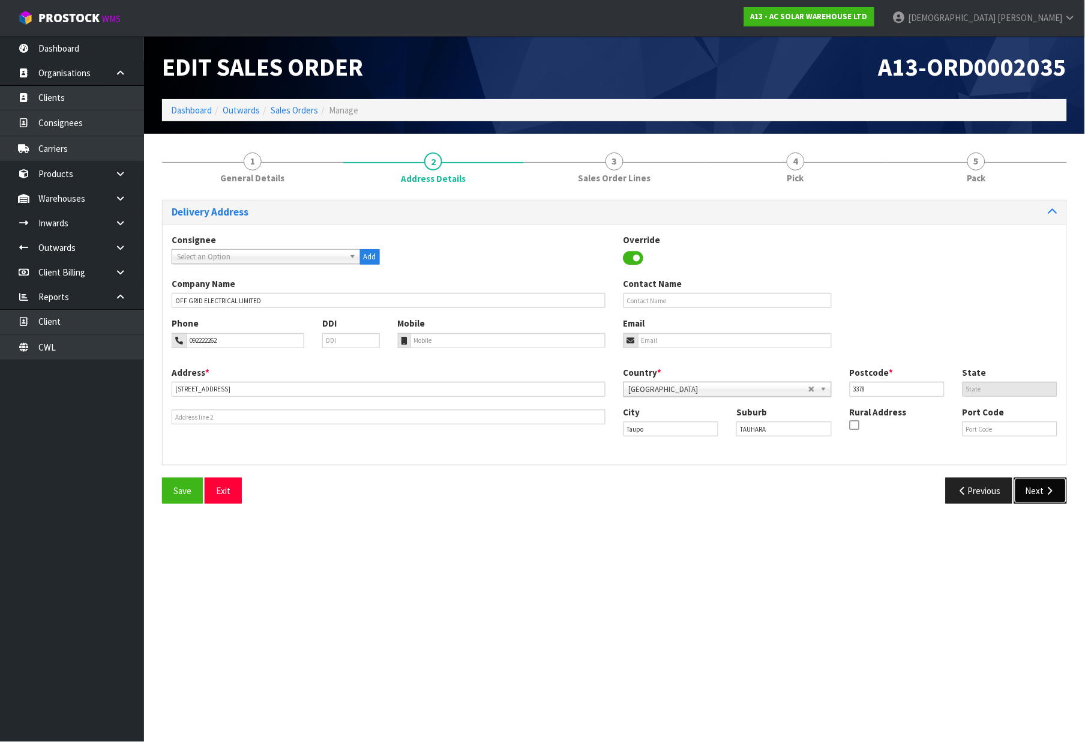
click at [1043, 494] on button "Next" at bounding box center [1041, 491] width 53 height 26
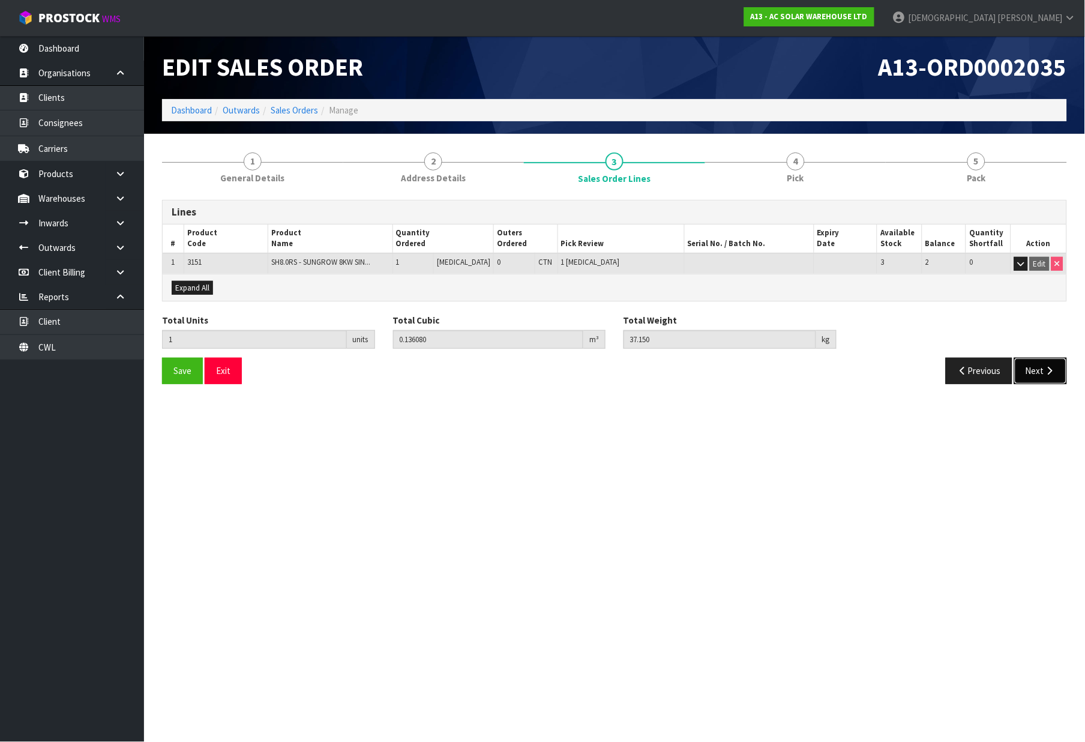
click at [1046, 371] on icon "button" at bounding box center [1050, 370] width 11 height 9
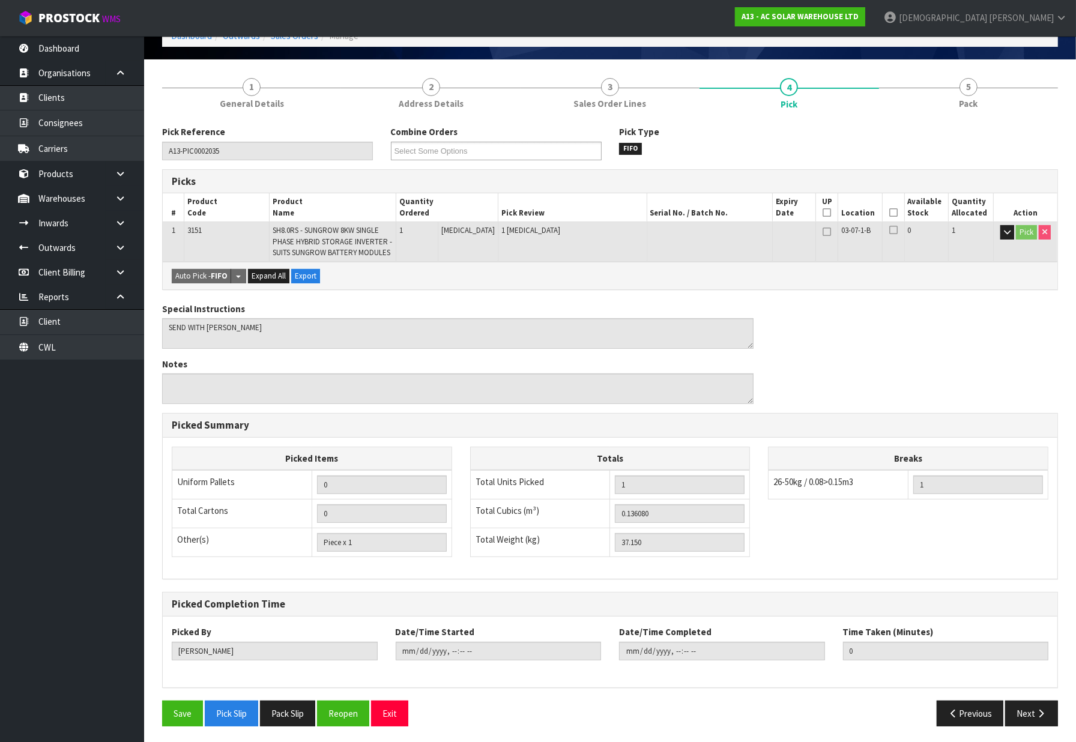
scroll to position [76, 0]
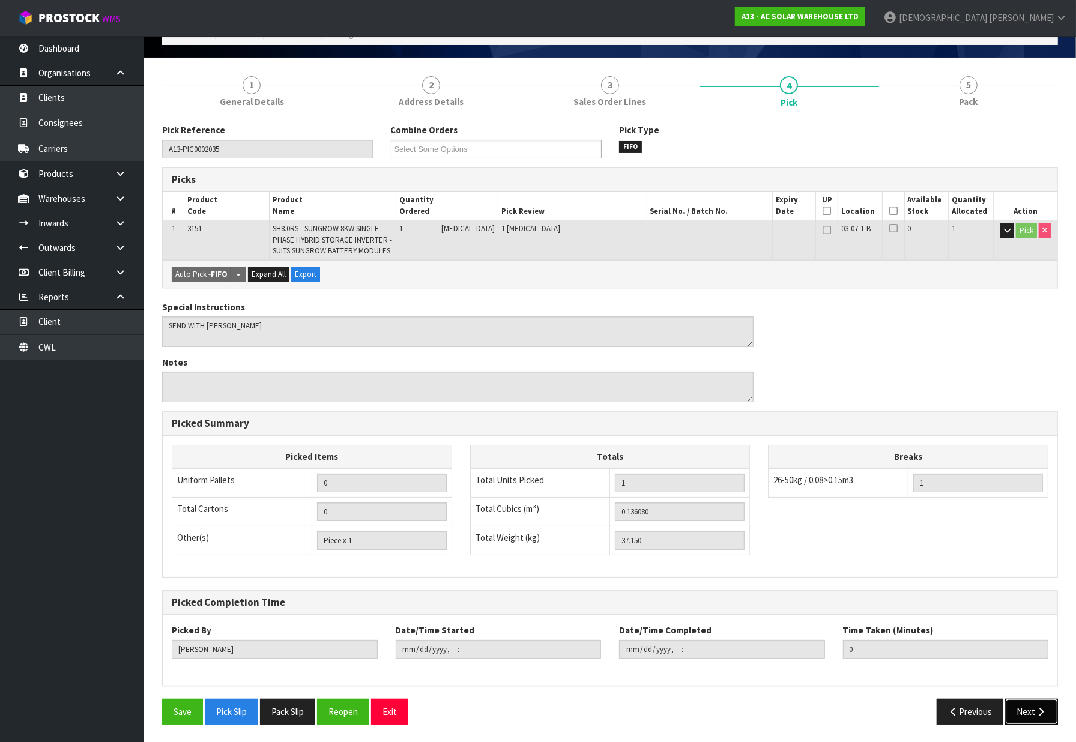
click at [1035, 709] on icon "button" at bounding box center [1040, 711] width 11 height 9
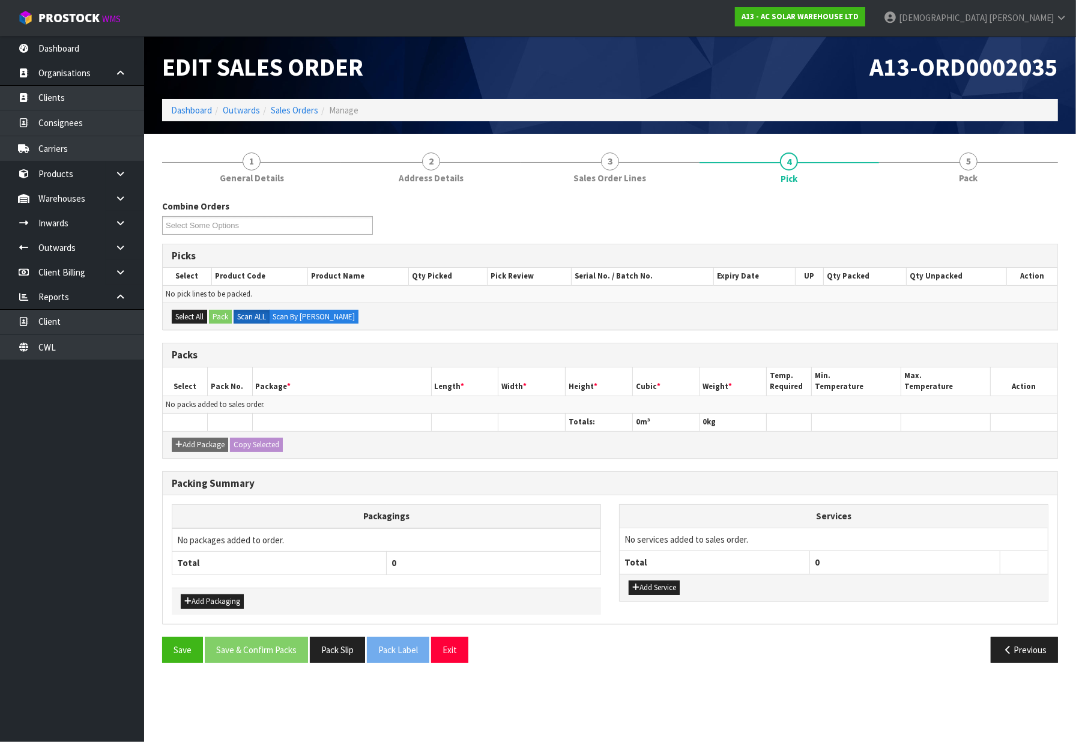
scroll to position [0, 0]
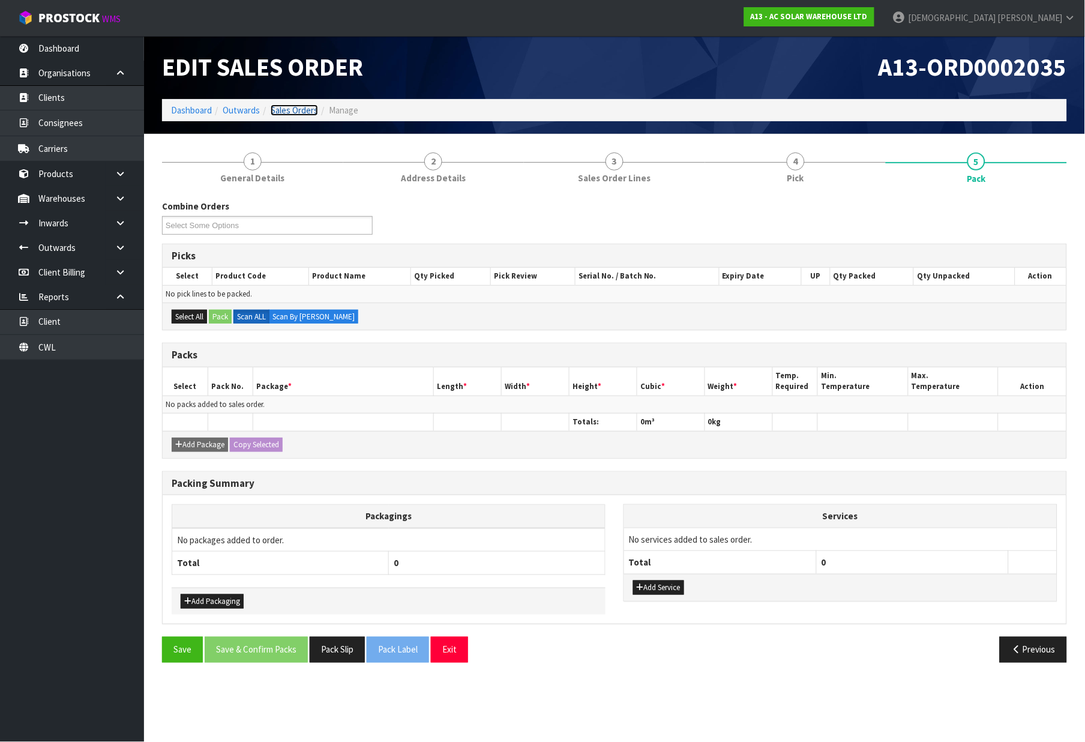
click at [274, 109] on link "Sales Orders" at bounding box center [294, 109] width 47 height 11
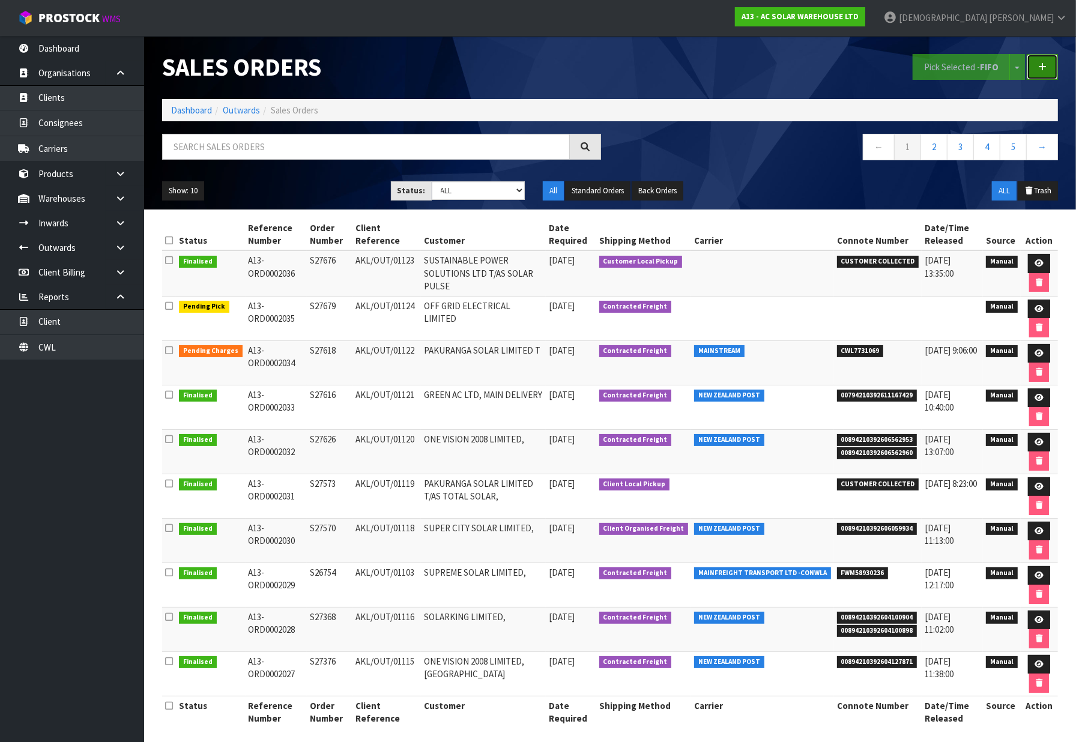
click at [1054, 61] on link at bounding box center [1042, 67] width 31 height 26
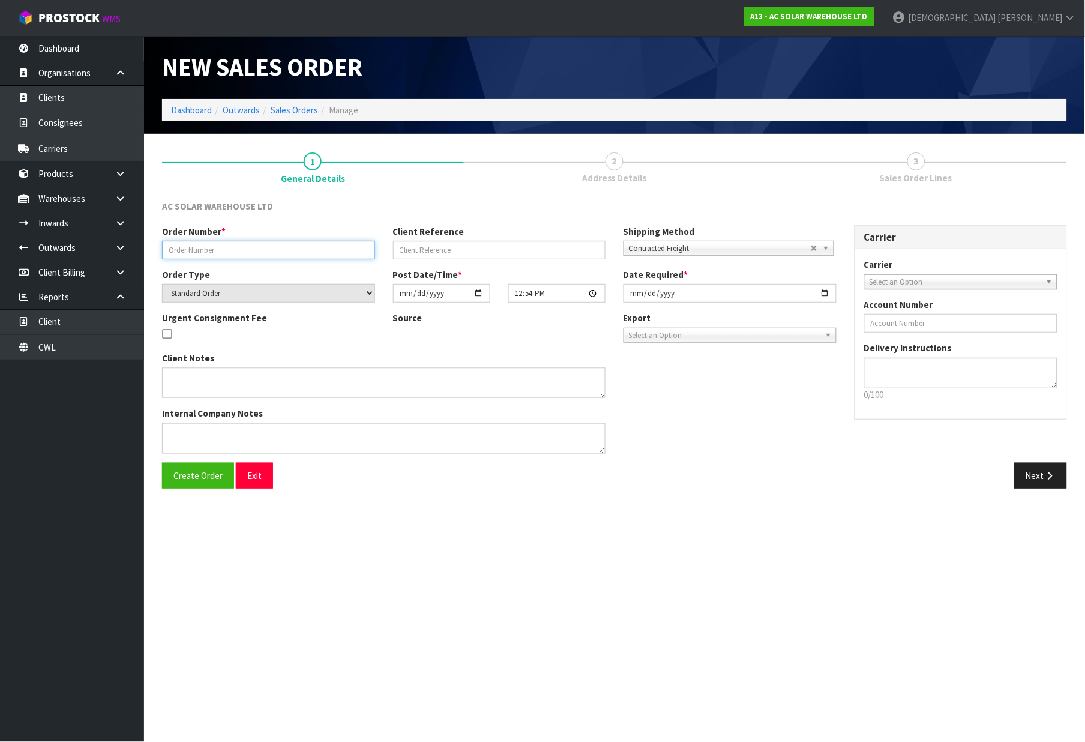
click at [229, 253] on input "text" at bounding box center [268, 250] width 213 height 19
click at [218, 250] on input "text" at bounding box center [268, 250] width 213 height 19
paste input "S27713"
type input "S27713"
click at [417, 249] on input "text" at bounding box center [499, 250] width 213 height 19
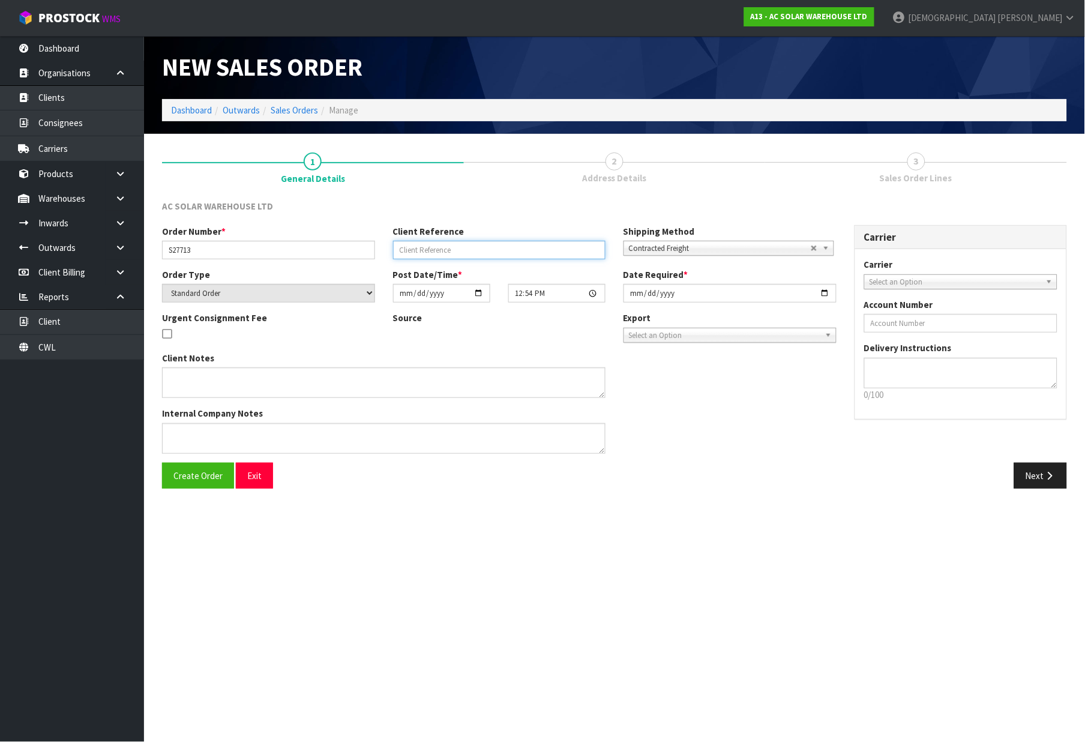
click at [411, 247] on input "text" at bounding box center [499, 250] width 213 height 19
paste input "AKL/OUT/01126"
type input "AKL/OUT/01126"
click at [1035, 472] on button "Next" at bounding box center [1041, 476] width 53 height 26
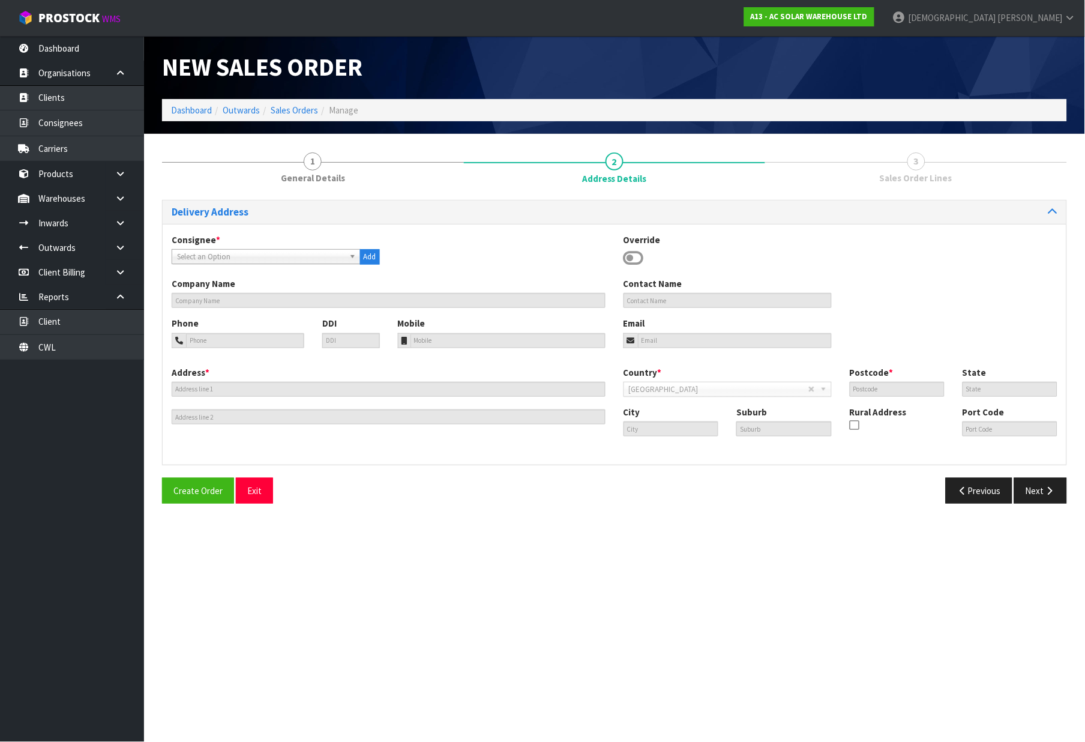
click at [632, 256] on icon at bounding box center [634, 258] width 20 height 18
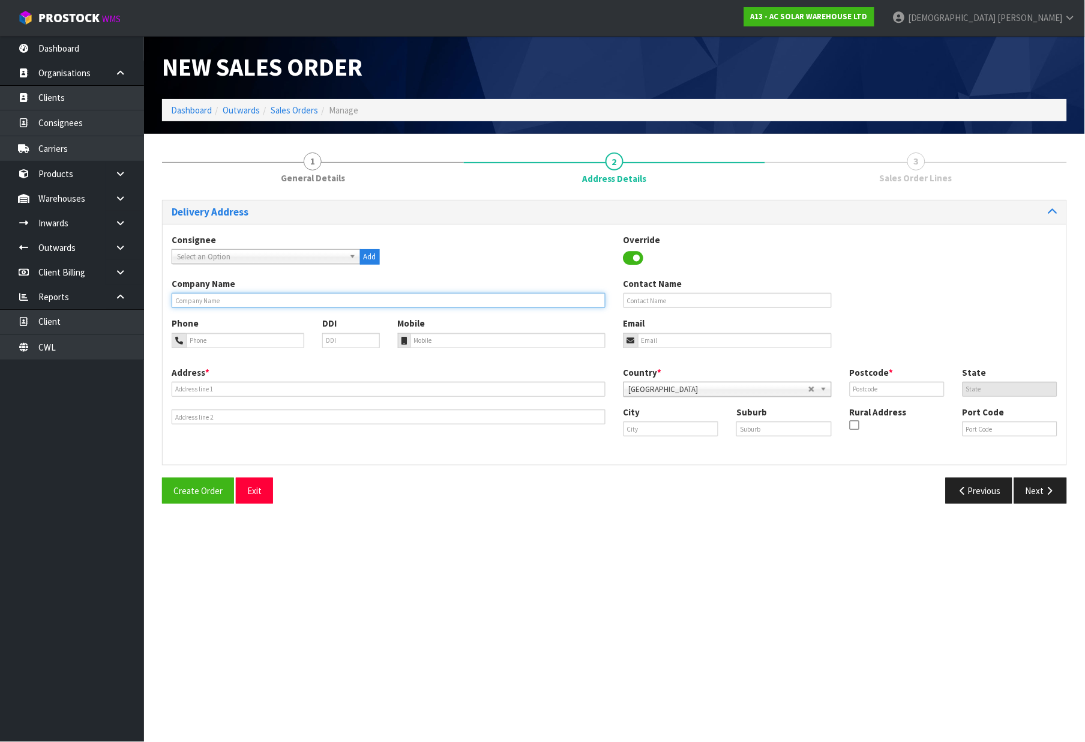
click at [256, 304] on input "text" at bounding box center [389, 300] width 434 height 15
click at [344, 305] on input "text" at bounding box center [389, 300] width 434 height 15
paste input "ONE VISION 2008 LIMITED, [GEOGRAPHIC_DATA]"
type input "ONE VISION 2008 LIMITED, [GEOGRAPHIC_DATA]"
click at [220, 341] on input "tel" at bounding box center [245, 340] width 118 height 15
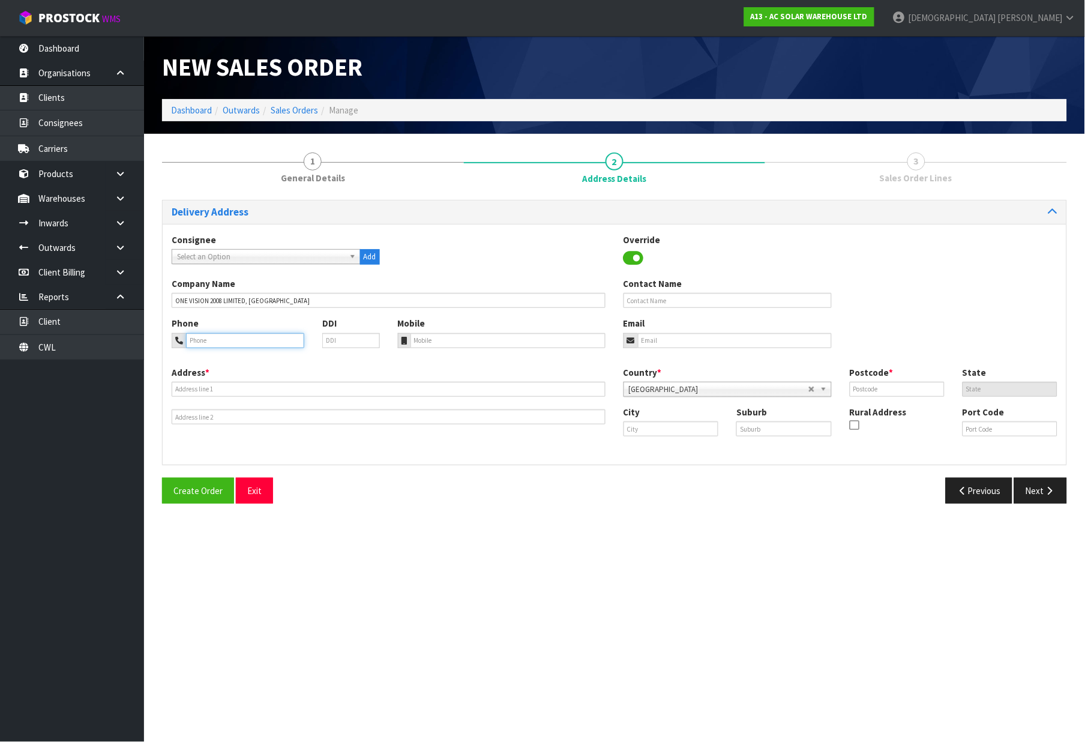
click at [235, 340] on input "tel" at bounding box center [245, 340] width 118 height 15
paste input "0212214428"
type input "0212214428"
click at [218, 391] on input "text" at bounding box center [389, 389] width 434 height 15
click at [266, 390] on input "text" at bounding box center [389, 389] width 434 height 15
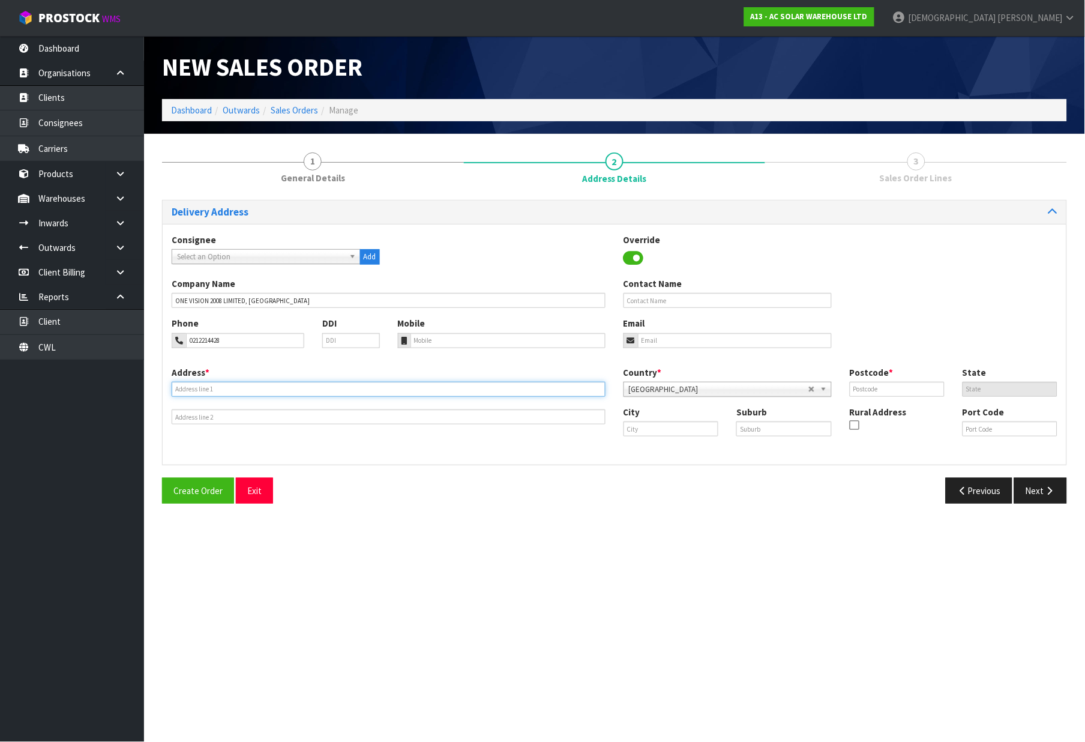
paste input "[STREET_ADDRESS]"
type input "[STREET_ADDRESS]"
click at [655, 429] on input "text" at bounding box center [671, 428] width 95 height 15
click at [646, 431] on input "text" at bounding box center [671, 428] width 95 height 15
paste input "West Melton"
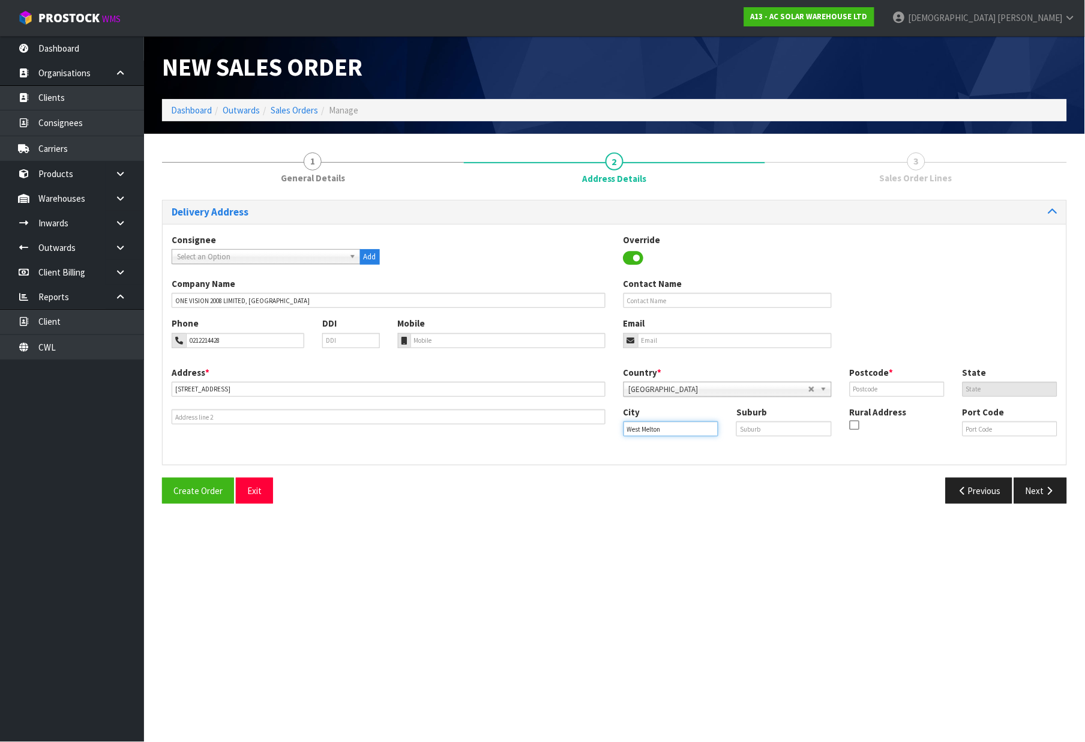
type input "West Melton"
click at [757, 427] on input "text" at bounding box center [784, 428] width 95 height 15
paste input "[GEOGRAPHIC_DATA]"
type input "[GEOGRAPHIC_DATA]"
click at [871, 390] on input "text" at bounding box center [897, 389] width 95 height 15
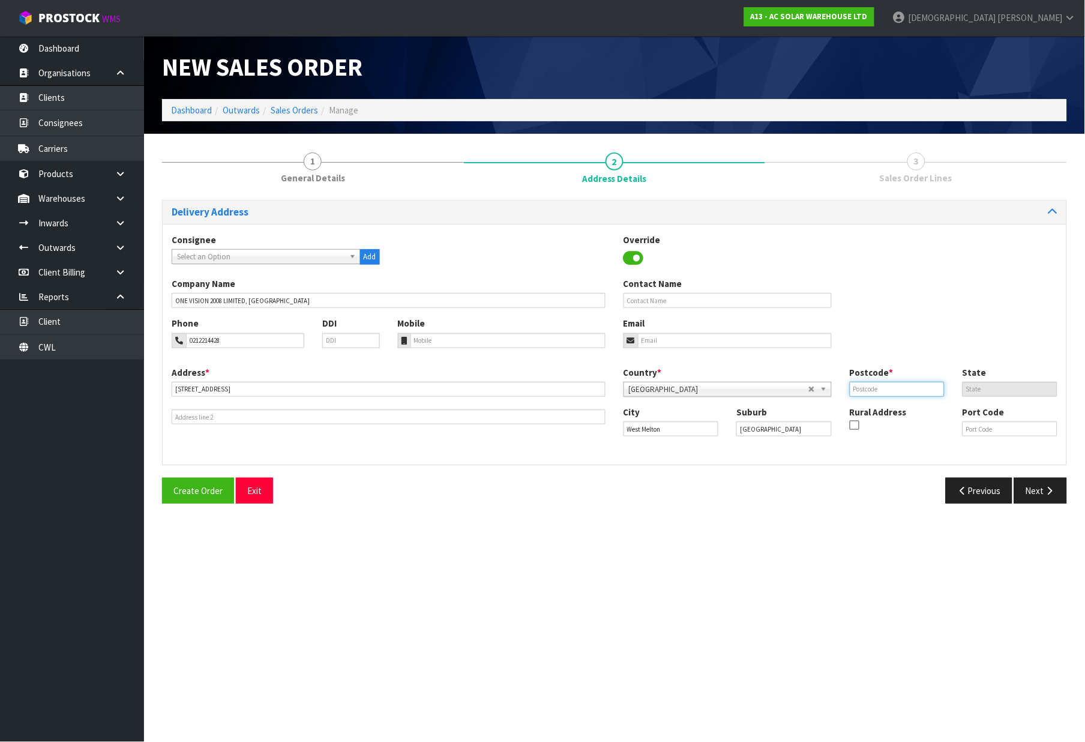
click at [866, 394] on input "text" at bounding box center [897, 389] width 95 height 15
paste input "7618"
type input "7618"
click at [1036, 487] on button "Next" at bounding box center [1041, 491] width 53 height 26
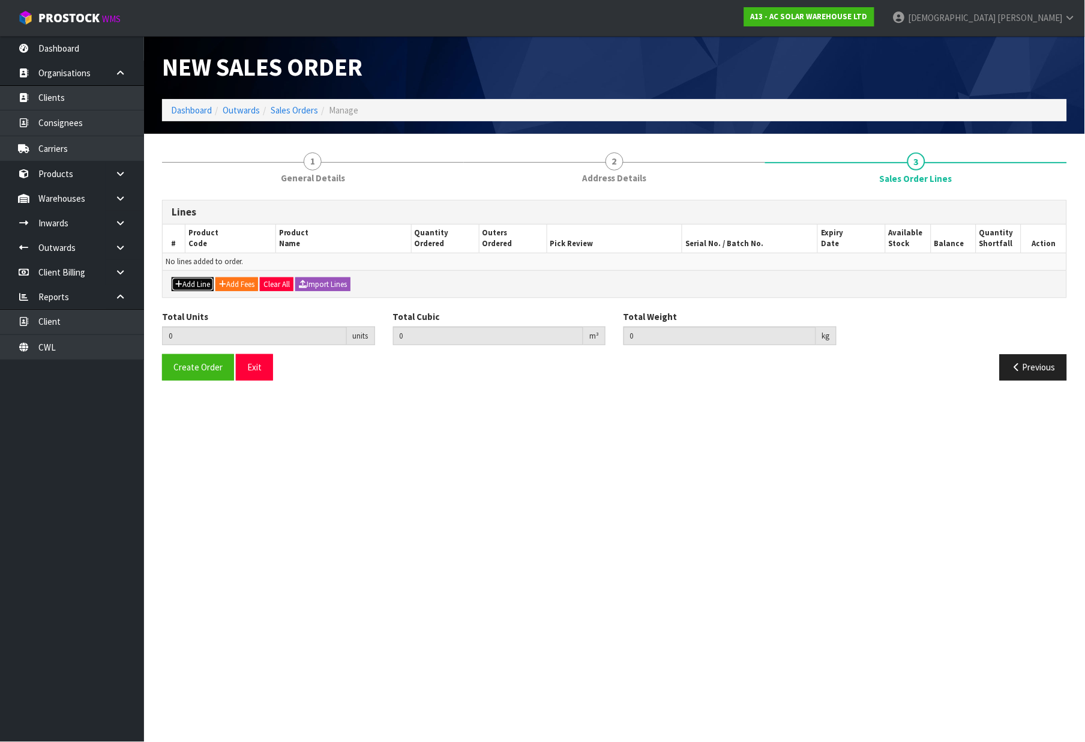
click at [192, 286] on button "Add Line" at bounding box center [193, 284] width 42 height 14
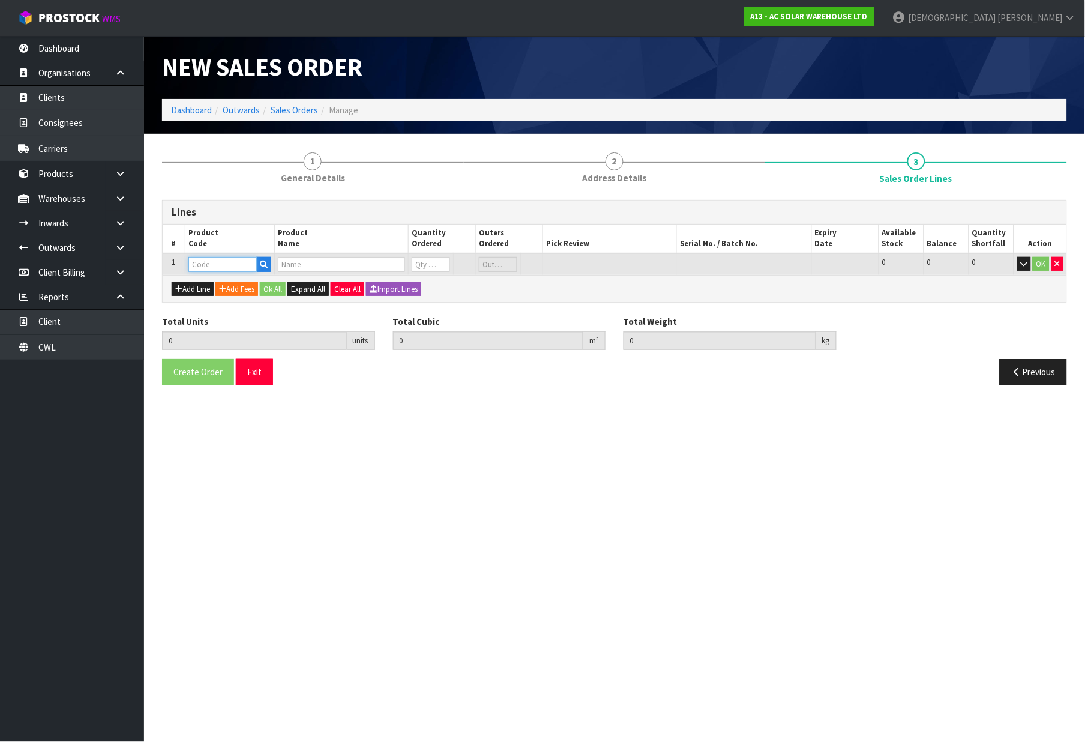
click at [202, 263] on input "text" at bounding box center [223, 264] width 68 height 15
click at [214, 259] on input "text" at bounding box center [223, 264] width 68 height 15
paste input "1562"
type input "1562"
type input "0.000000"
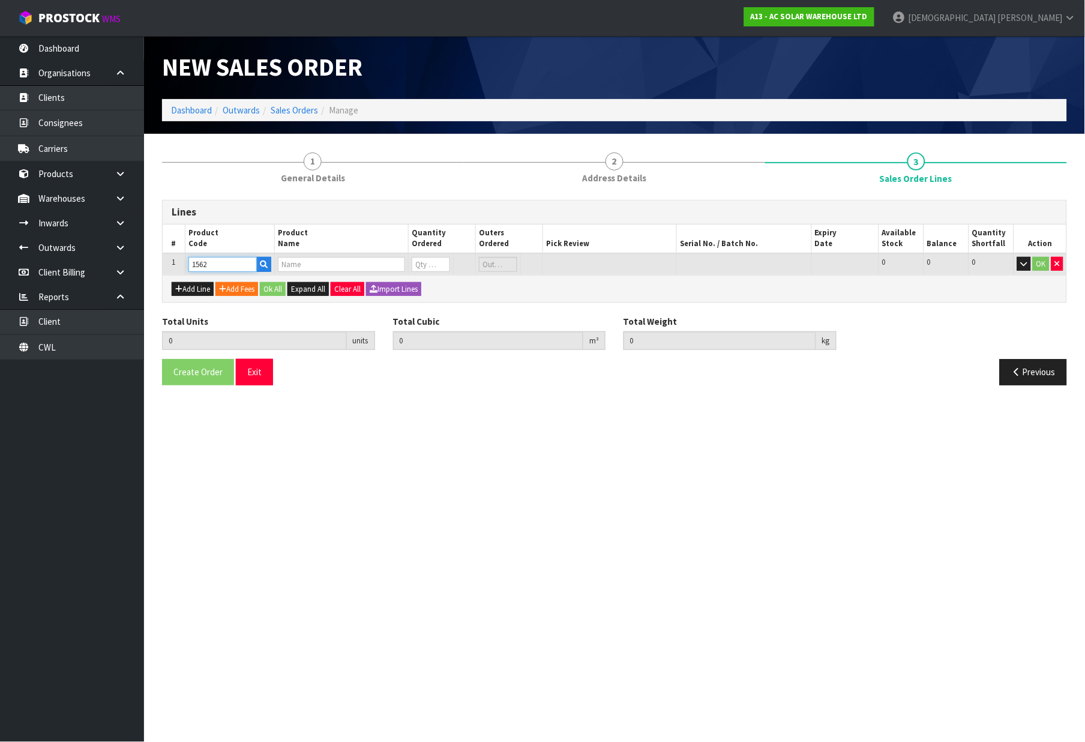
type input "0.000"
type input "SG8.0RS-ADA - SUNGROW G3 10KW SINGLE PHASE INVERTER-TRIPLE MPPTWITH WIFI DONGLE"
type input "0"
type input "1562"
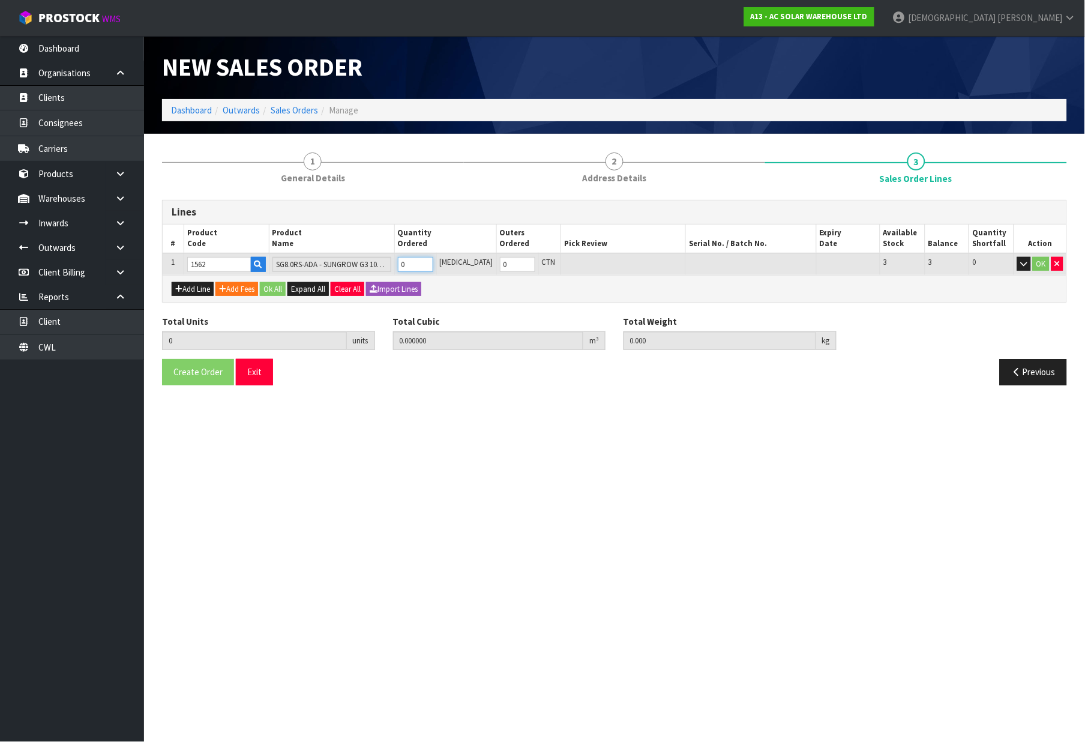
drag, startPoint x: 424, startPoint y: 262, endPoint x: 409, endPoint y: 262, distance: 15.0
click at [409, 262] on td "0" at bounding box center [415, 264] width 42 height 22
type input "1"
type input "0.09792"
type input "22"
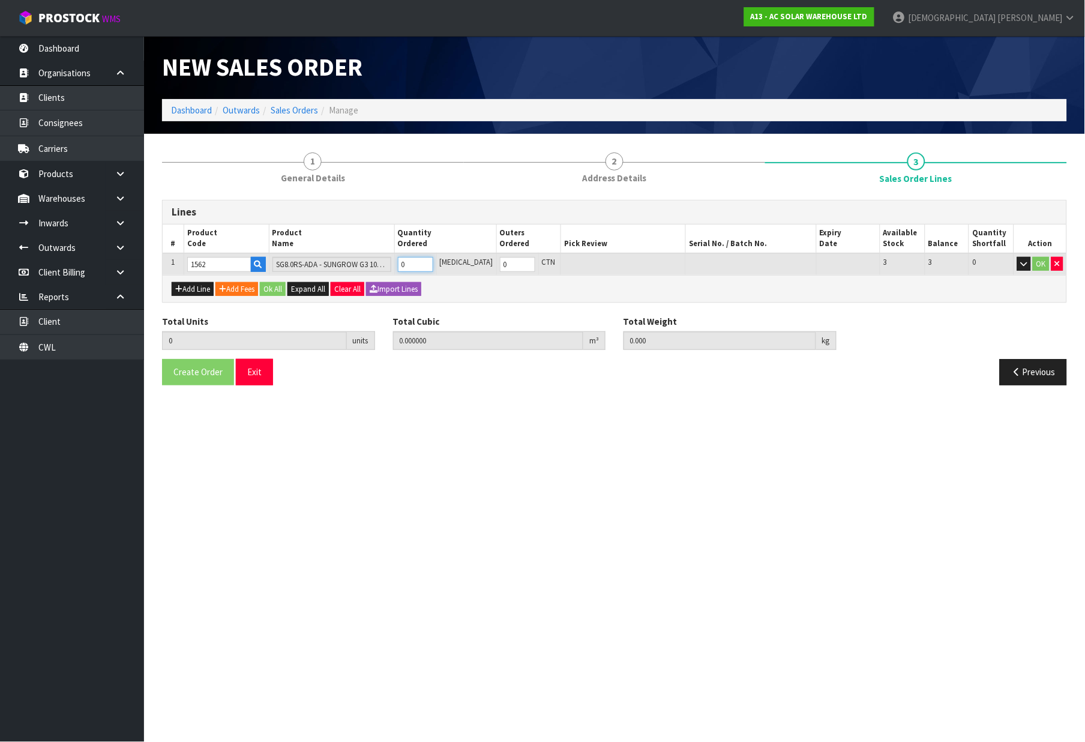
type input "1"
click at [275, 286] on button "Ok All" at bounding box center [273, 289] width 26 height 14
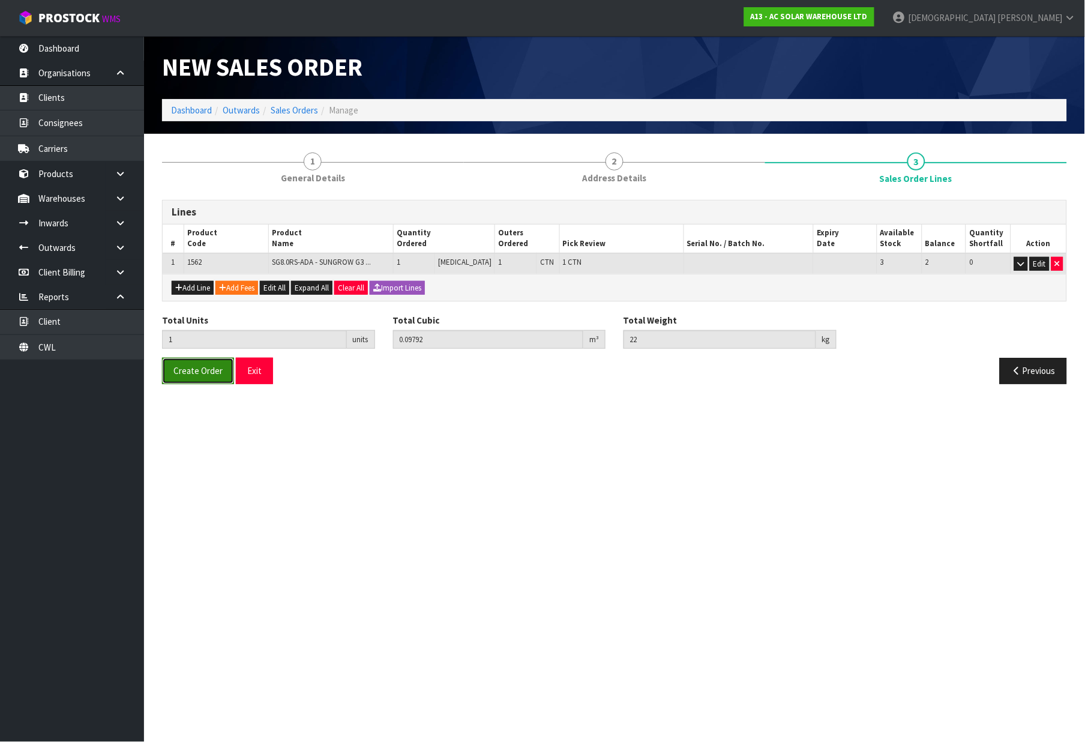
click at [195, 373] on span "Create Order" at bounding box center [198, 370] width 49 height 11
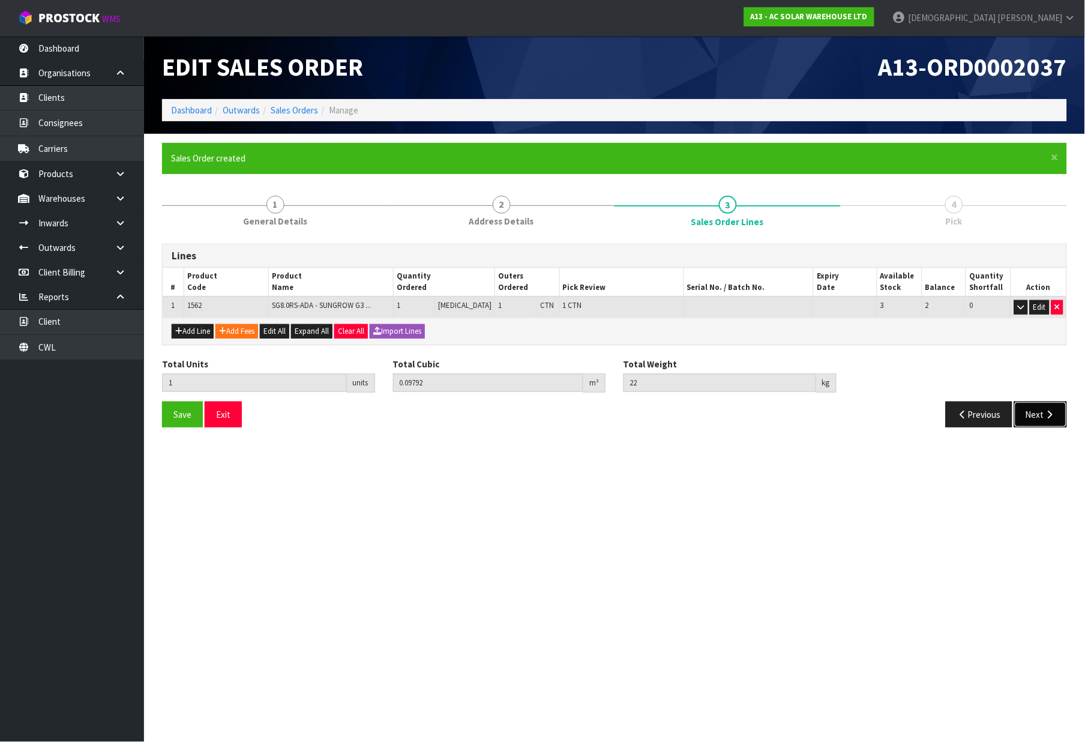
click at [1031, 412] on button "Next" at bounding box center [1041, 415] width 53 height 26
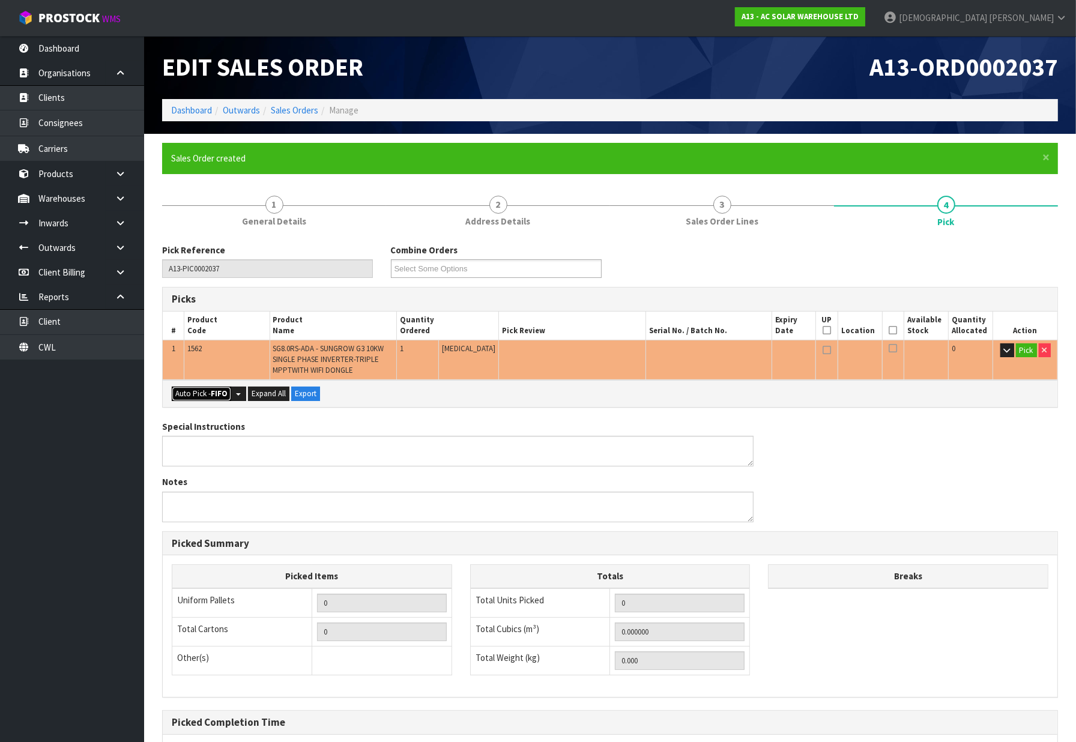
click at [189, 399] on button "Auto Pick - FIFO" at bounding box center [201, 394] width 59 height 14
type input "1"
type input "0.097920"
type input "22.000"
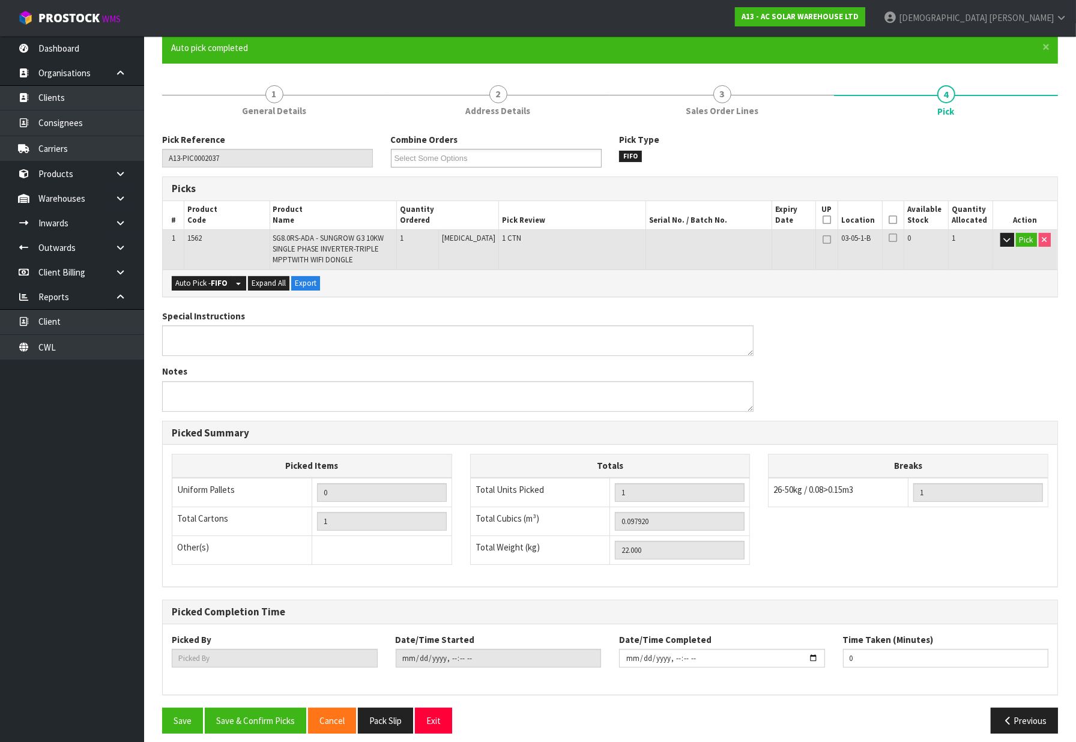
scroll to position [120, 0]
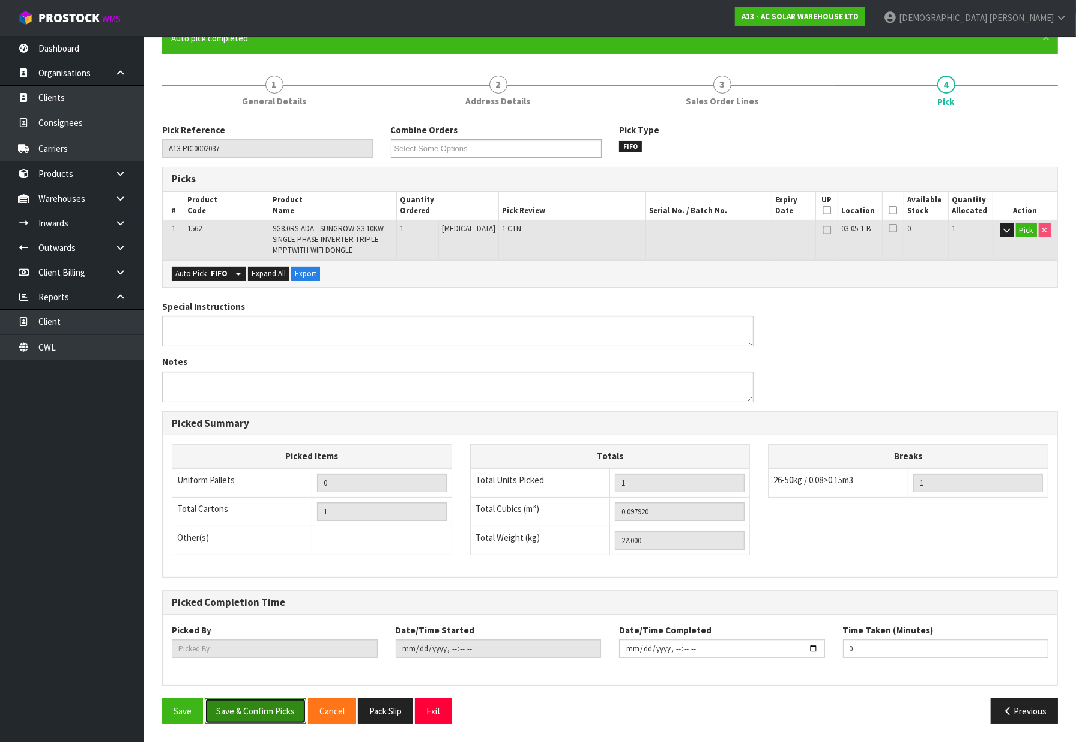
click at [265, 713] on button "Save & Confirm Picks" at bounding box center [255, 711] width 101 height 26
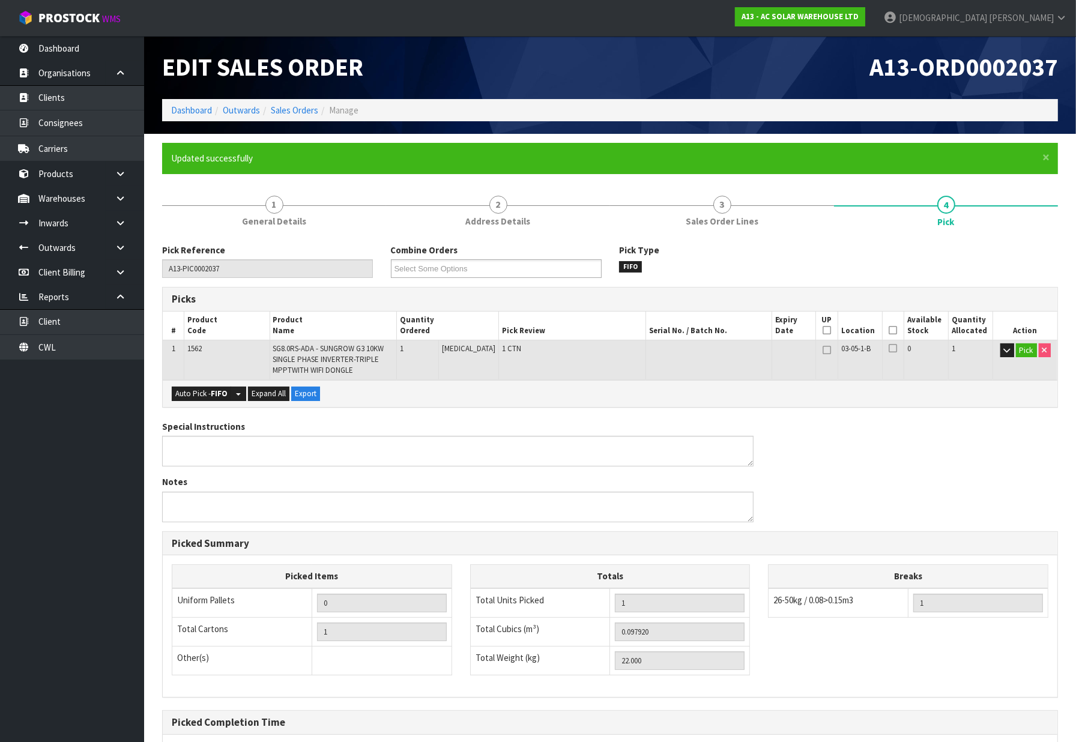
type input "[PERSON_NAME]"
type input "[DATE]T12:57:27"
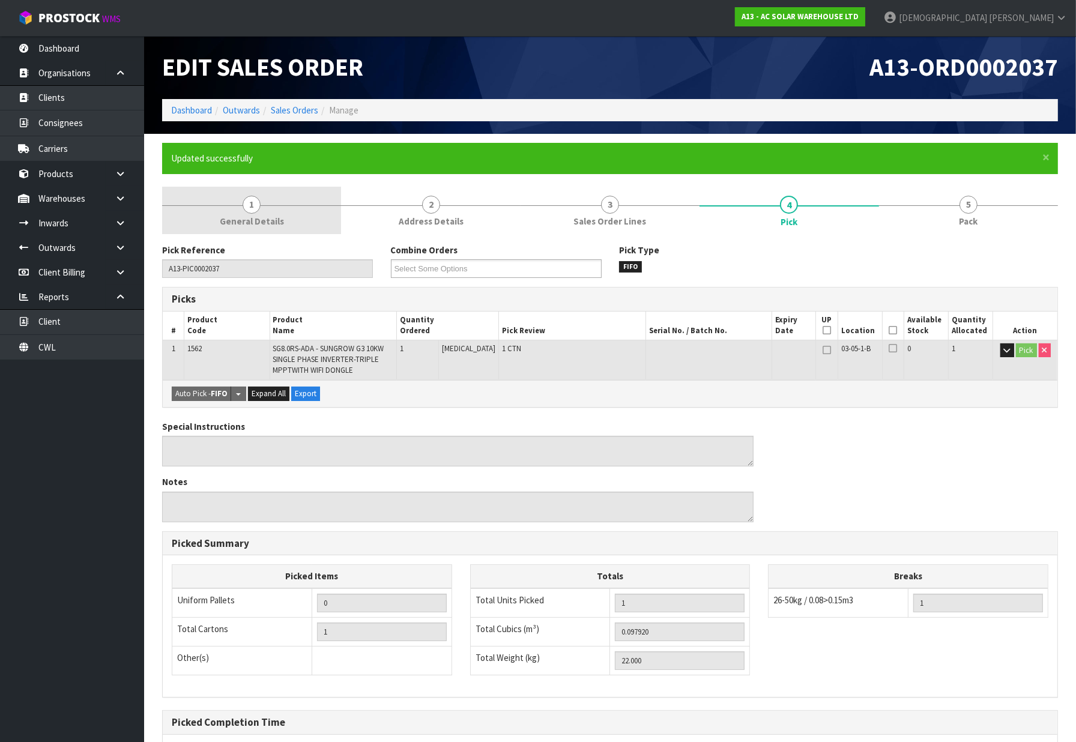
click at [244, 200] on span "1" at bounding box center [252, 205] width 18 height 18
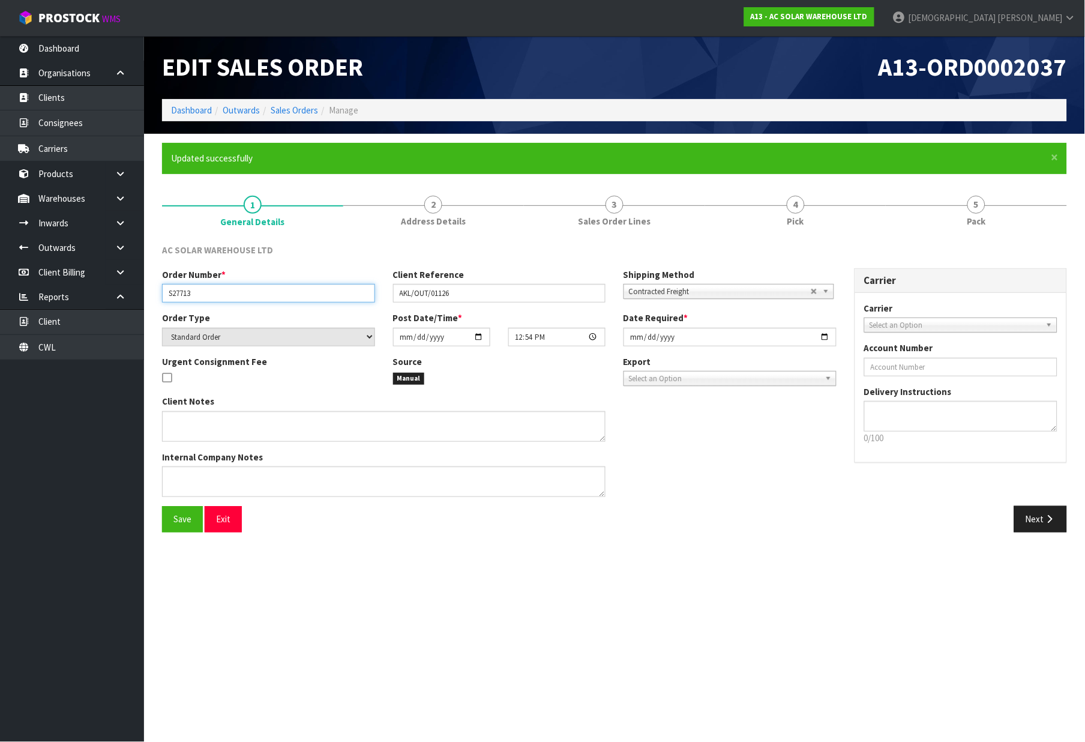
drag, startPoint x: 211, startPoint y: 290, endPoint x: 148, endPoint y: 286, distance: 63.7
click at [148, 286] on section "× Close Updated successfully 1 General Details 2 Address Details 3 Sales Order …" at bounding box center [614, 342] width 941 height 416
drag, startPoint x: 462, startPoint y: 291, endPoint x: 373, endPoint y: 288, distance: 88.9
click at [373, 288] on div "Order Number * S27713 Client Reference AKL/OUT/01126 Shipping Method Client Loc…" at bounding box center [499, 289] width 693 height 43
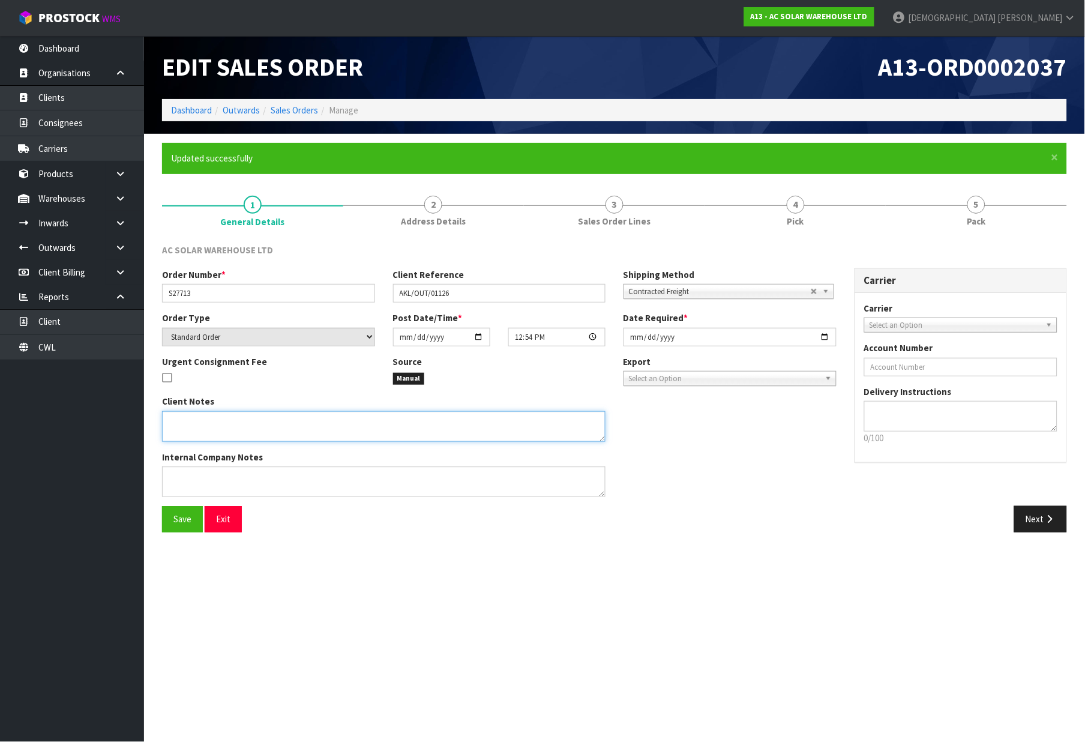
click at [295, 425] on textarea at bounding box center [384, 426] width 444 height 31
paste textarea "SEND WITH NZ POST"
type textarea "SEND WITH NZ POST"
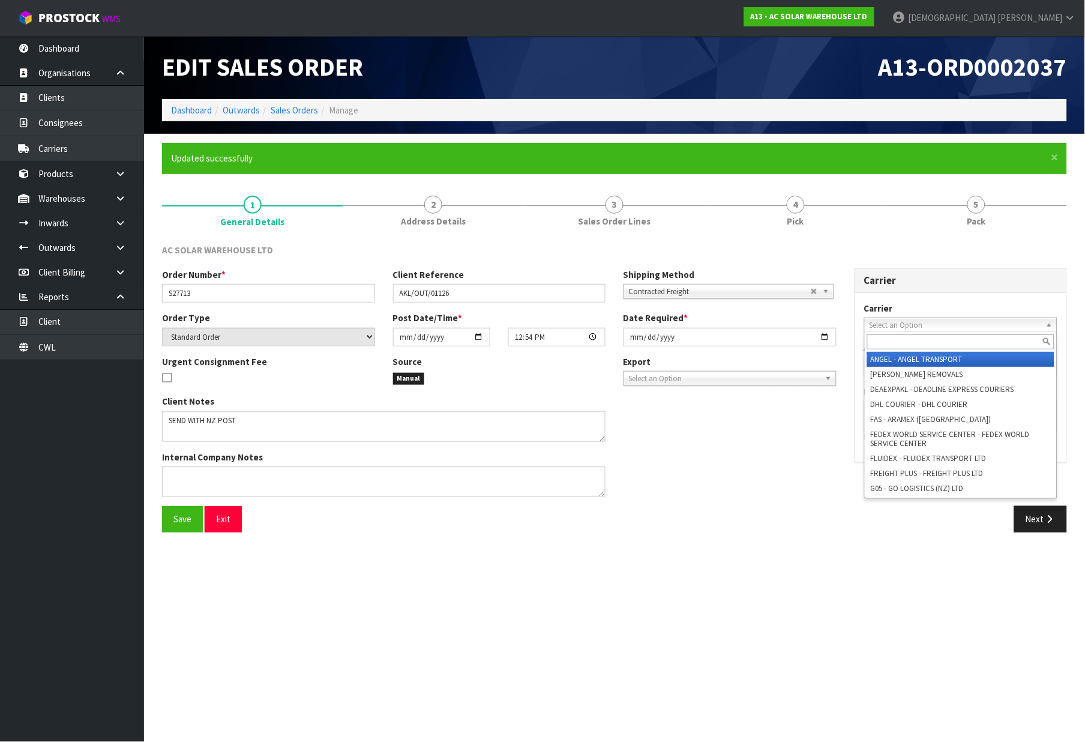
click at [929, 322] on span "Select an Option" at bounding box center [956, 325] width 172 height 14
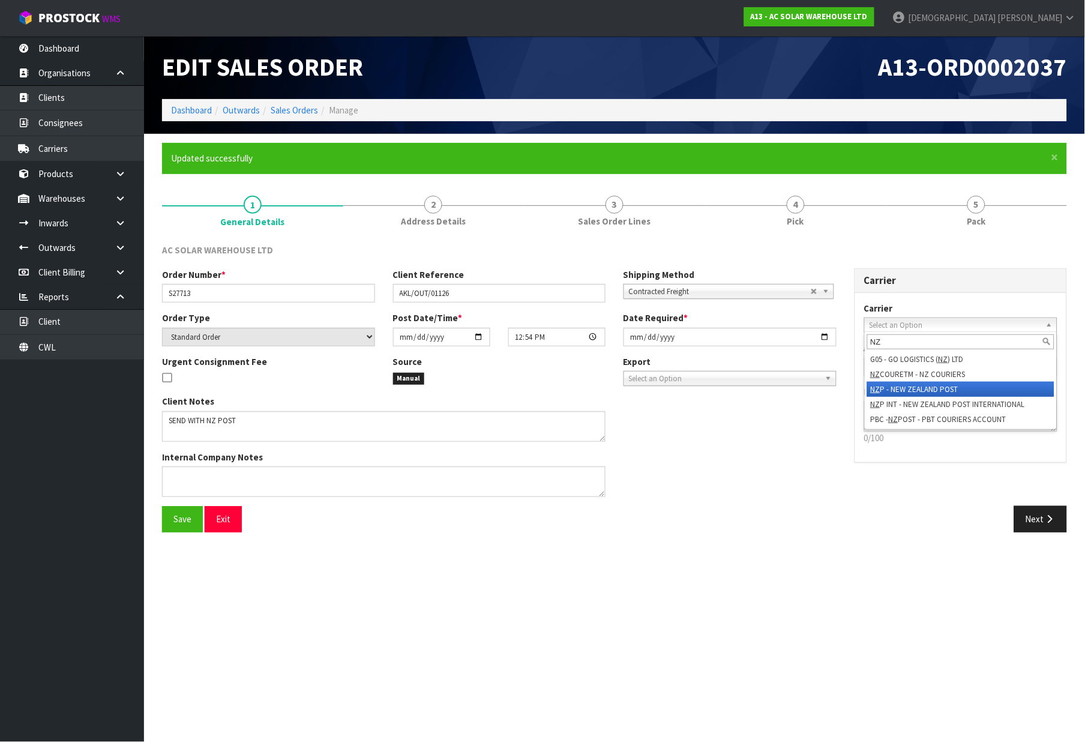
type input "NZ"
click at [908, 387] on li "NZ P - NEW ZEALAND POST" at bounding box center [962, 389] width 188 height 15
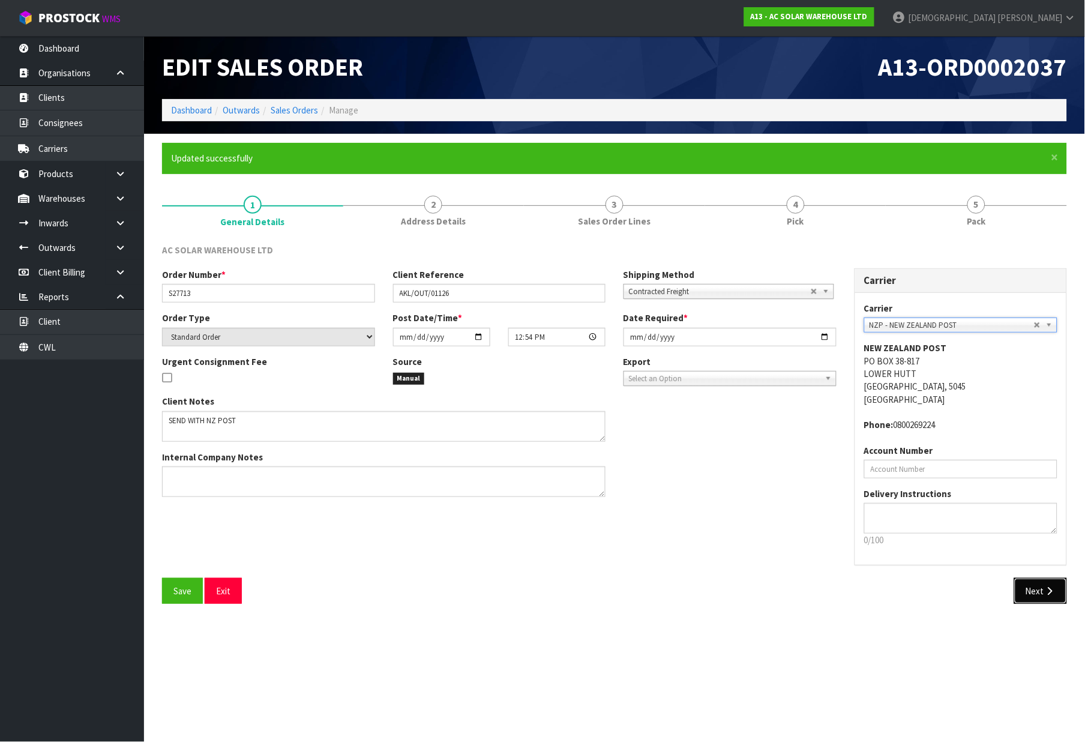
click at [1031, 587] on button "Next" at bounding box center [1041, 591] width 53 height 26
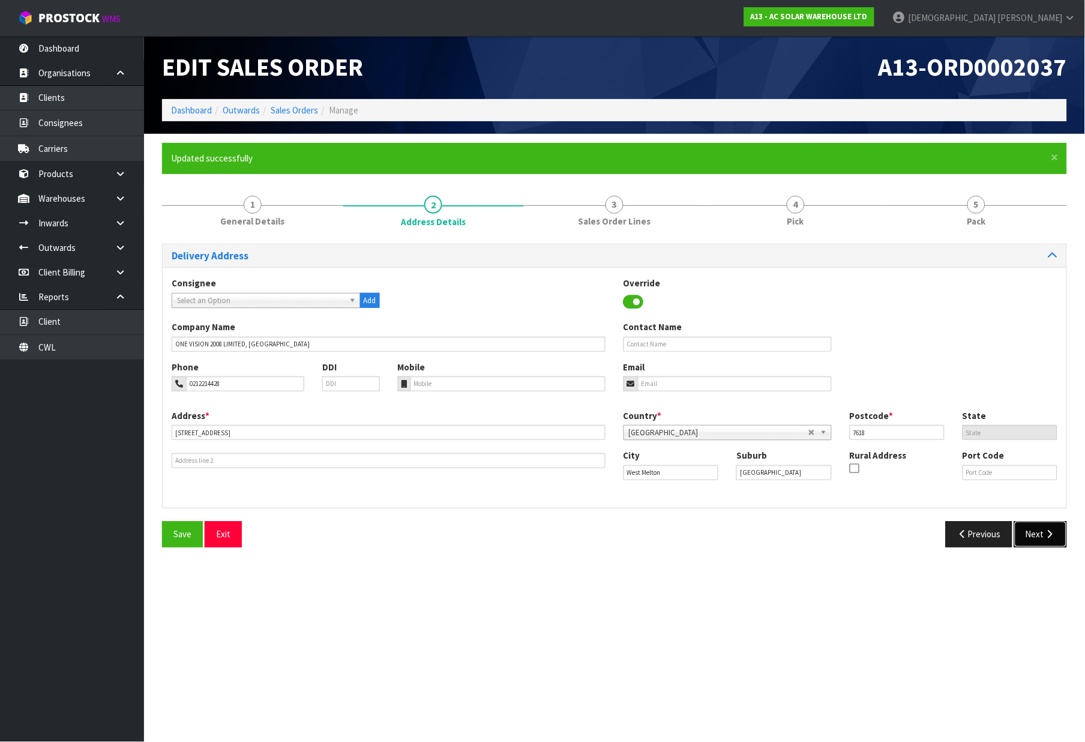
click at [1049, 539] on button "Next" at bounding box center [1041, 534] width 53 height 26
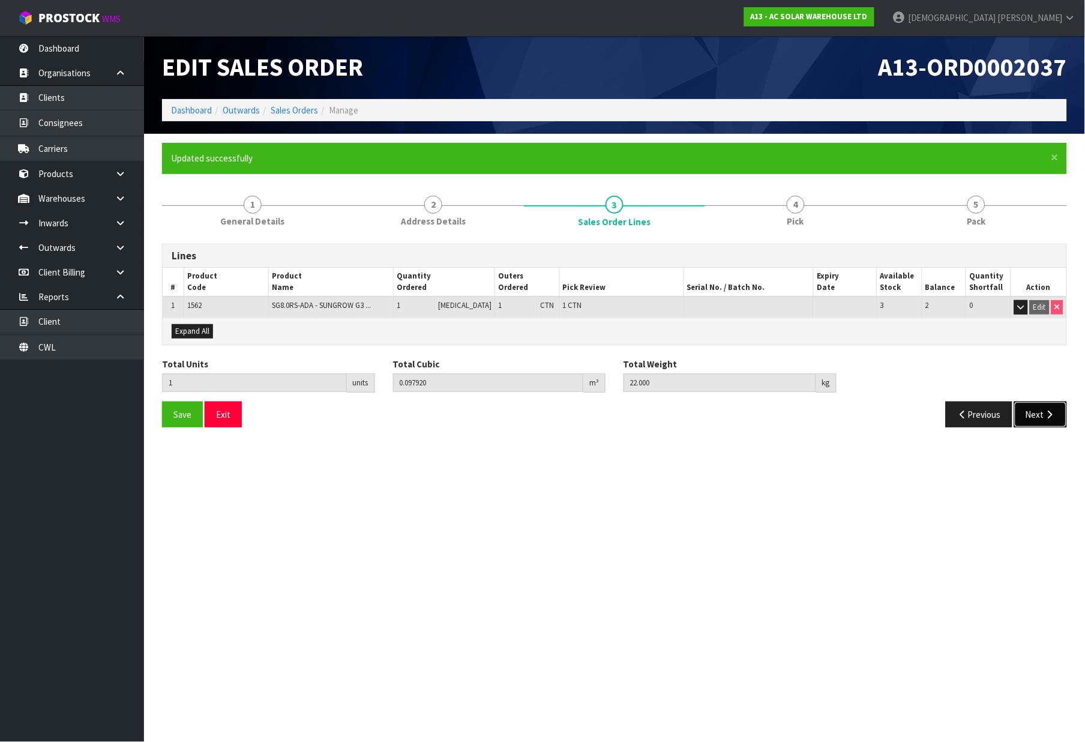
click at [1043, 409] on button "Next" at bounding box center [1041, 415] width 53 height 26
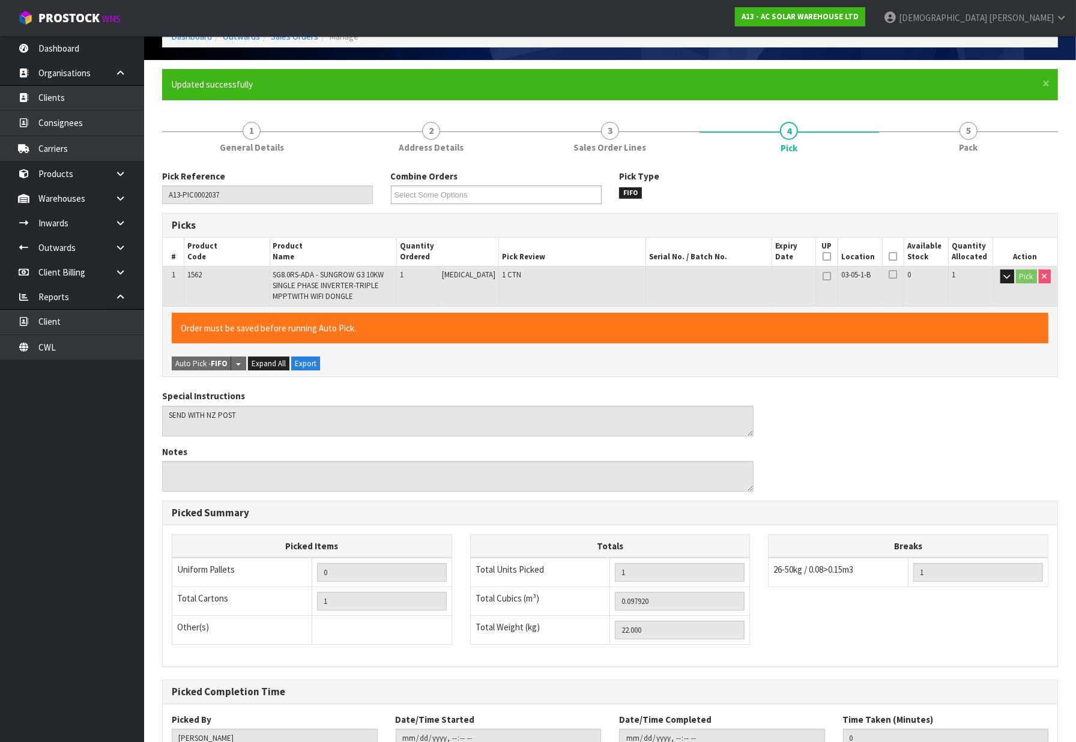
scroll to position [163, 0]
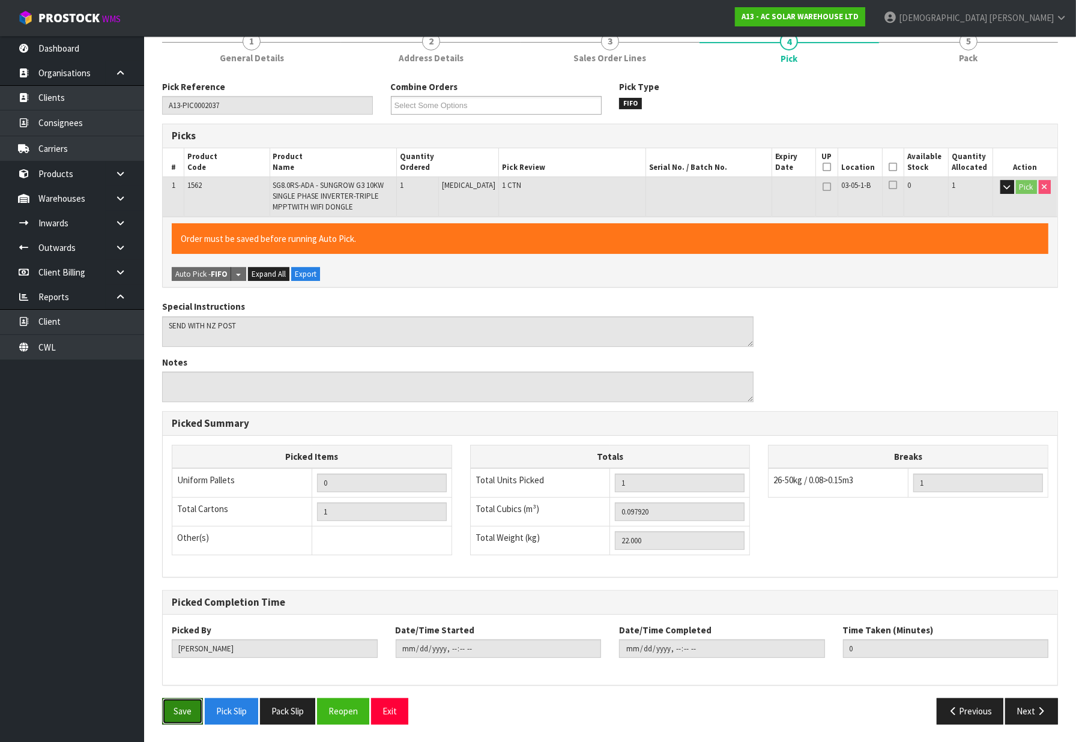
drag, startPoint x: 171, startPoint y: 714, endPoint x: 197, endPoint y: 578, distance: 138.7
click at [172, 713] on button "Save" at bounding box center [182, 711] width 41 height 26
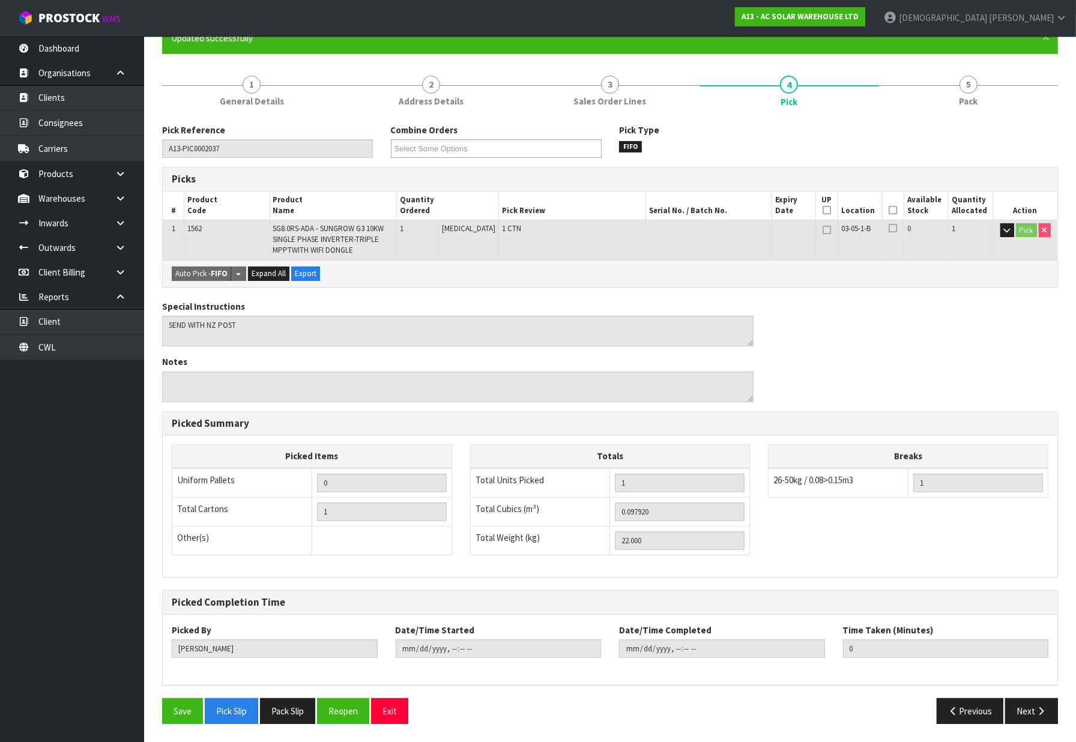
scroll to position [0, 0]
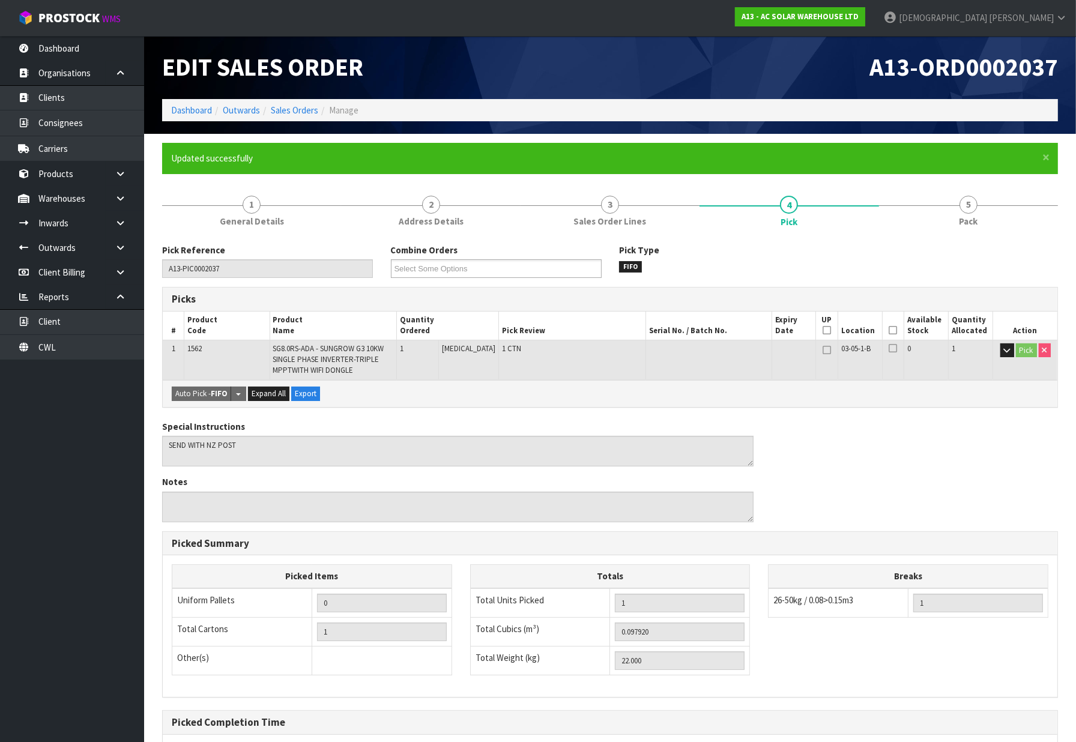
type input "[DATE]T13:01:58"
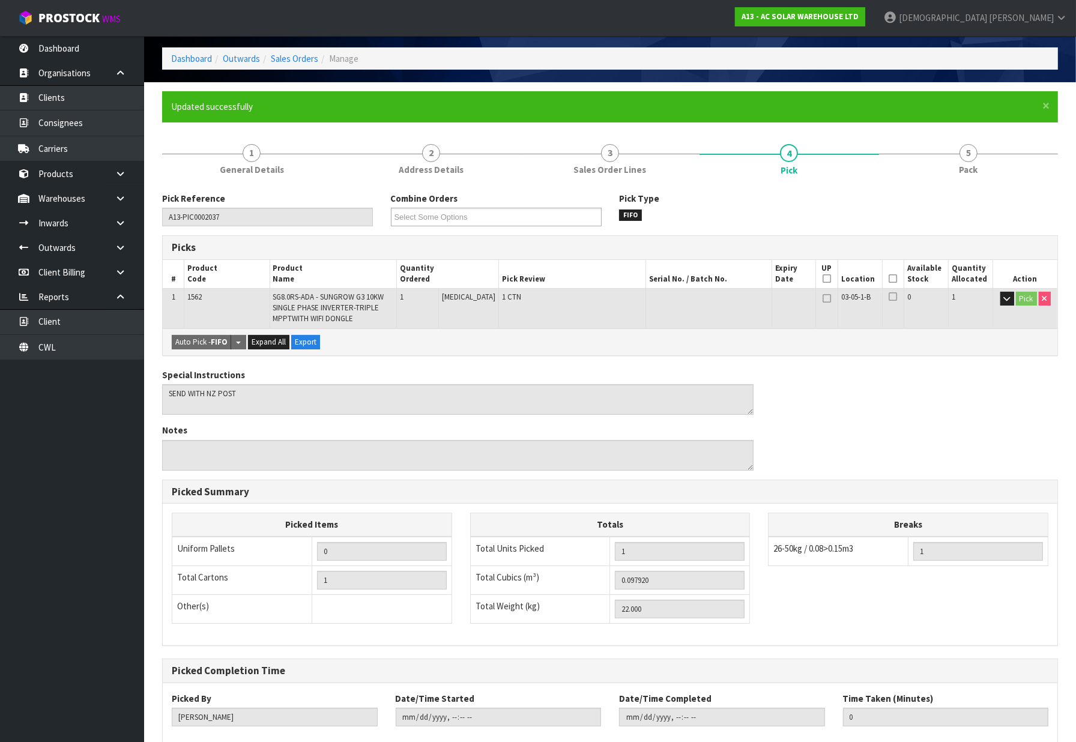
scroll to position [120, 0]
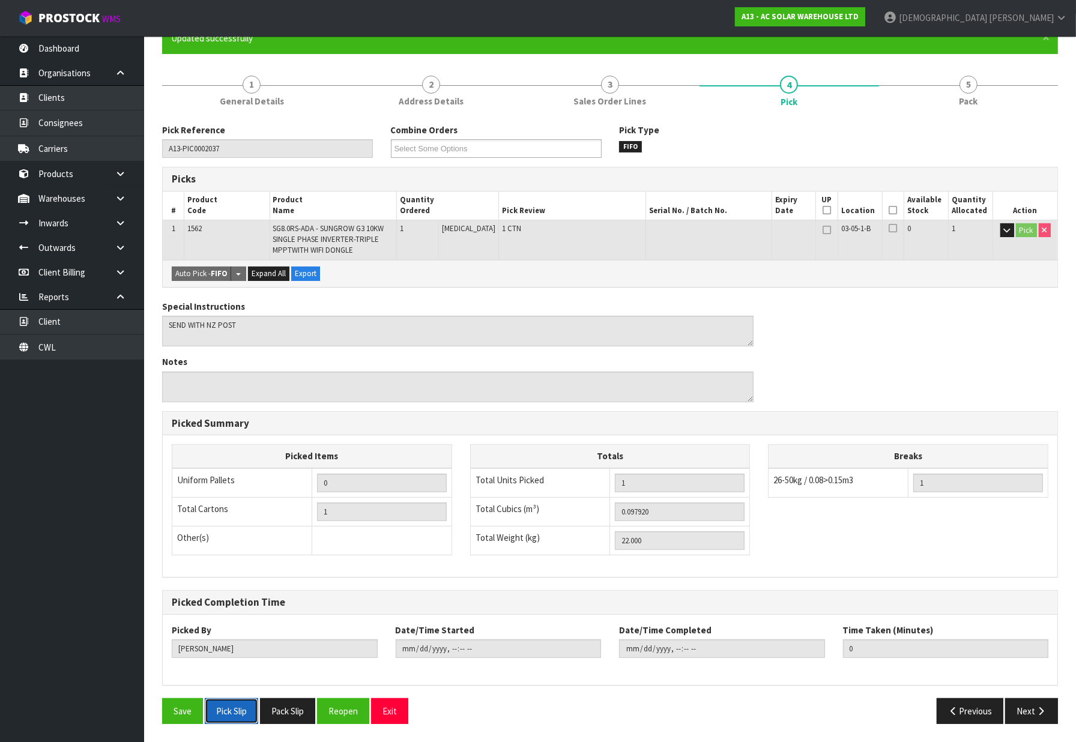
click at [233, 710] on button "Pick Slip" at bounding box center [231, 711] width 53 height 26
click at [253, 92] on span "1" at bounding box center [252, 85] width 18 height 18
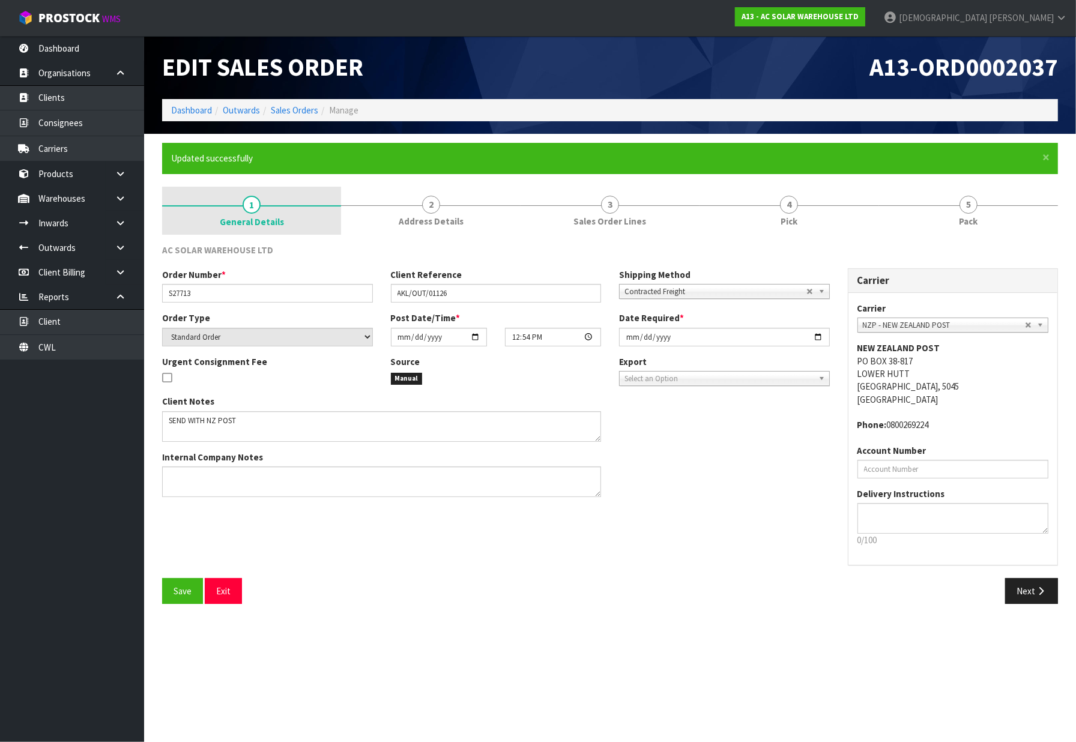
scroll to position [0, 0]
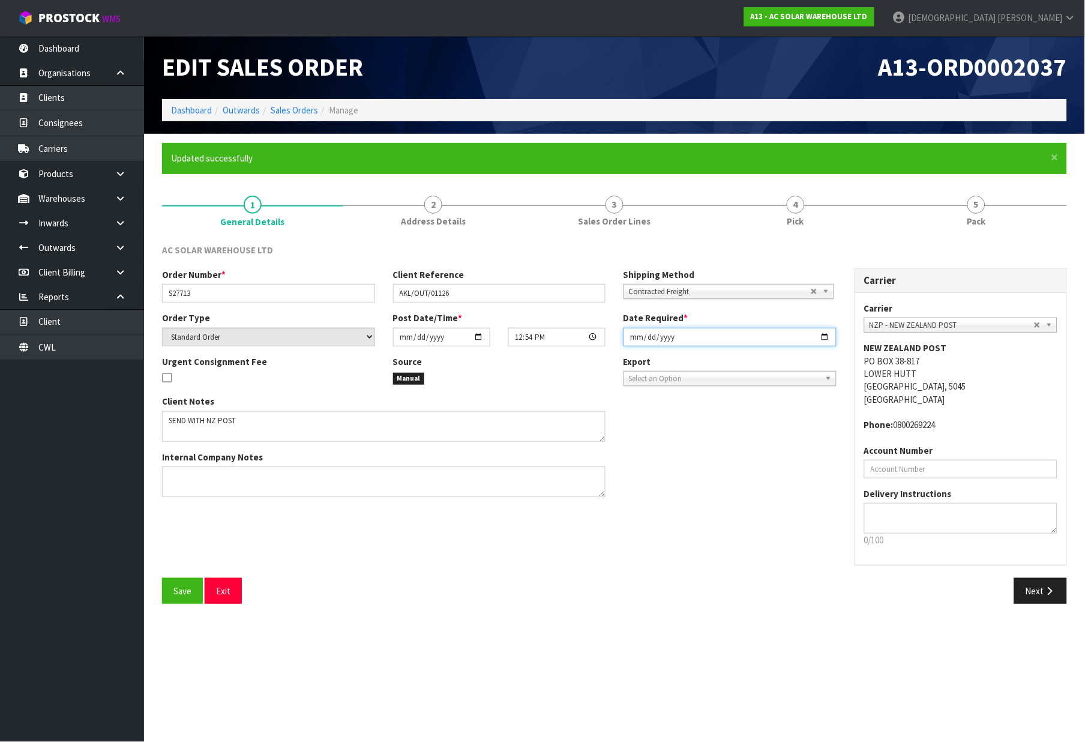
click at [790, 334] on input "[DATE]" at bounding box center [730, 337] width 213 height 19
click at [815, 334] on input "[DATE]" at bounding box center [730, 337] width 213 height 19
click at [824, 335] on input "[DATE]" at bounding box center [730, 337] width 213 height 19
type input "[DATE]"
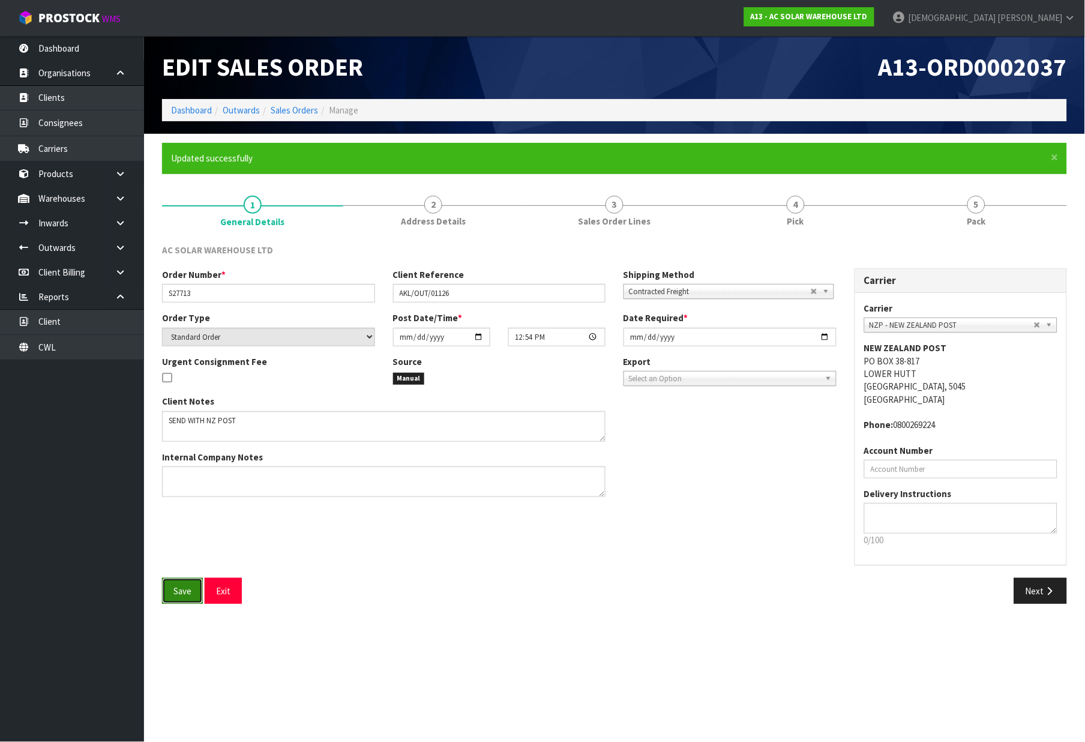
click at [191, 591] on span "Save" at bounding box center [183, 590] width 18 height 11
click at [445, 215] on span "Address Details" at bounding box center [433, 221] width 65 height 13
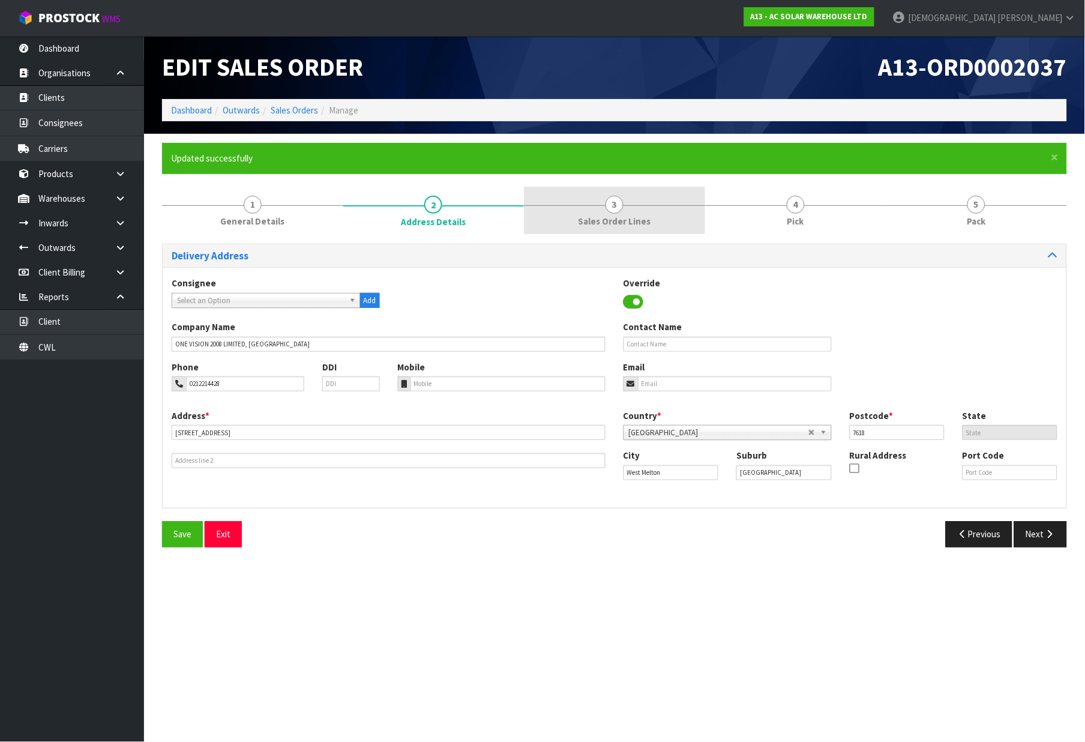
click at [617, 216] on span "Sales Order Lines" at bounding box center [614, 221] width 73 height 13
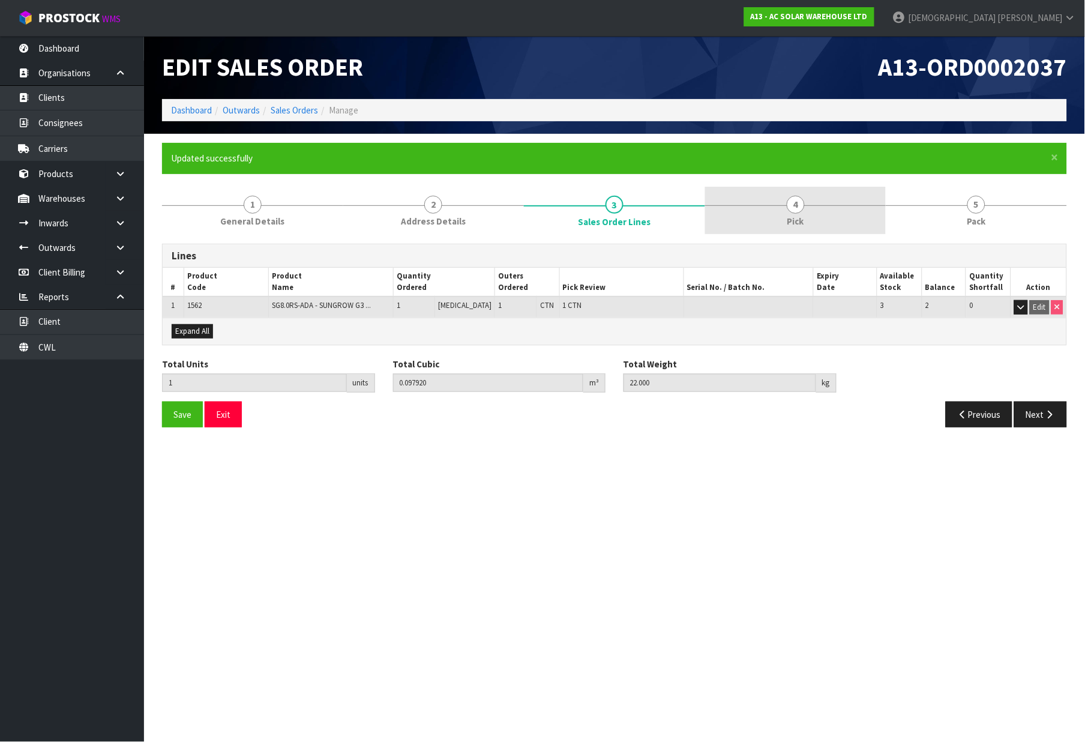
click at [769, 210] on link "4 Pick" at bounding box center [795, 210] width 181 height 47
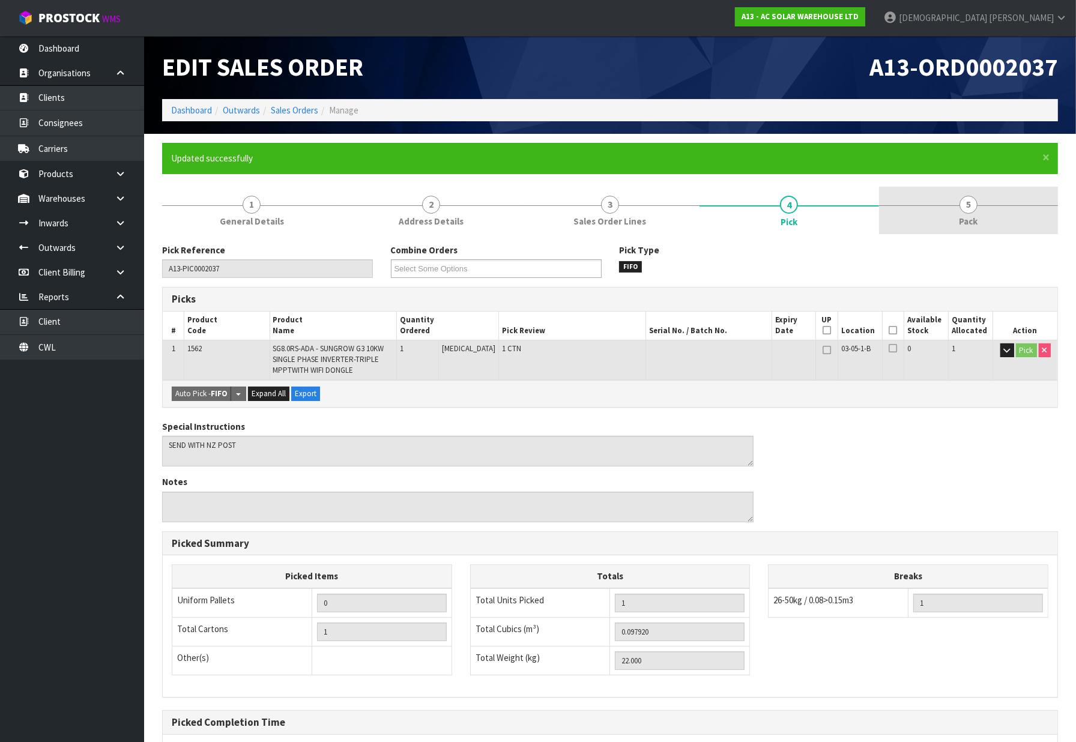
click at [946, 210] on link "5 Pack" at bounding box center [968, 210] width 179 height 47
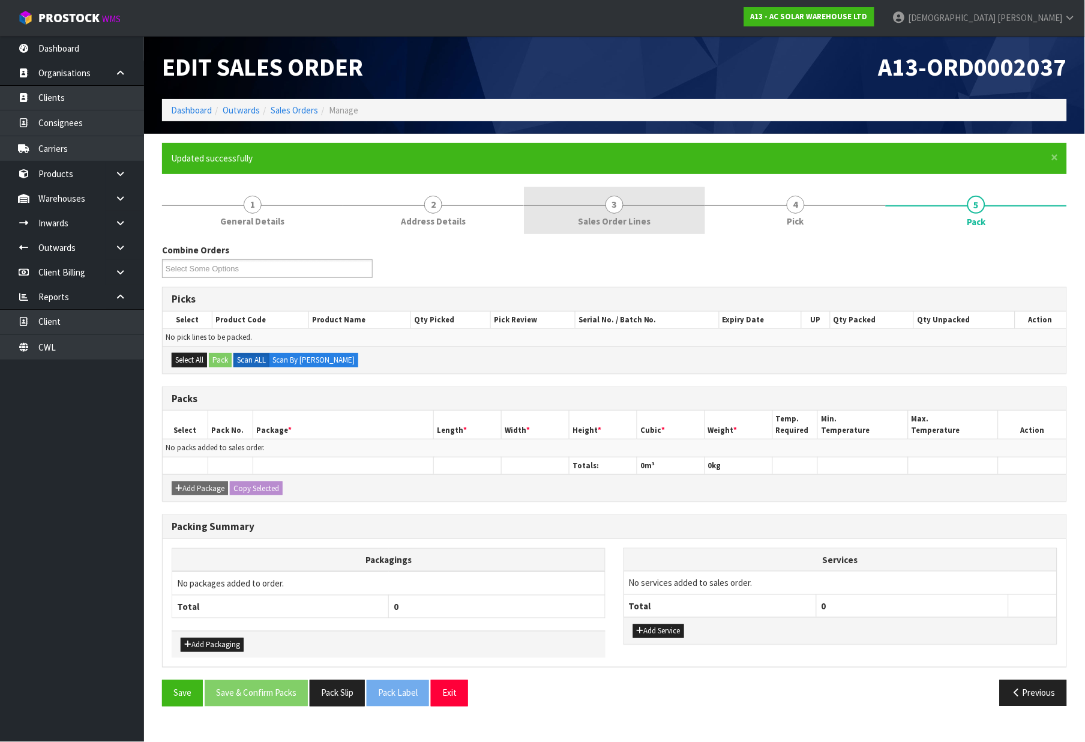
click at [650, 213] on link "3 Sales Order Lines" at bounding box center [614, 210] width 181 height 47
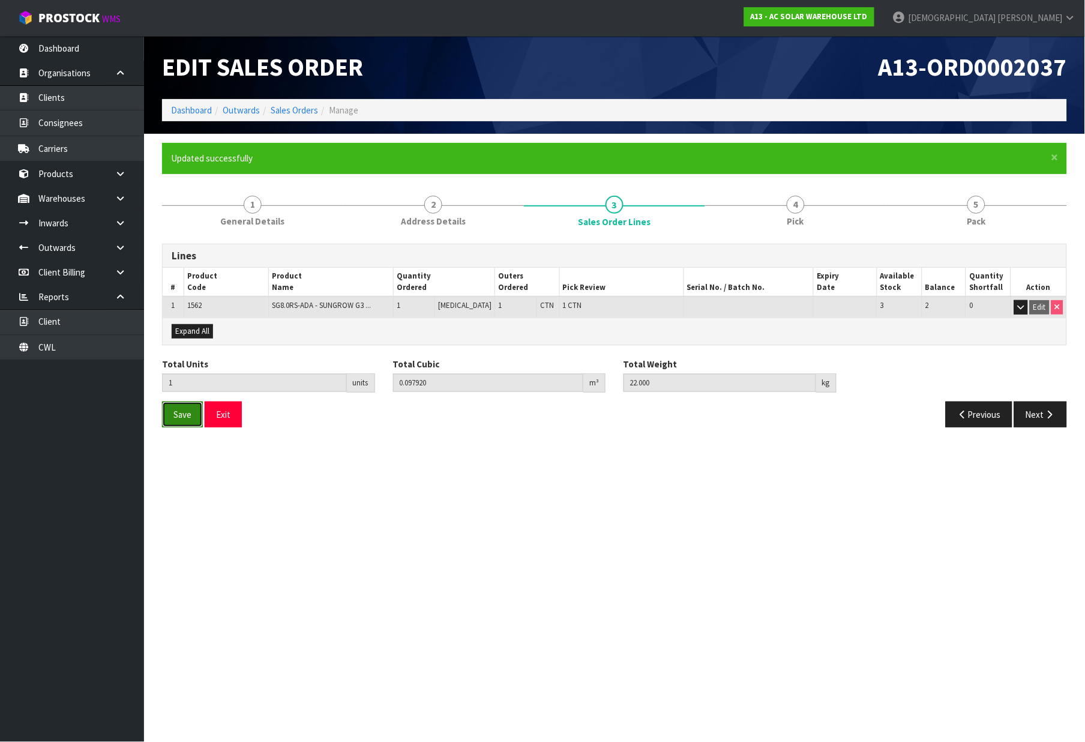
click at [171, 415] on button "Save" at bounding box center [182, 415] width 41 height 26
click at [779, 217] on link "4 Pick" at bounding box center [795, 210] width 181 height 47
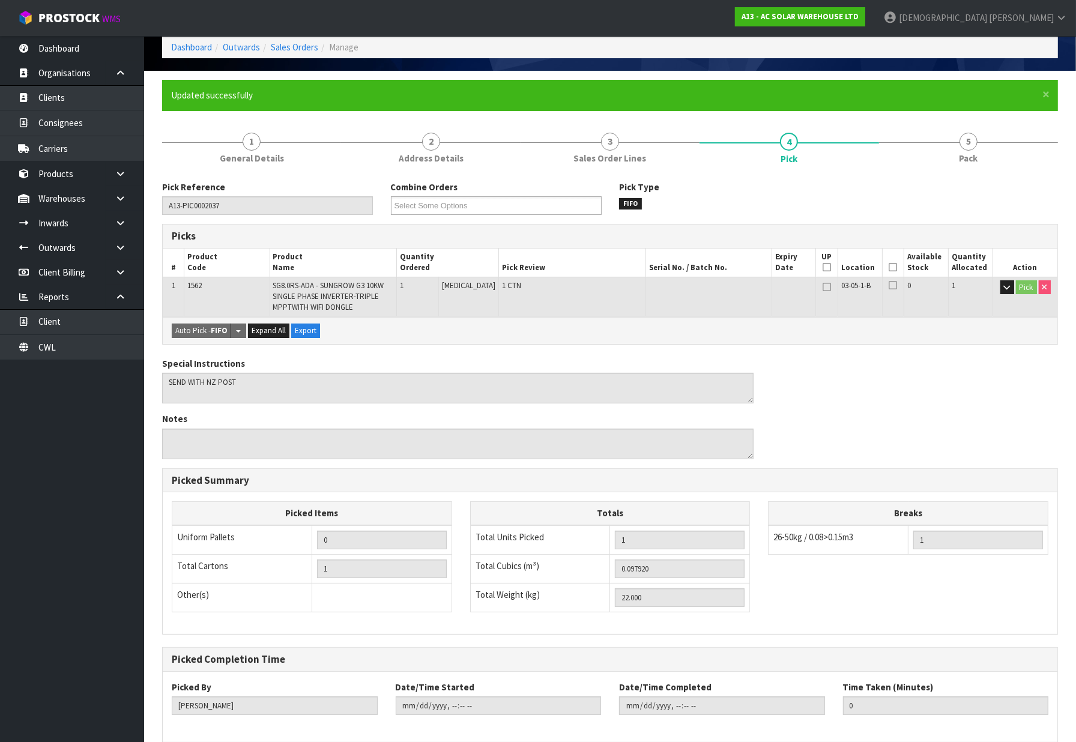
scroll to position [120, 0]
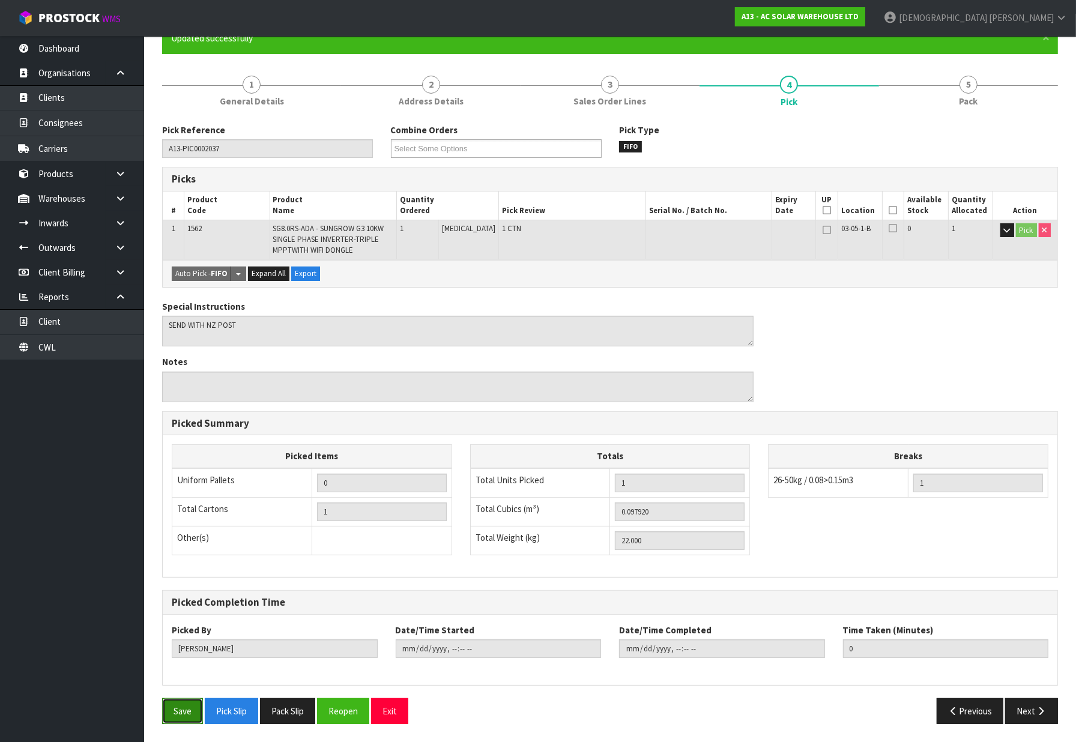
click at [181, 719] on button "Save" at bounding box center [182, 711] width 41 height 26
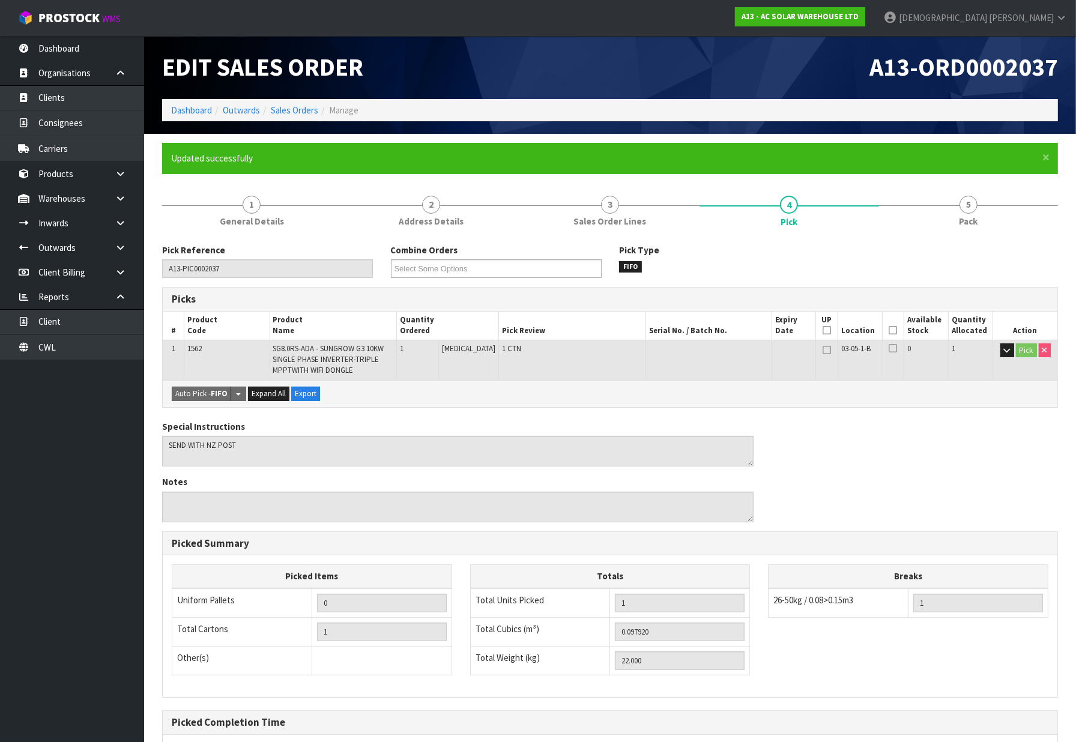
type input "[DATE]T13:05:16"
click at [971, 211] on span "5" at bounding box center [968, 205] width 18 height 18
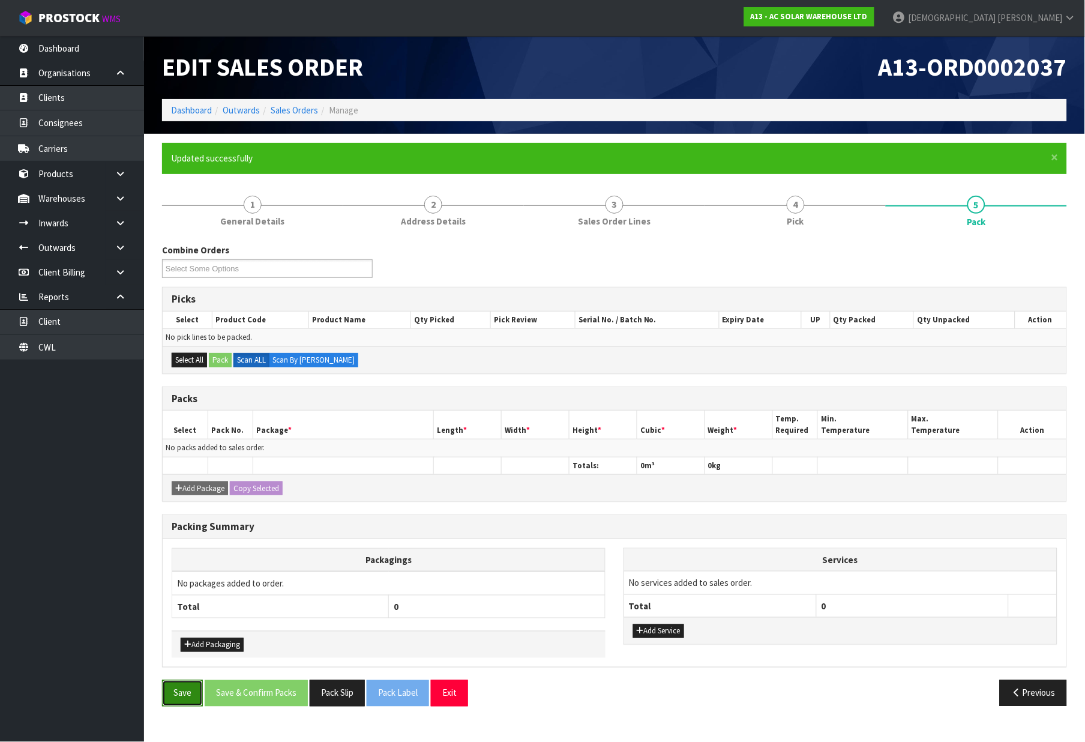
click at [177, 699] on button "Save" at bounding box center [182, 693] width 41 height 26
click at [301, 104] on li "Sales Orders" at bounding box center [289, 110] width 58 height 13
click at [303, 110] on link "Sales Orders" at bounding box center [294, 109] width 47 height 11
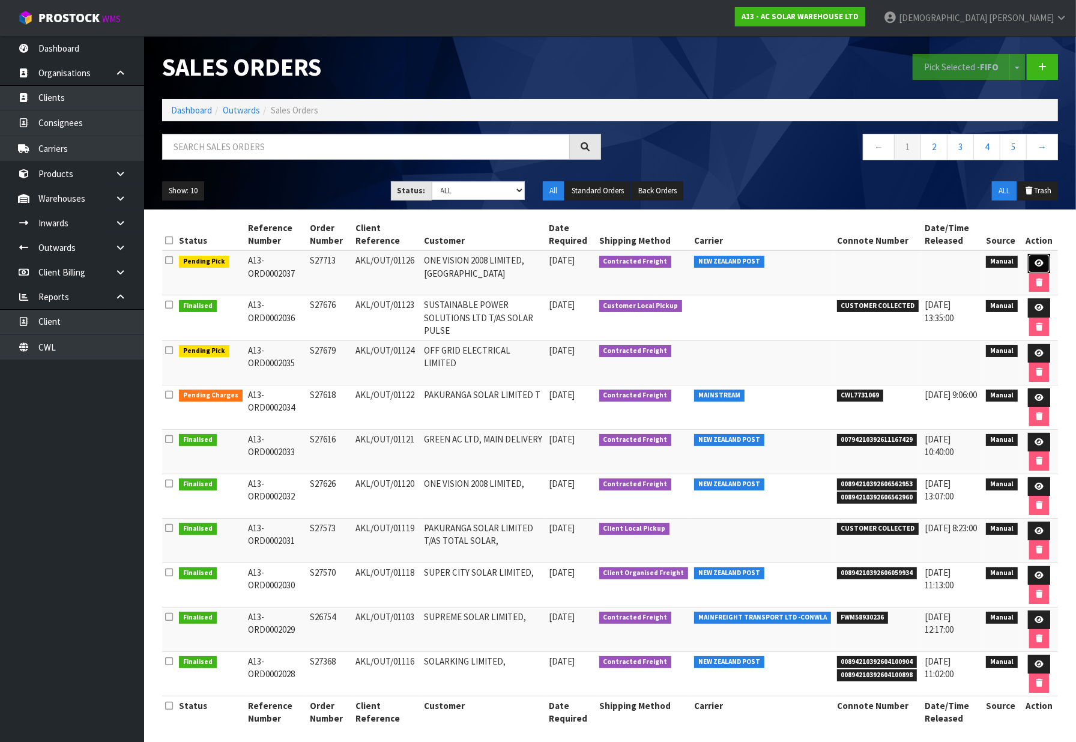
click at [1029, 261] on link at bounding box center [1039, 263] width 22 height 19
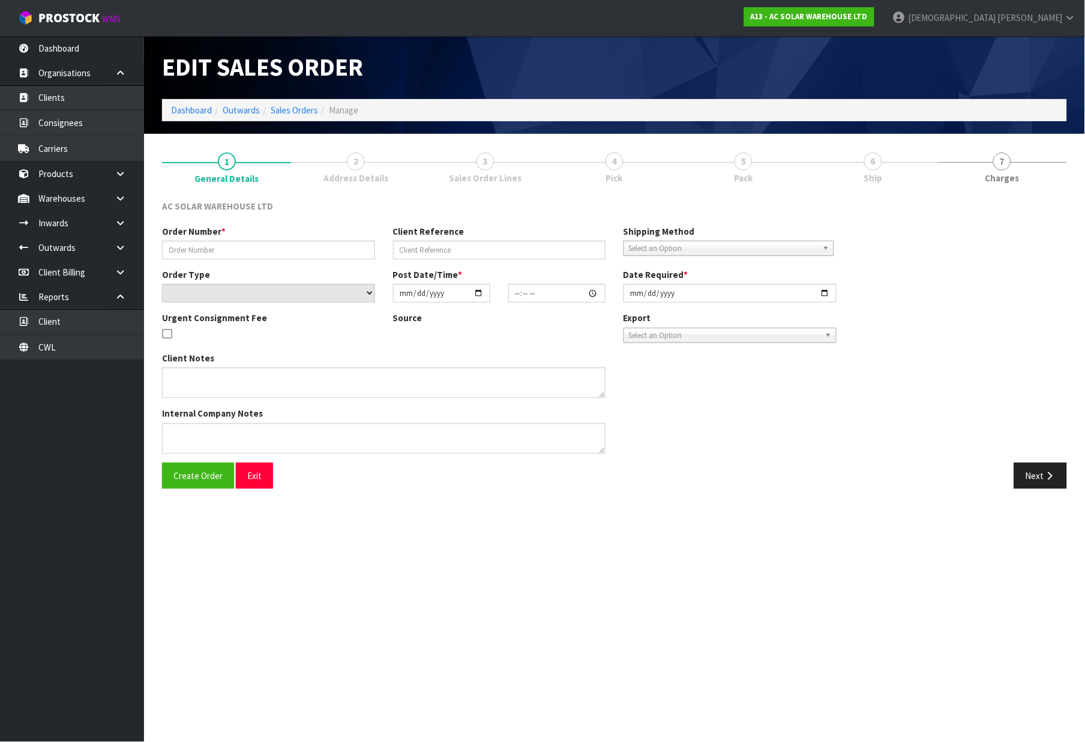
type input "S27713"
type input "AKL/OUT/01126"
select select "number:0"
type input "[DATE]"
type input "12:54:00.000"
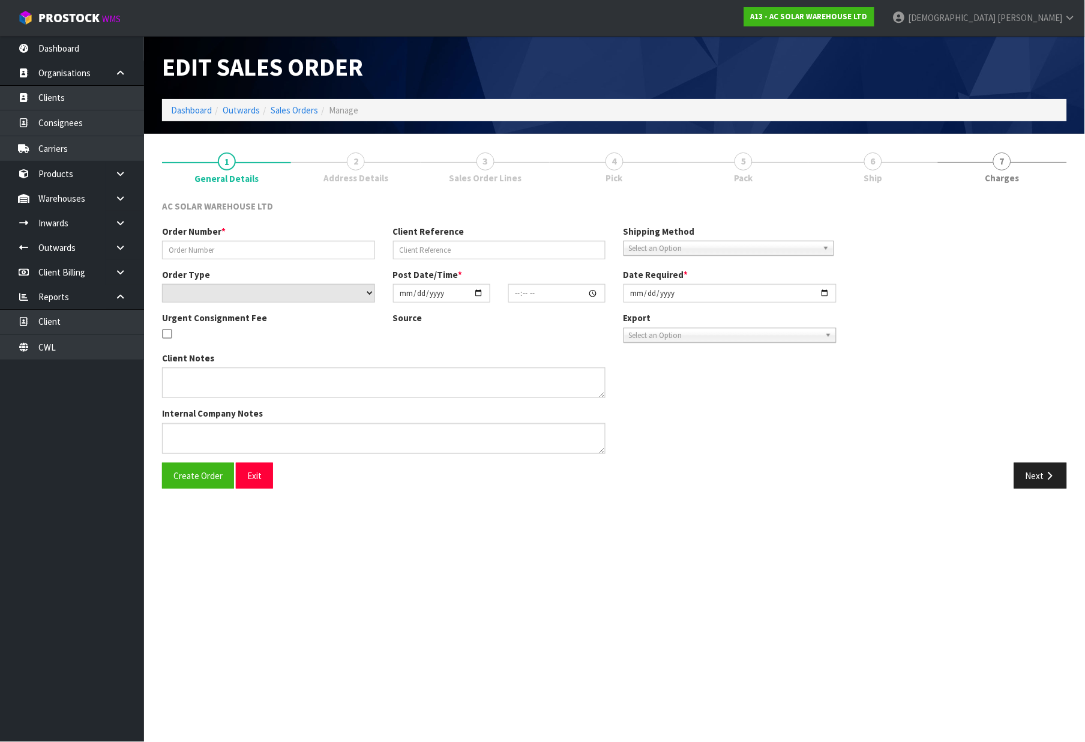
type input "[DATE]"
type textarea "SEND WITH NZ POST"
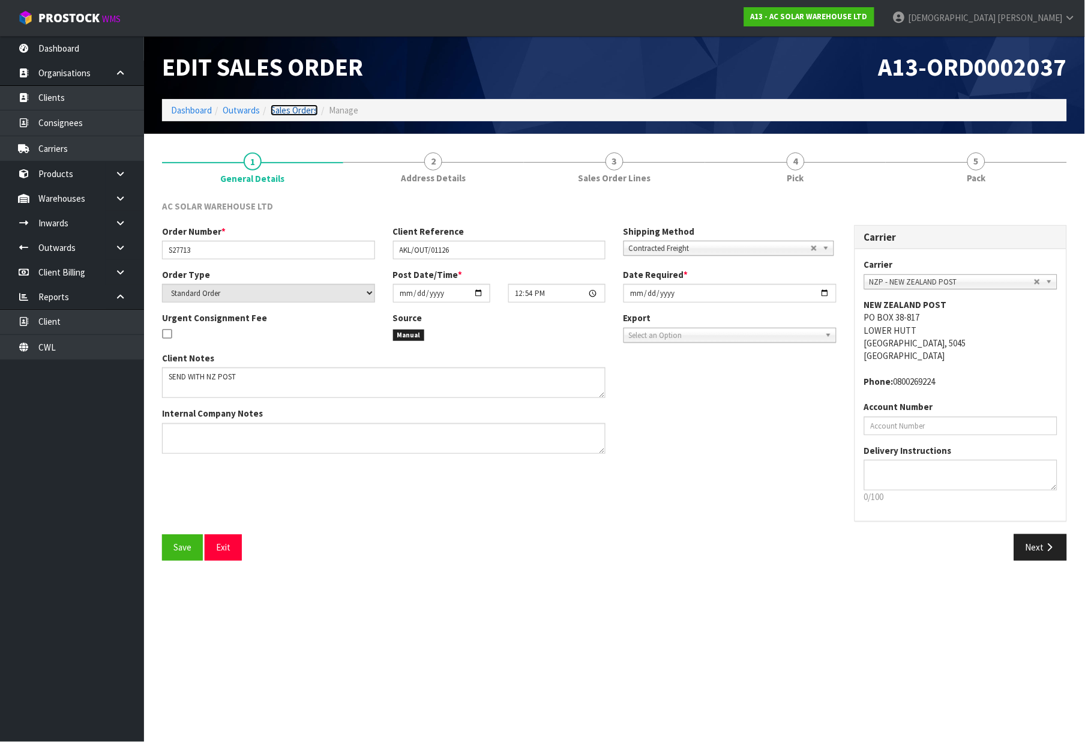
click at [294, 115] on link "Sales Orders" at bounding box center [294, 109] width 47 height 11
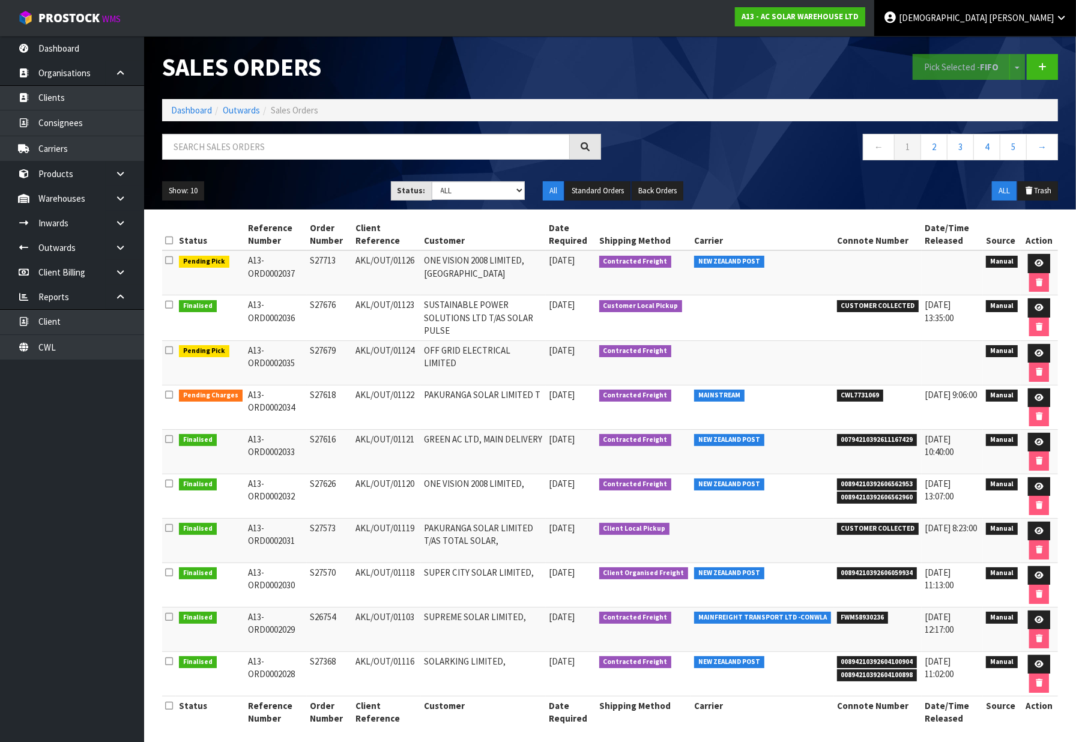
click at [1039, 13] on span "[PERSON_NAME]" at bounding box center [1021, 17] width 65 height 11
click at [1030, 52] on link "Logout" at bounding box center [1027, 48] width 95 height 16
